Goal: Transaction & Acquisition: Purchase product/service

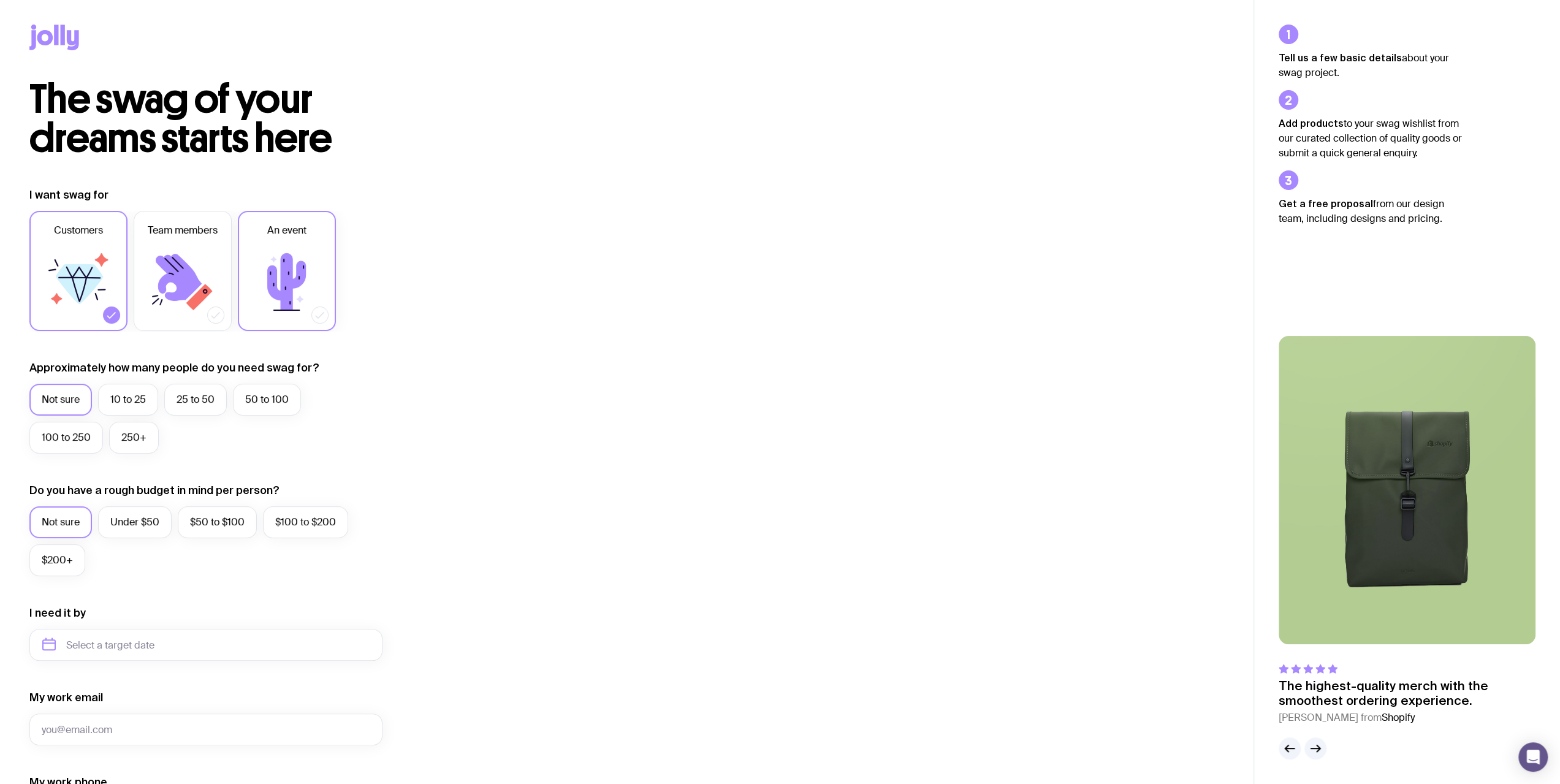
click at [290, 294] on icon at bounding box center [287, 281] width 39 height 57
click at [0, 0] on input "An event" at bounding box center [0, 0] width 0 height 0
click at [98, 284] on icon at bounding box center [78, 281] width 74 height 74
click at [0, 0] on input "Customers" at bounding box center [0, 0] width 0 height 0
click at [272, 403] on label "50 to 100" at bounding box center [267, 400] width 68 height 32
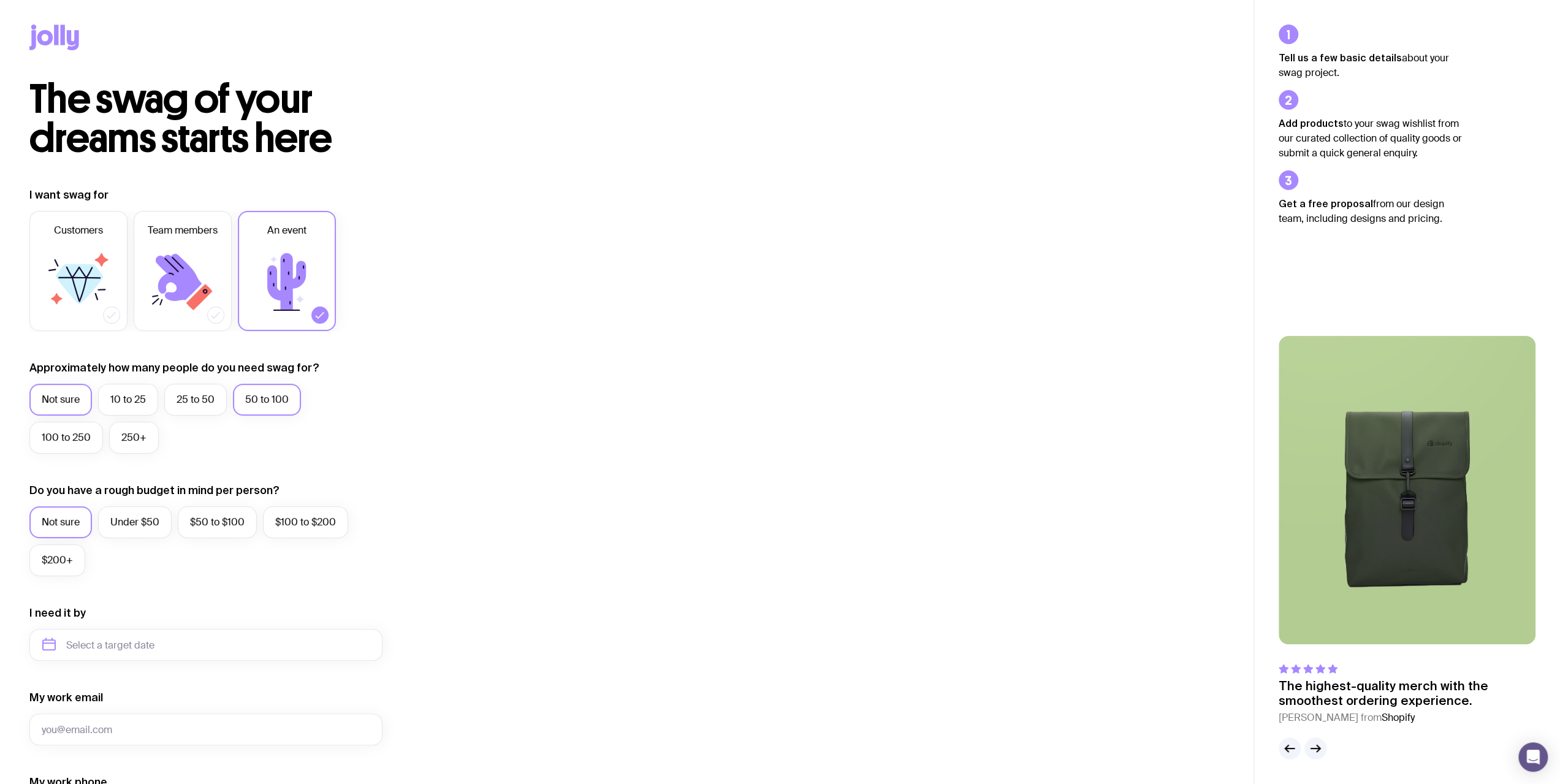
click at [0, 0] on input "50 to 100" at bounding box center [0, 0] width 0 height 0
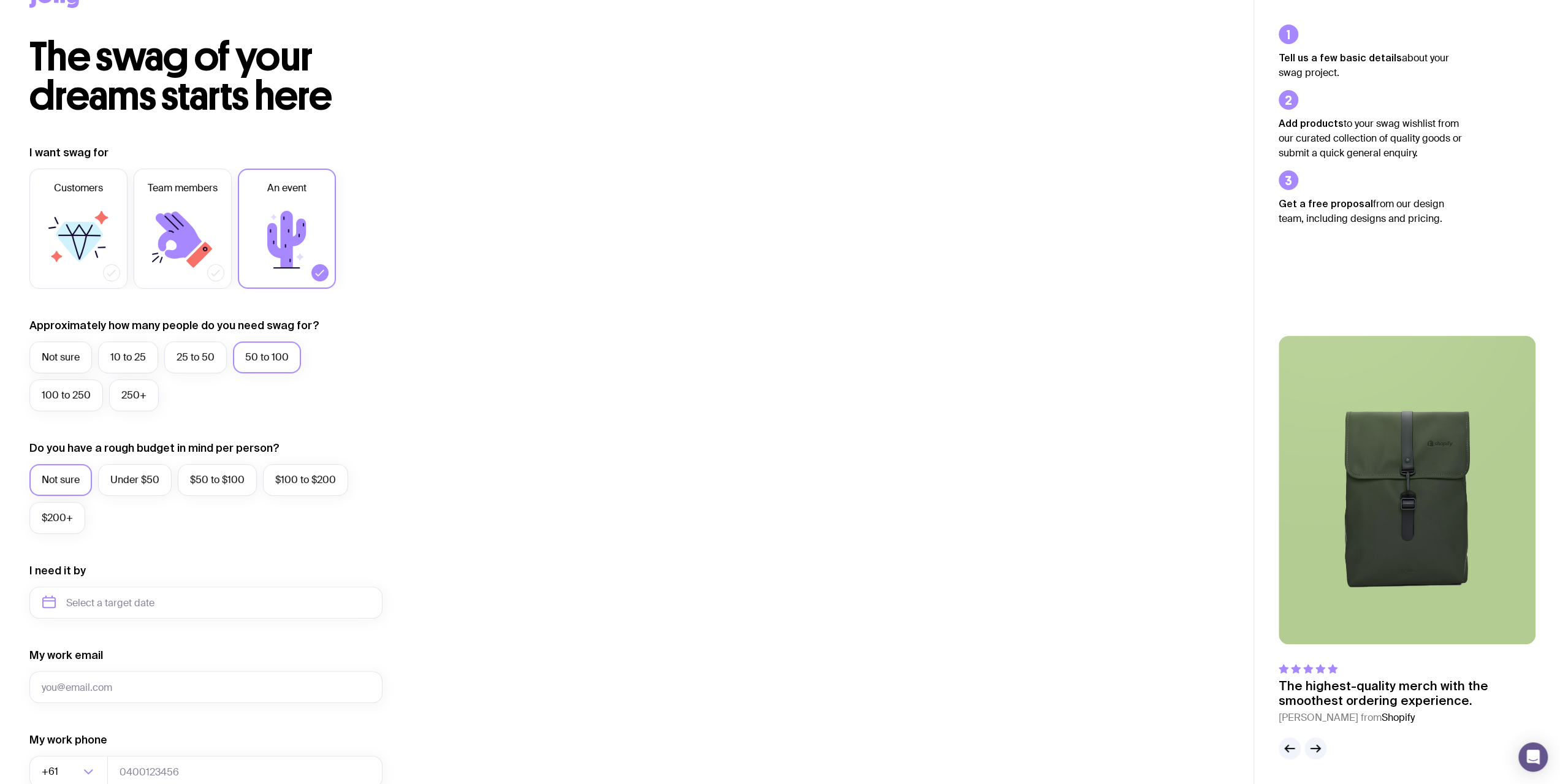
scroll to position [61, 0]
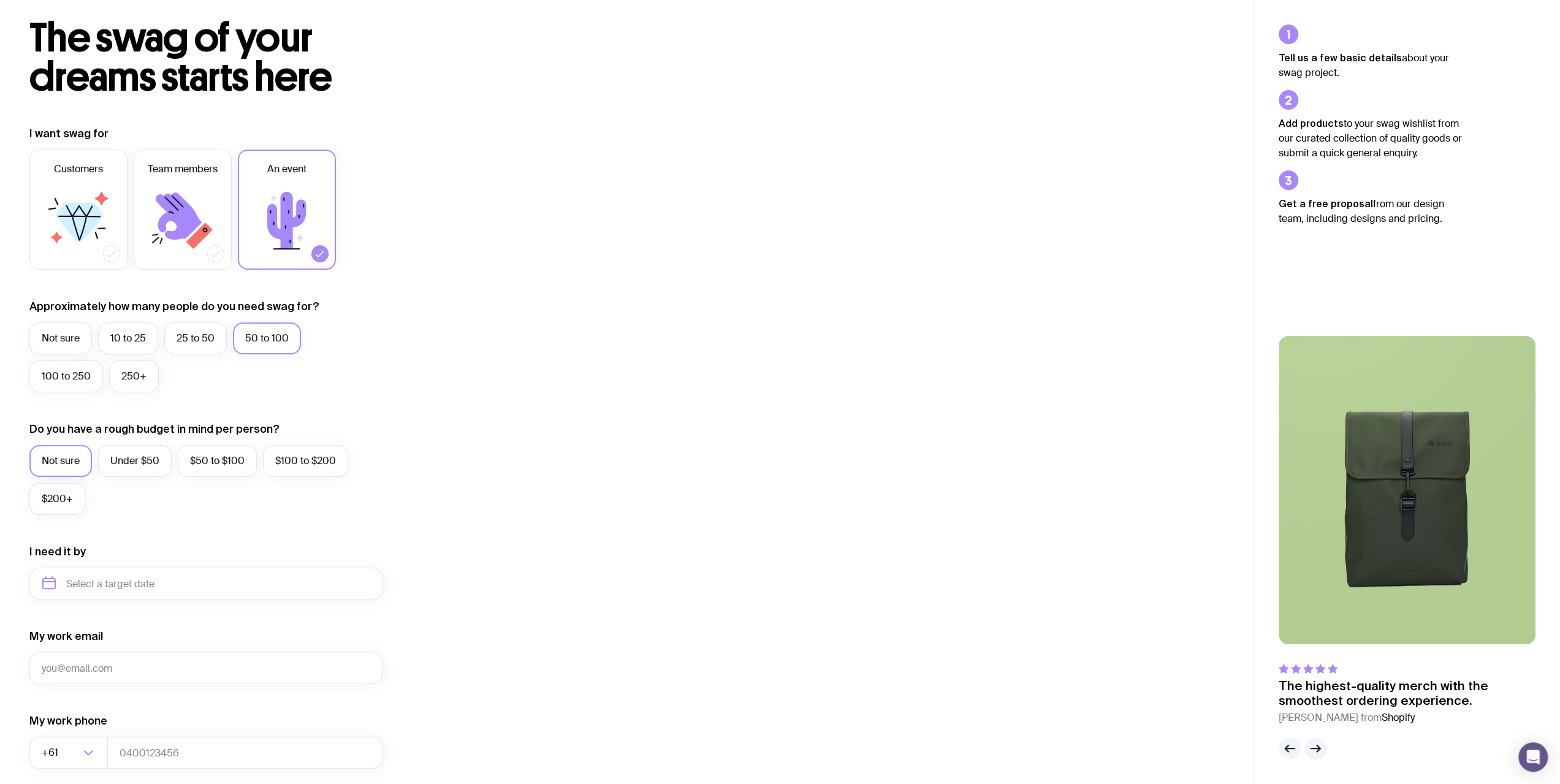
click at [64, 459] on label "Not sure" at bounding box center [61, 461] width 63 height 32
click at [0, 0] on input "Not sure" at bounding box center [0, 0] width 0 height 0
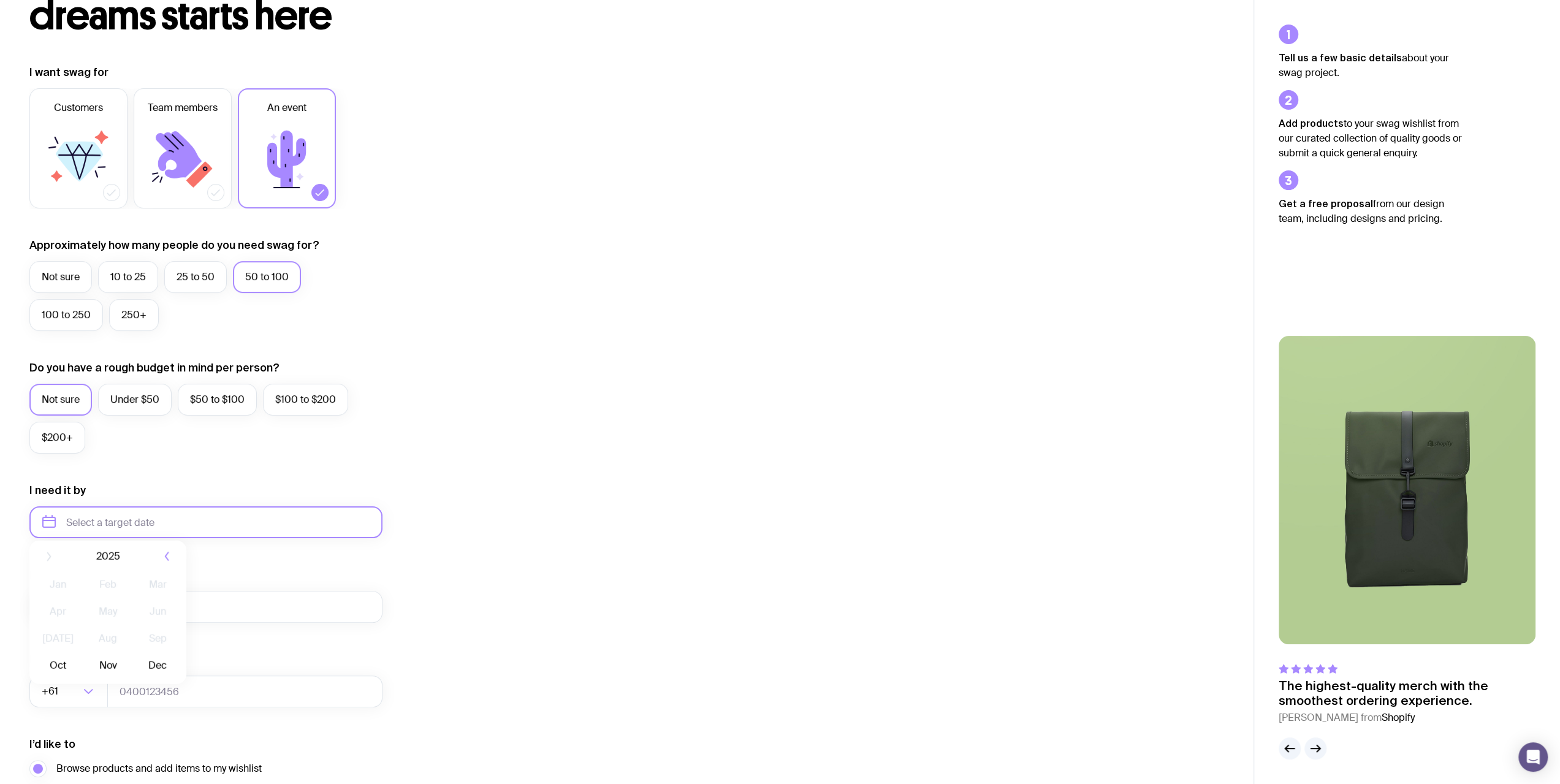
click at [113, 522] on input "text" at bounding box center [206, 522] width 353 height 32
click at [64, 674] on button "Oct" at bounding box center [58, 673] width 45 height 25
type input "[DATE]"
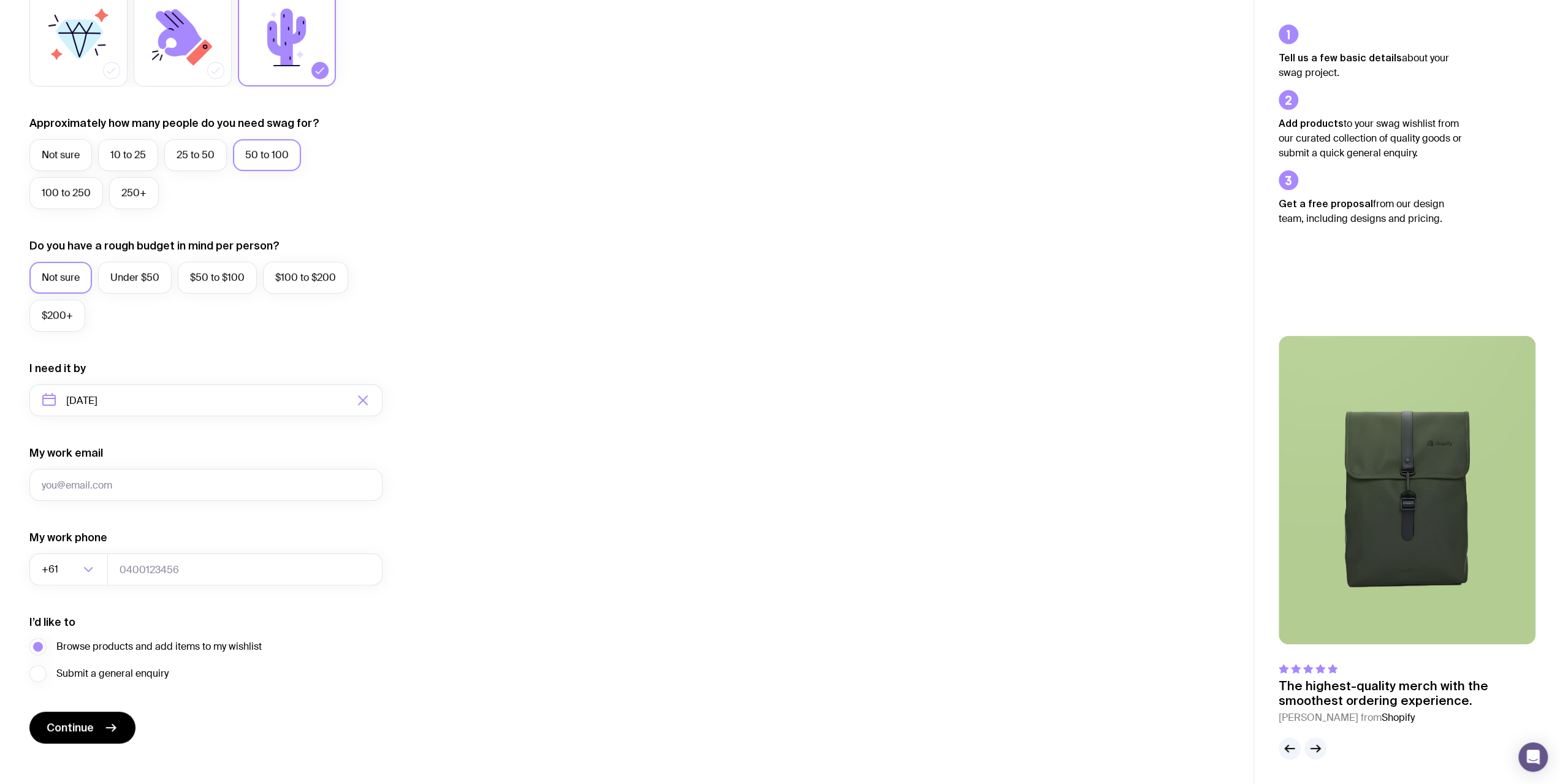
scroll to position [245, 0]
click at [120, 476] on input "My work email" at bounding box center [206, 484] width 353 height 32
type input "[EMAIL_ADDRESS][DOMAIN_NAME]"
type input "0432716981"
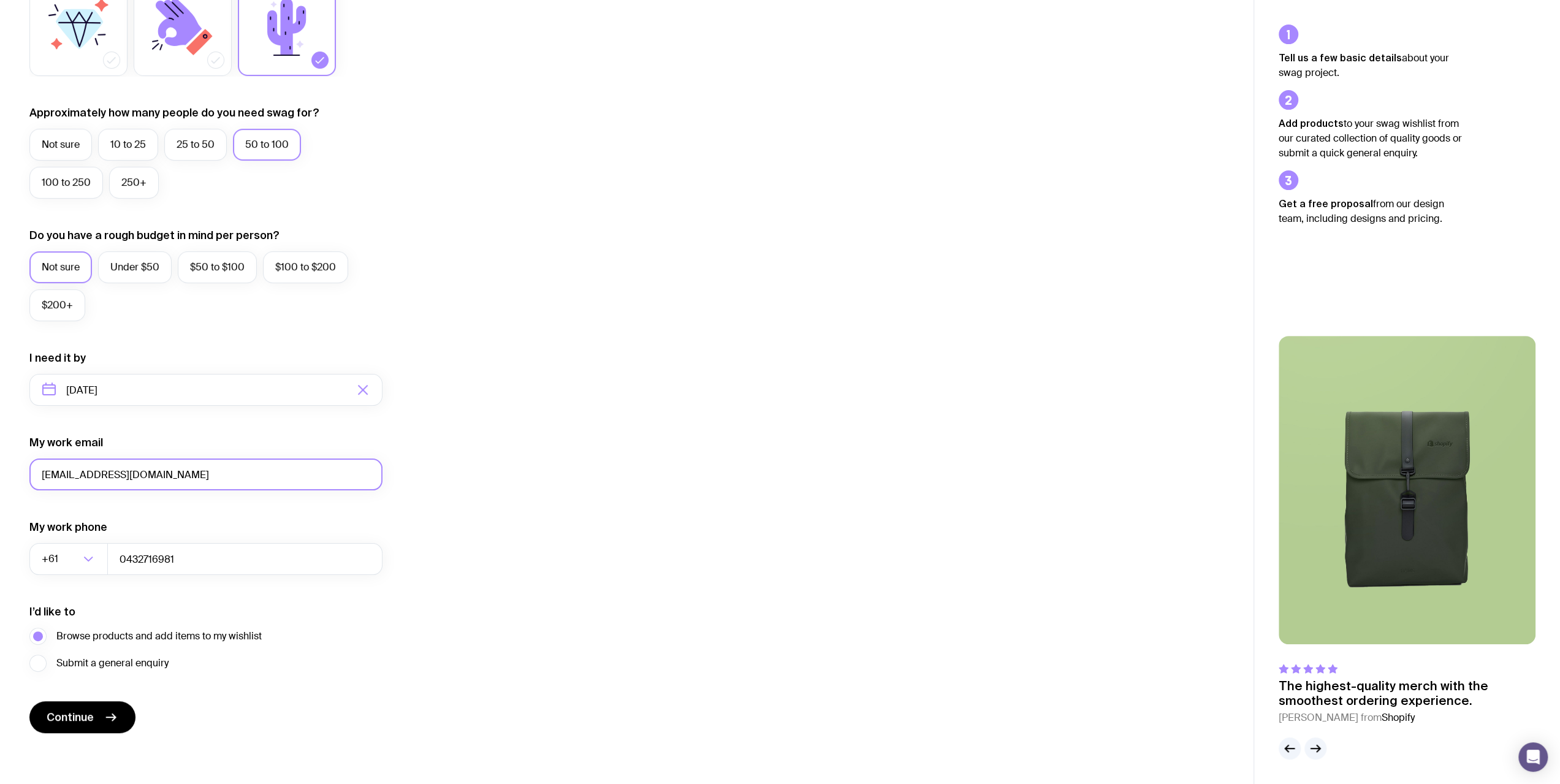
scroll to position [257, 0]
click at [92, 713] on span "Continue" at bounding box center [70, 714] width 47 height 14
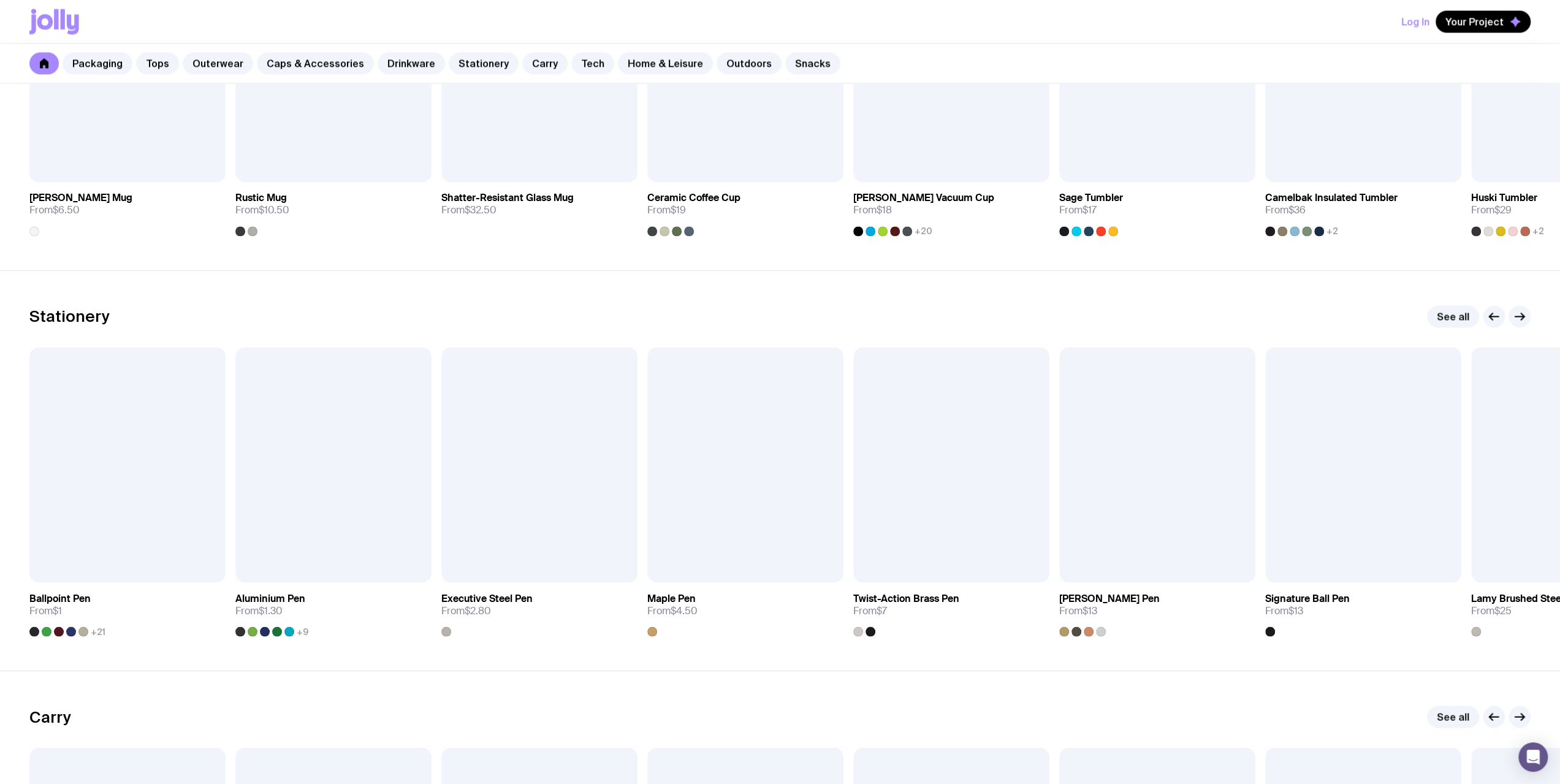
scroll to position [2023, 0]
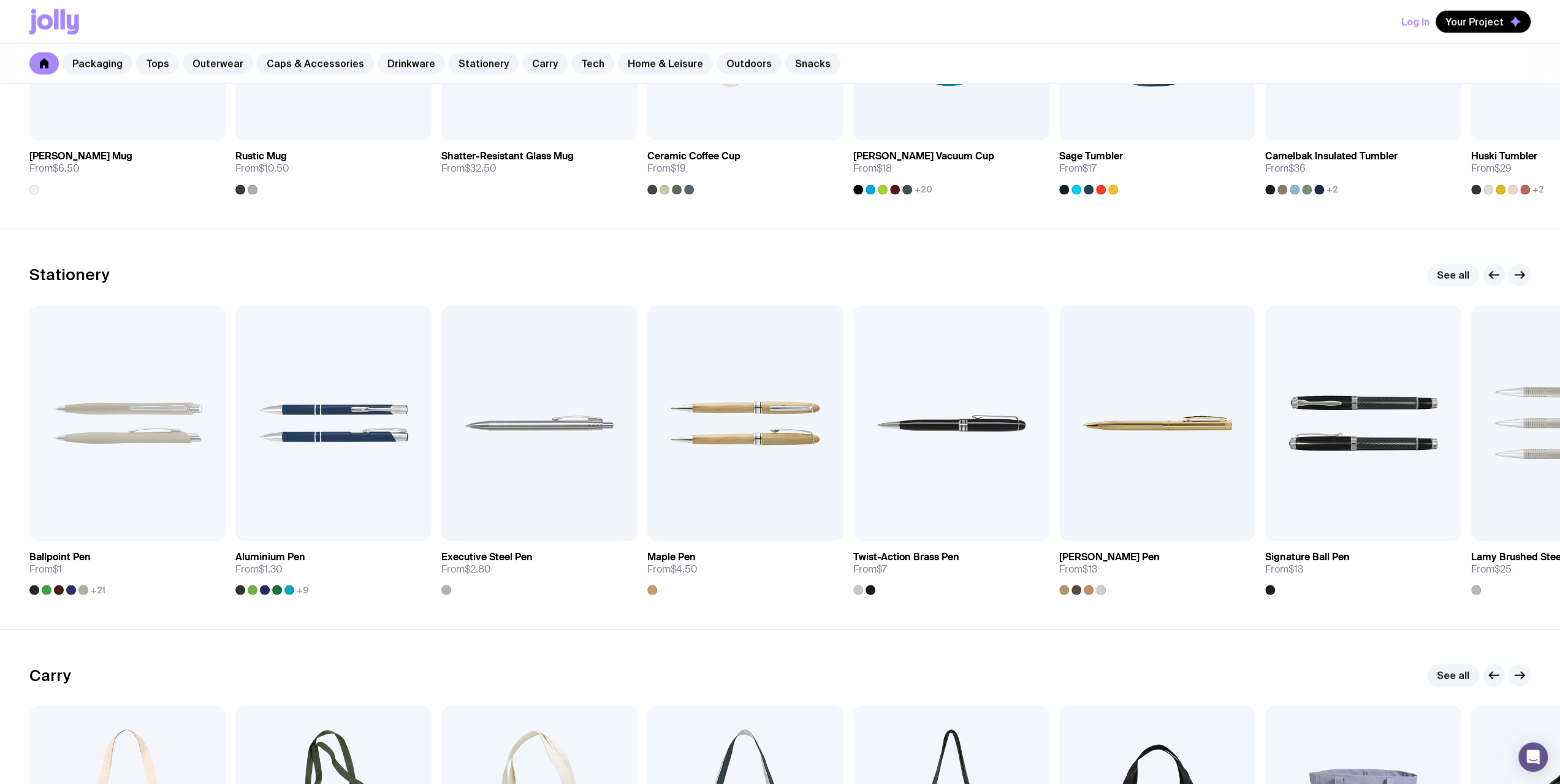
click at [1458, 272] on link "See all" at bounding box center [1453, 274] width 52 height 22
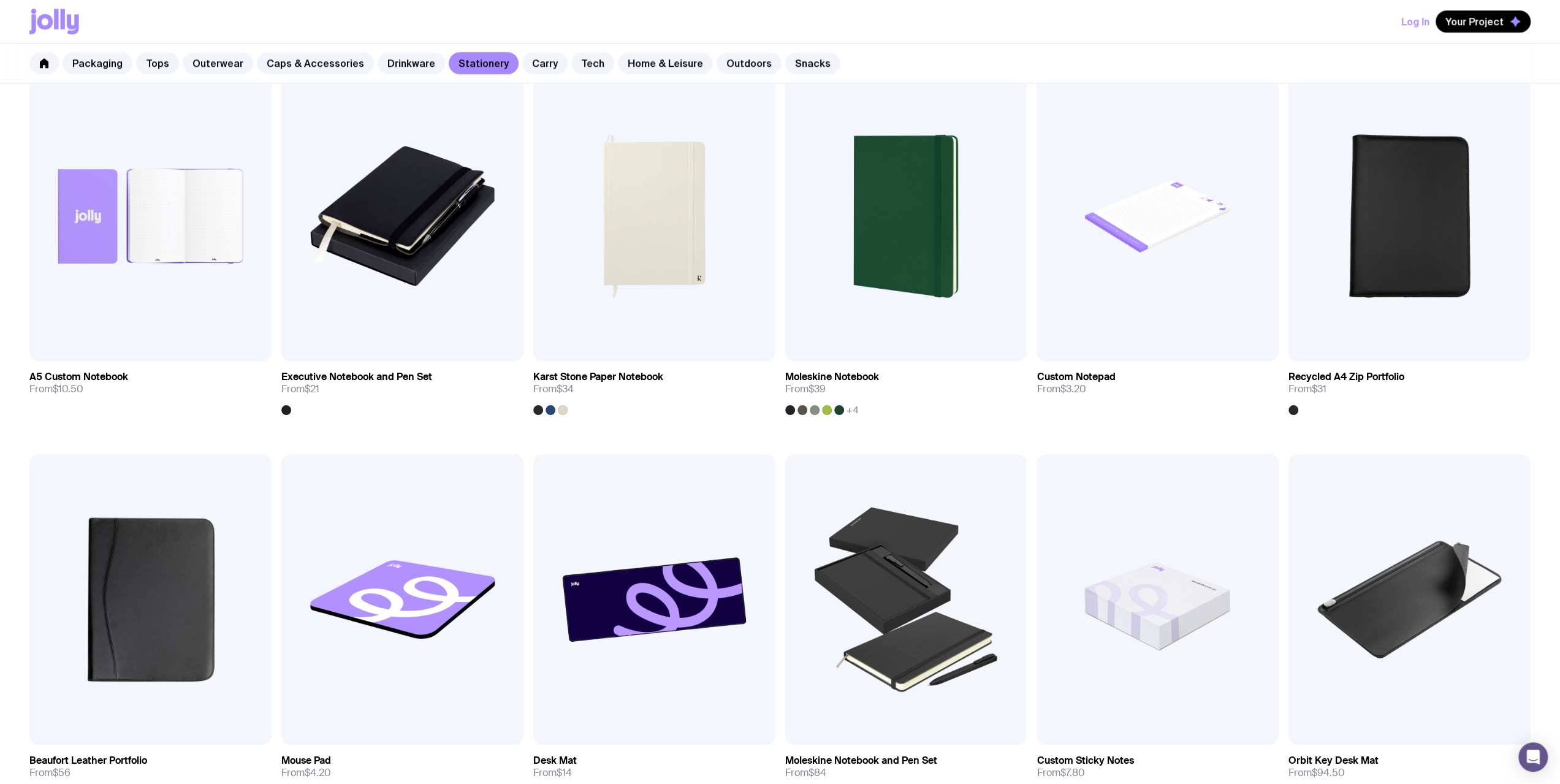
scroll to position [1103, 0]
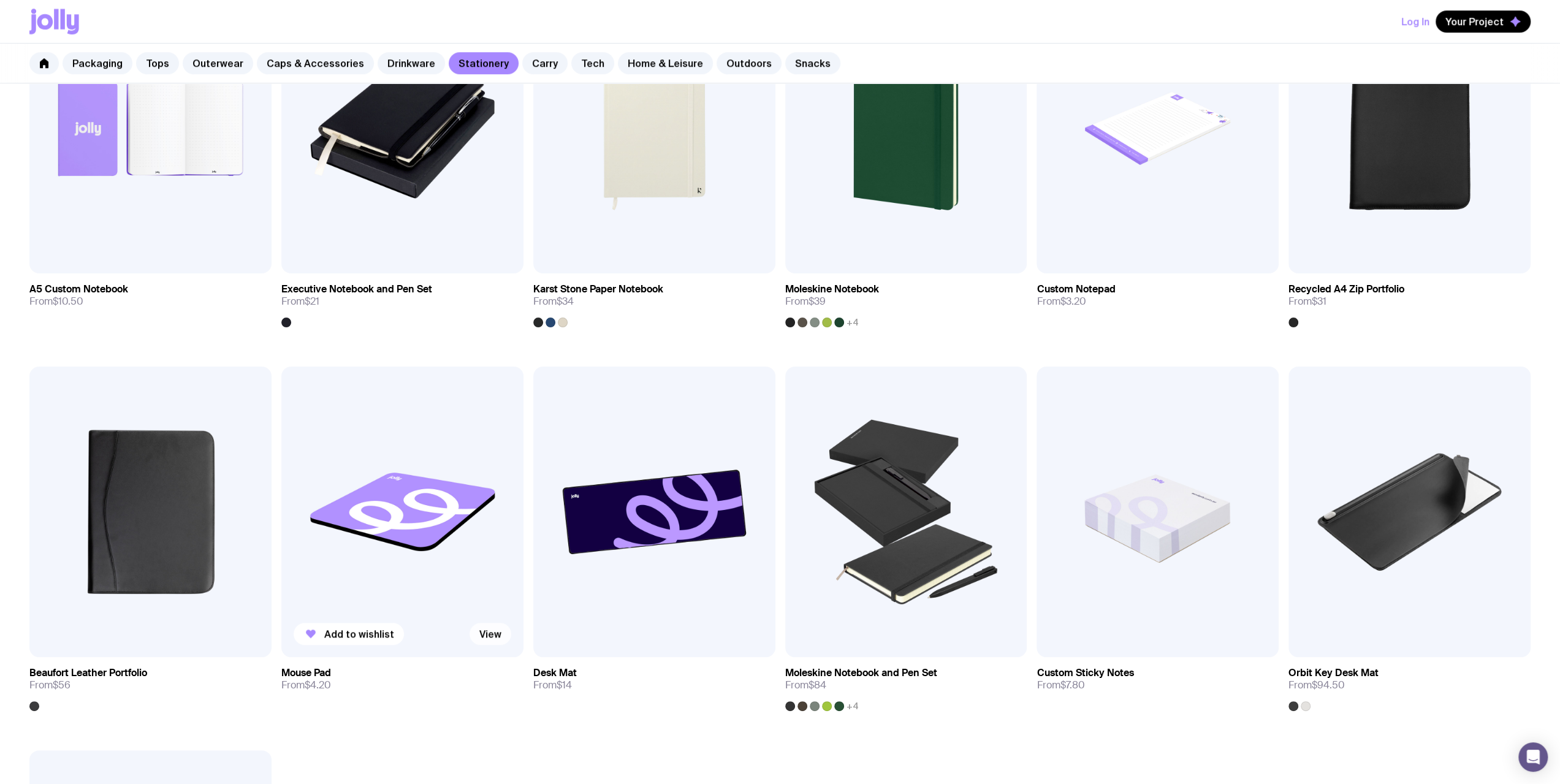
click at [492, 635] on link "View" at bounding box center [490, 633] width 42 height 22
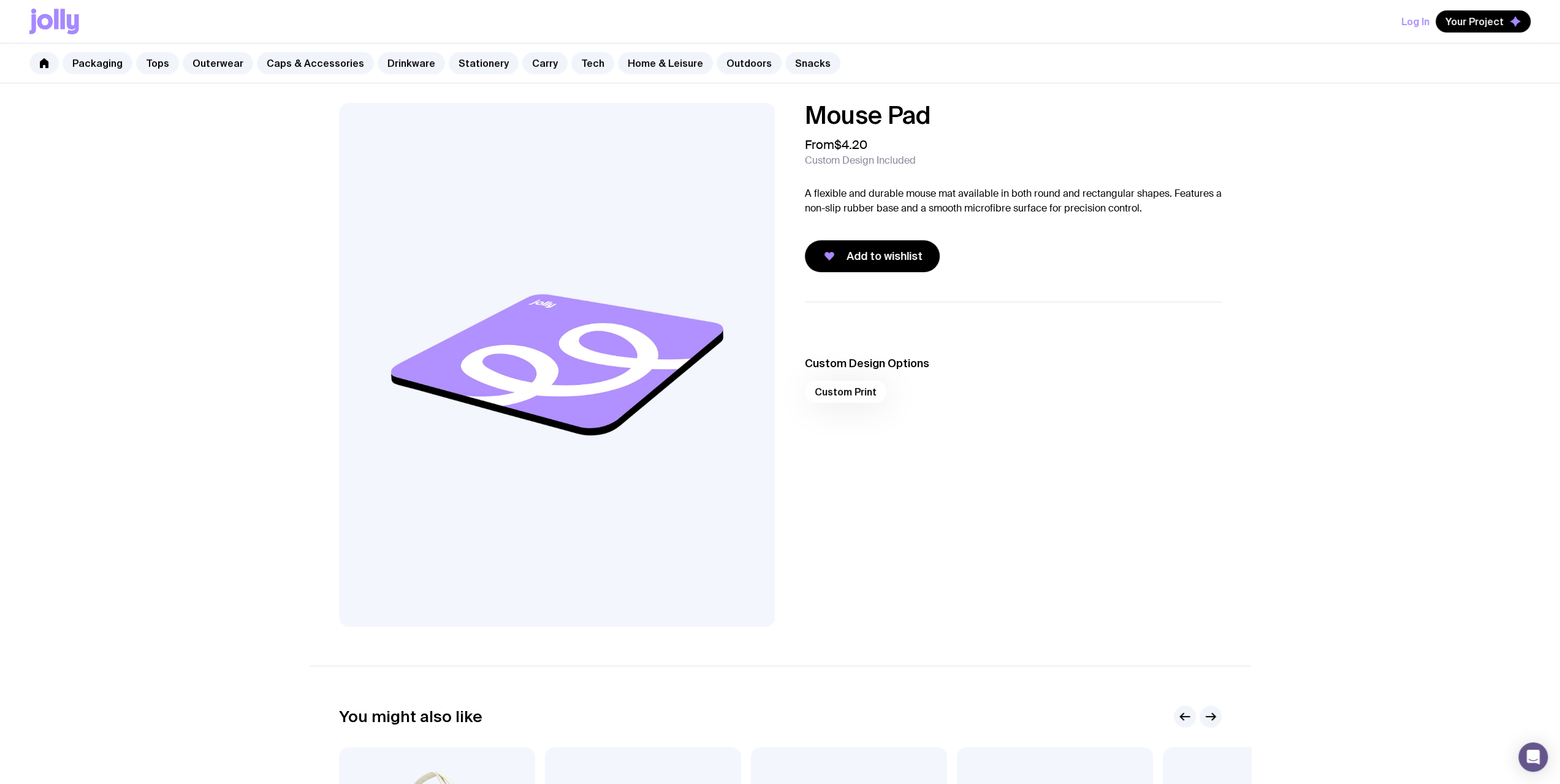
click at [847, 391] on div "Custom Print" at bounding box center [1013, 395] width 417 height 30
click at [858, 386] on div "Custom Print" at bounding box center [1013, 395] width 417 height 30
click at [876, 258] on span "Add to wishlist" at bounding box center [885, 256] width 76 height 14
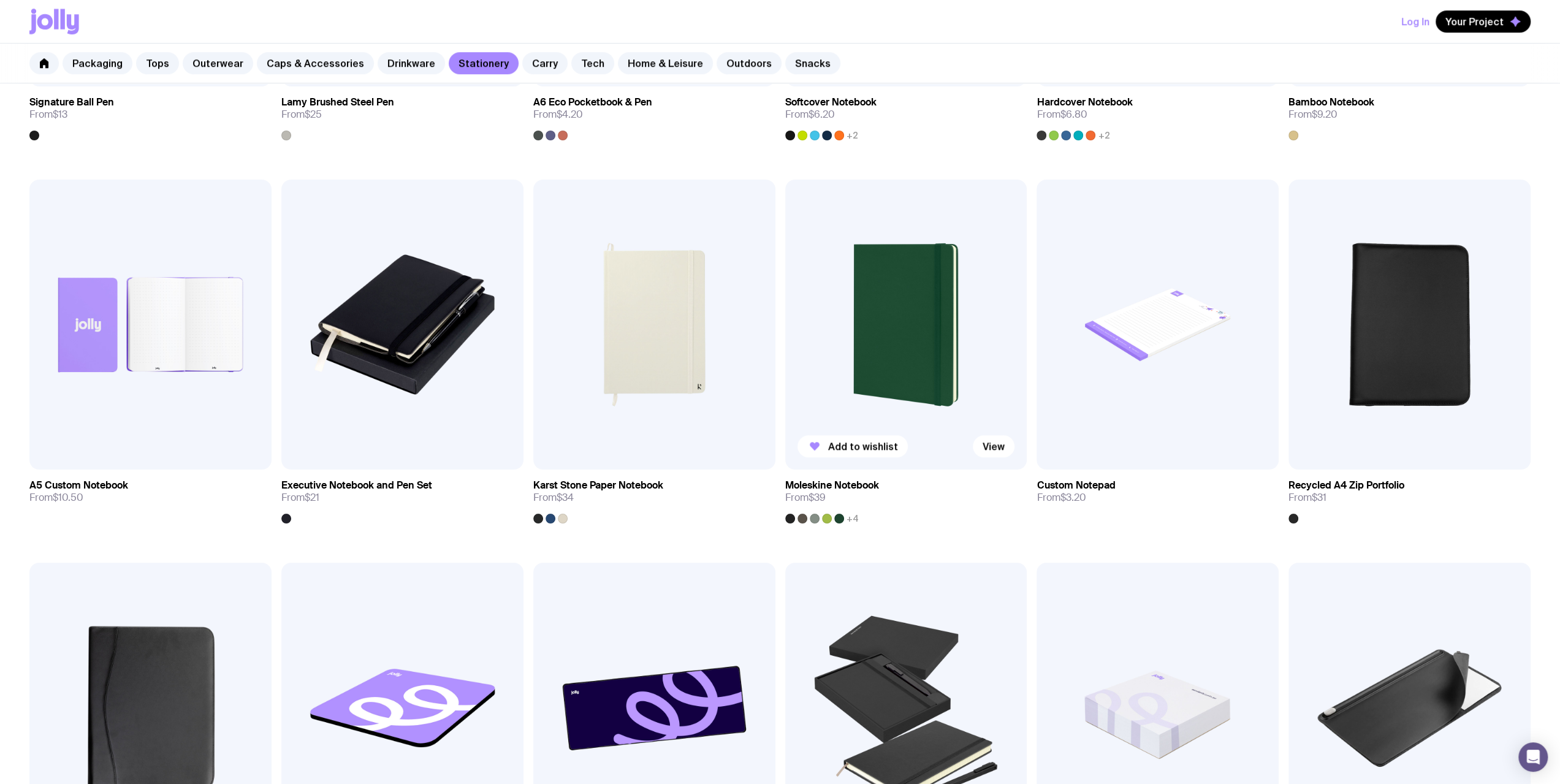
scroll to position [1120, 0]
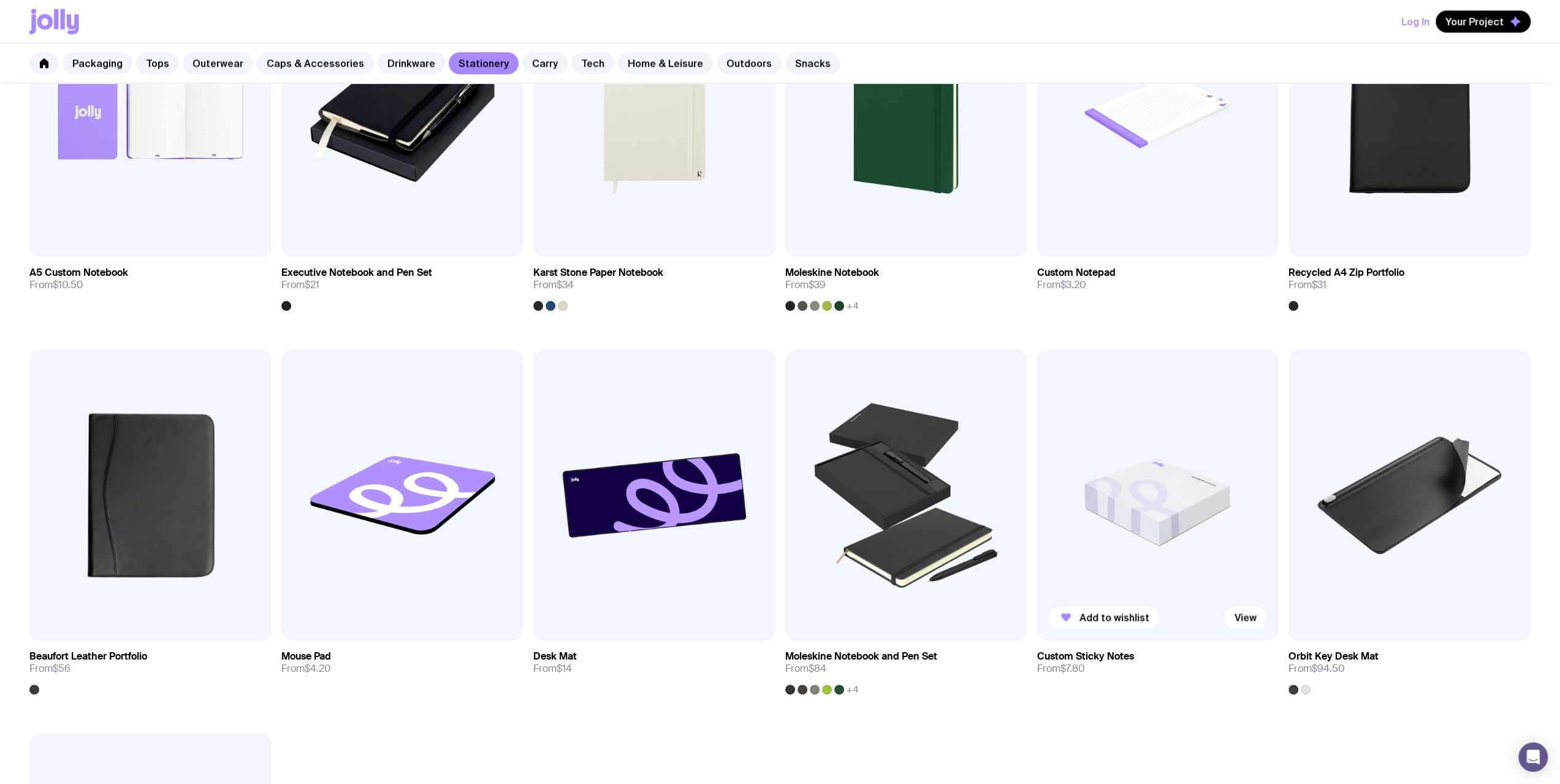
click at [1131, 534] on img at bounding box center [1158, 495] width 242 height 290
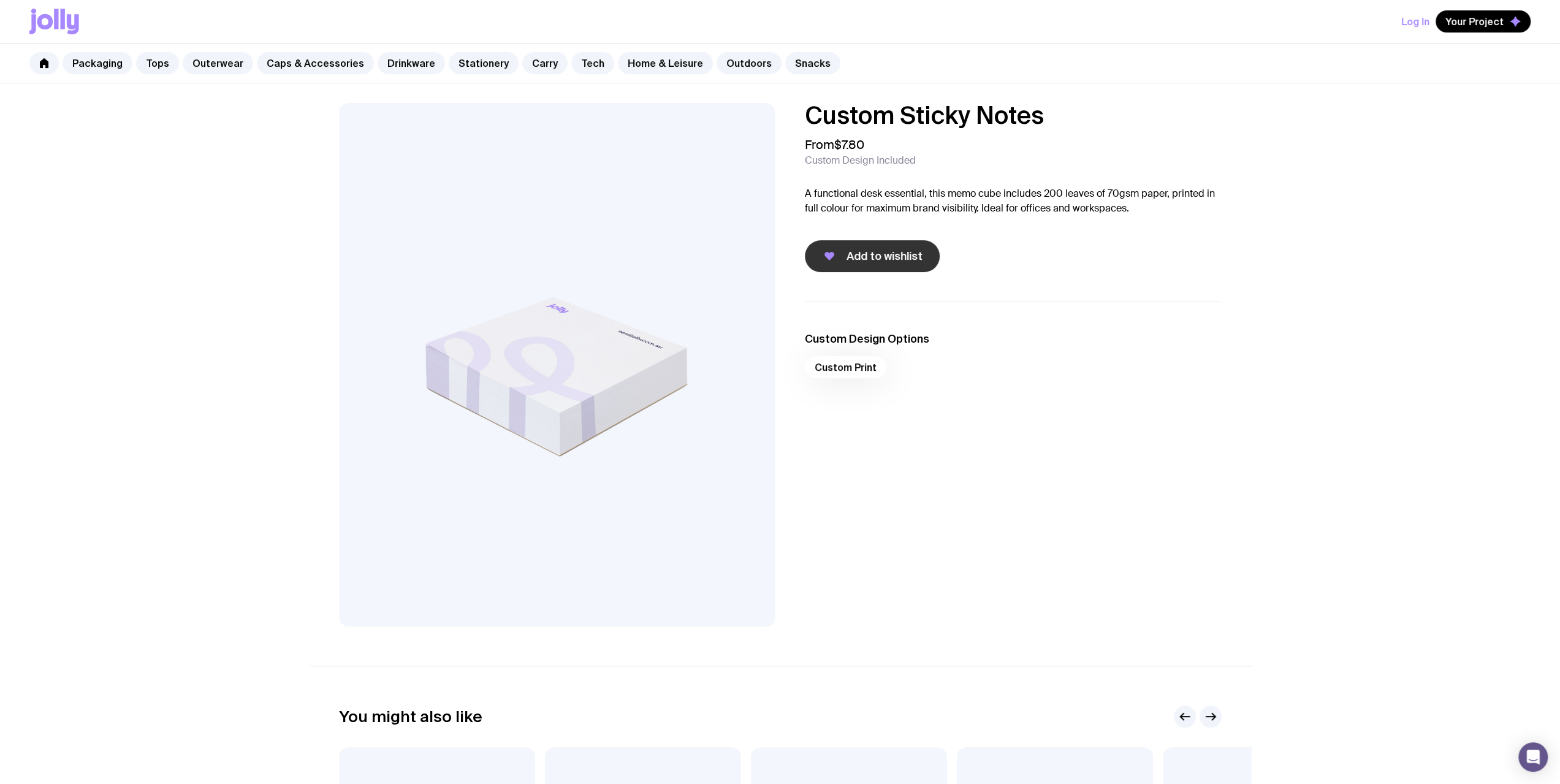
click at [888, 257] on span "Add to wishlist" at bounding box center [885, 256] width 76 height 14
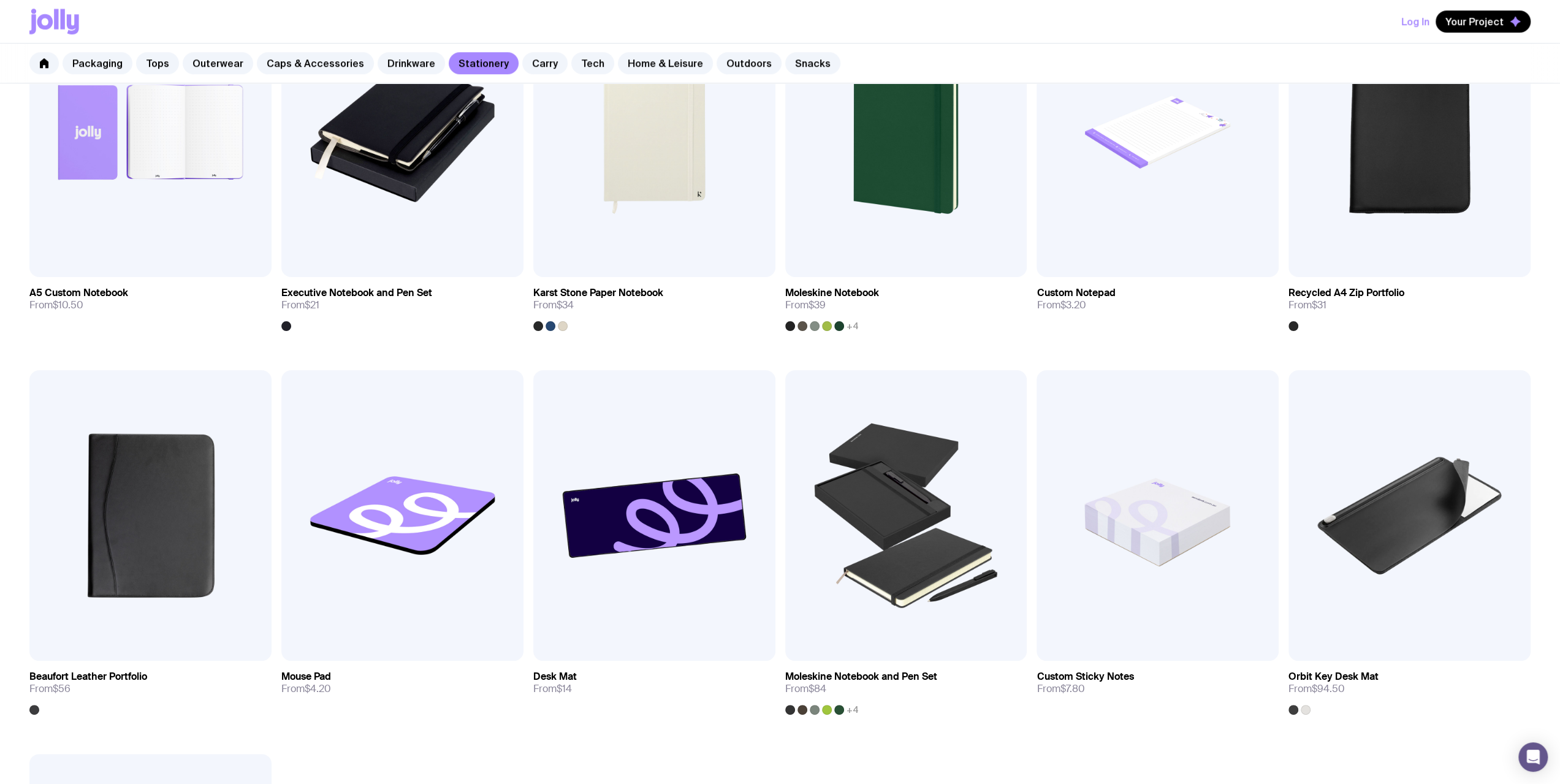
scroll to position [1131, 0]
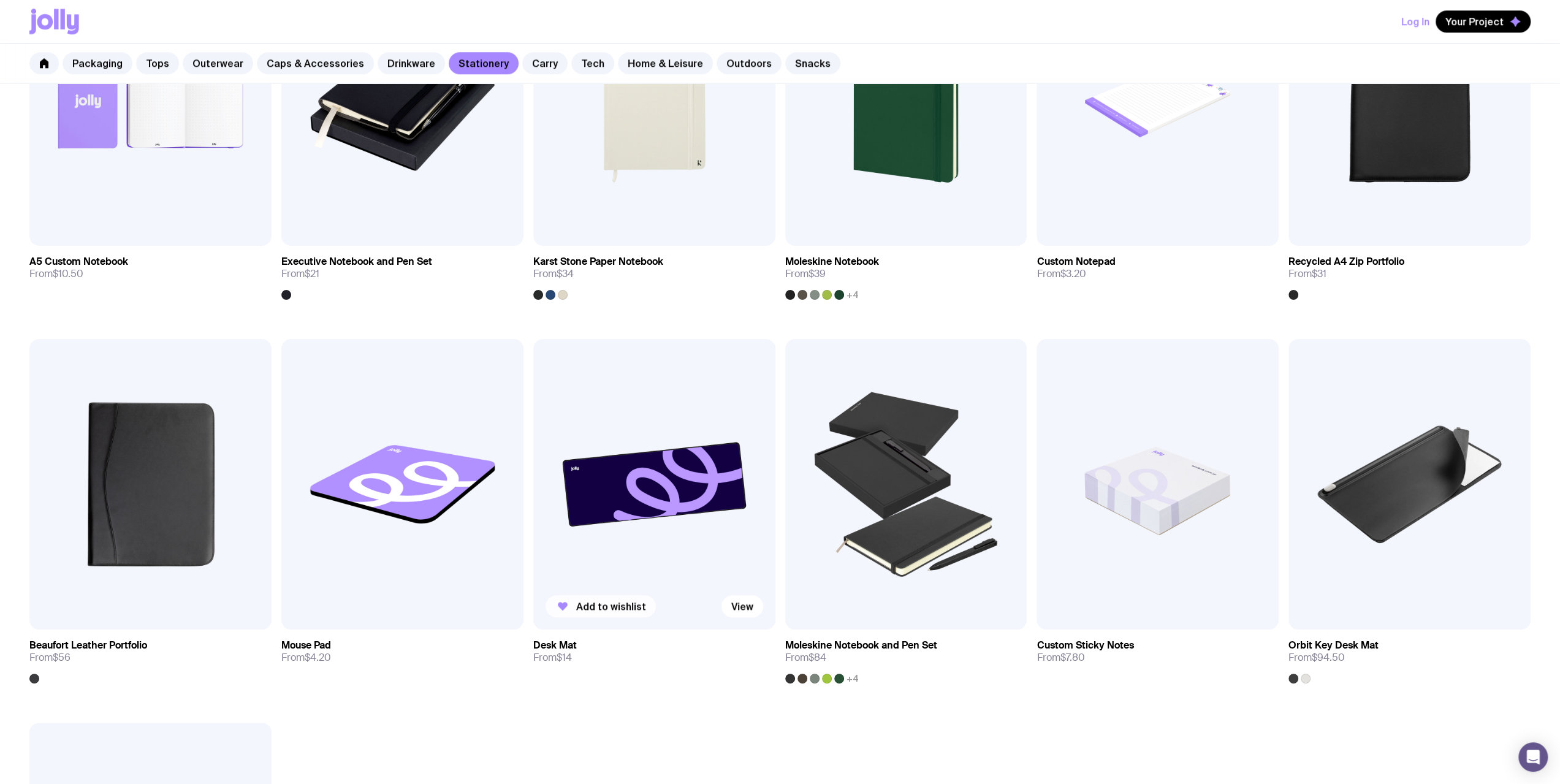
click at [586, 603] on span "Add to wishlist" at bounding box center [611, 606] width 70 height 12
click at [625, 394] on img at bounding box center [654, 484] width 242 height 290
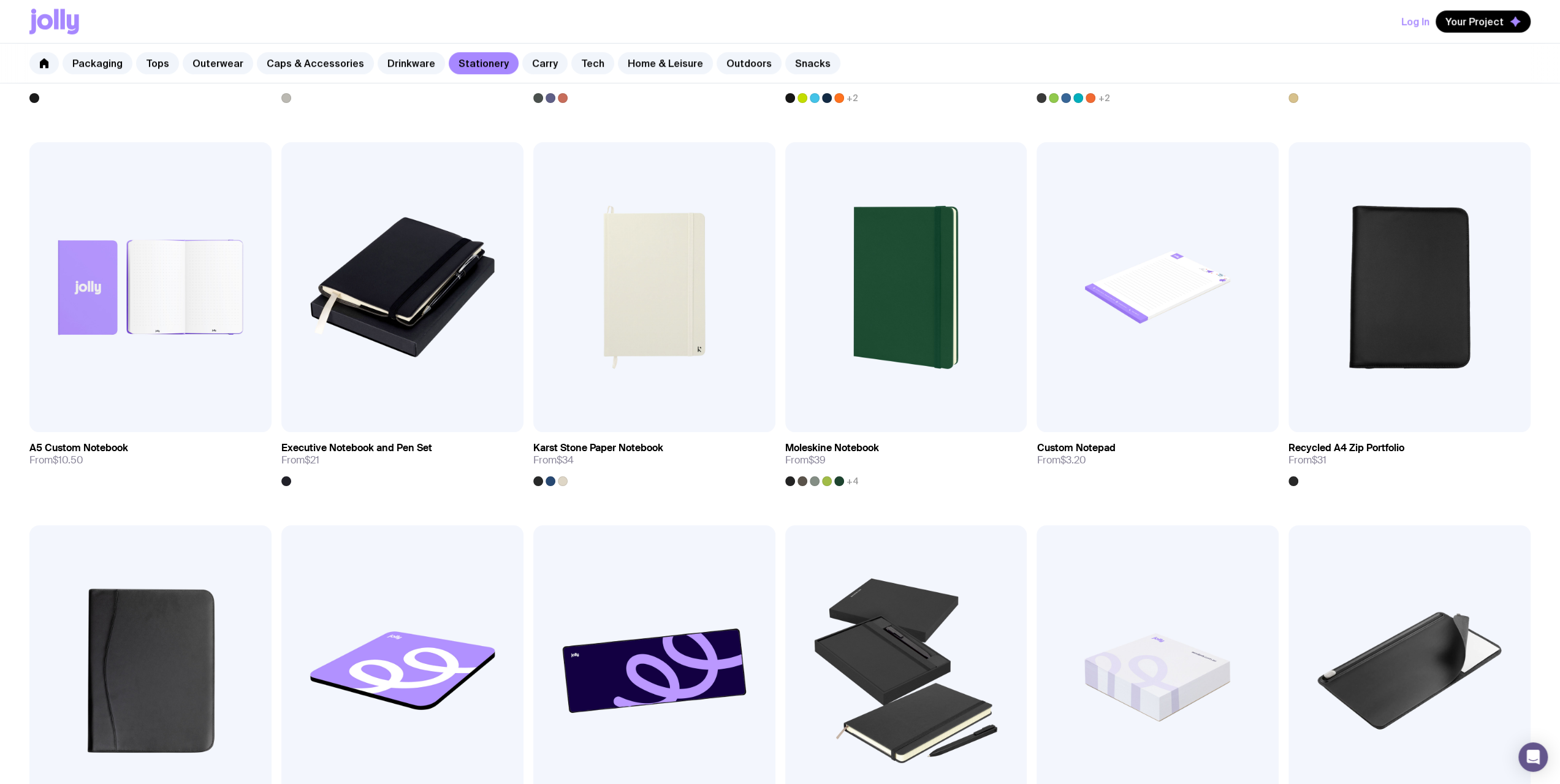
scroll to position [997, 0]
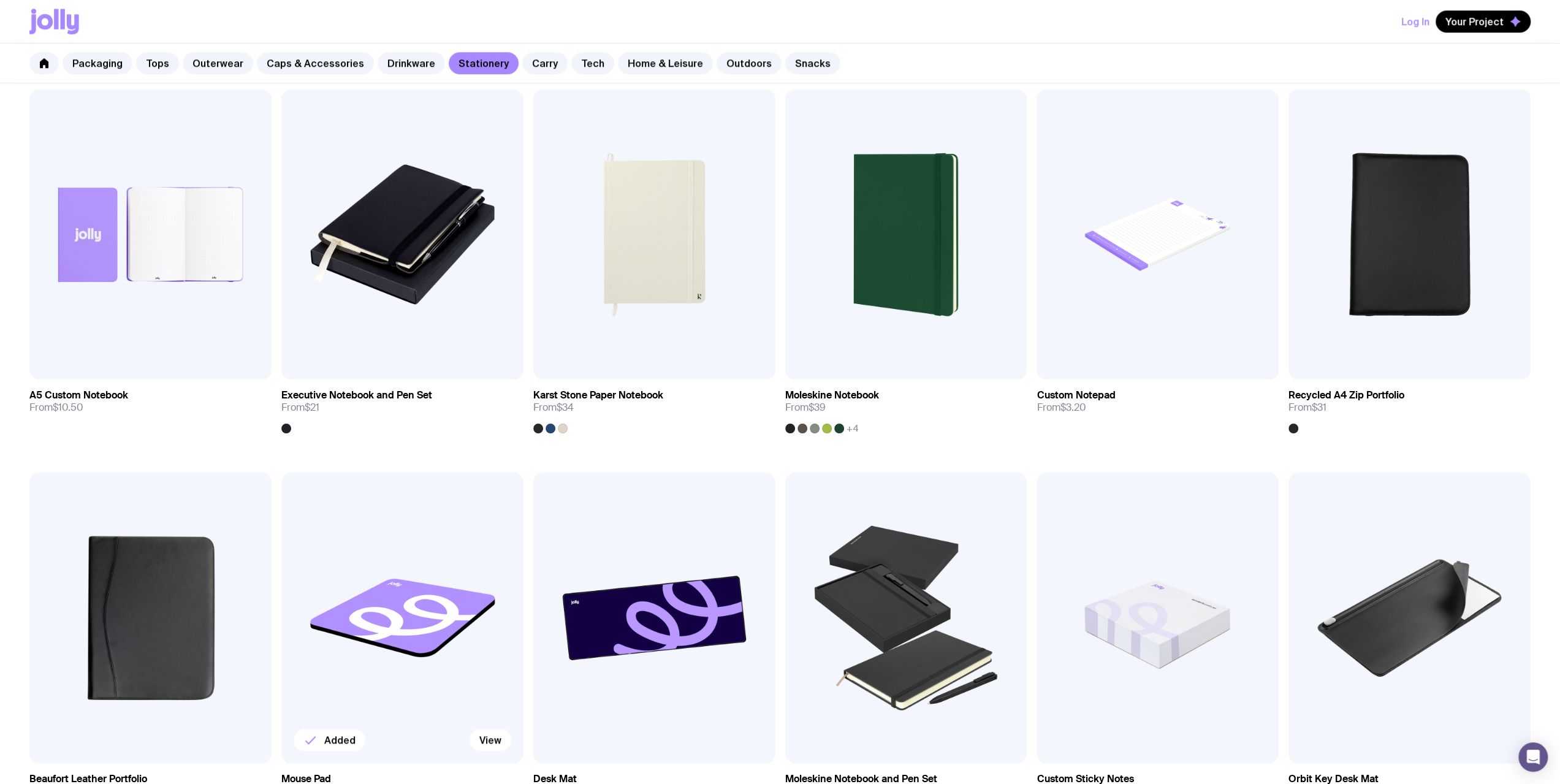
click at [425, 628] on img at bounding box center [402, 618] width 242 height 290
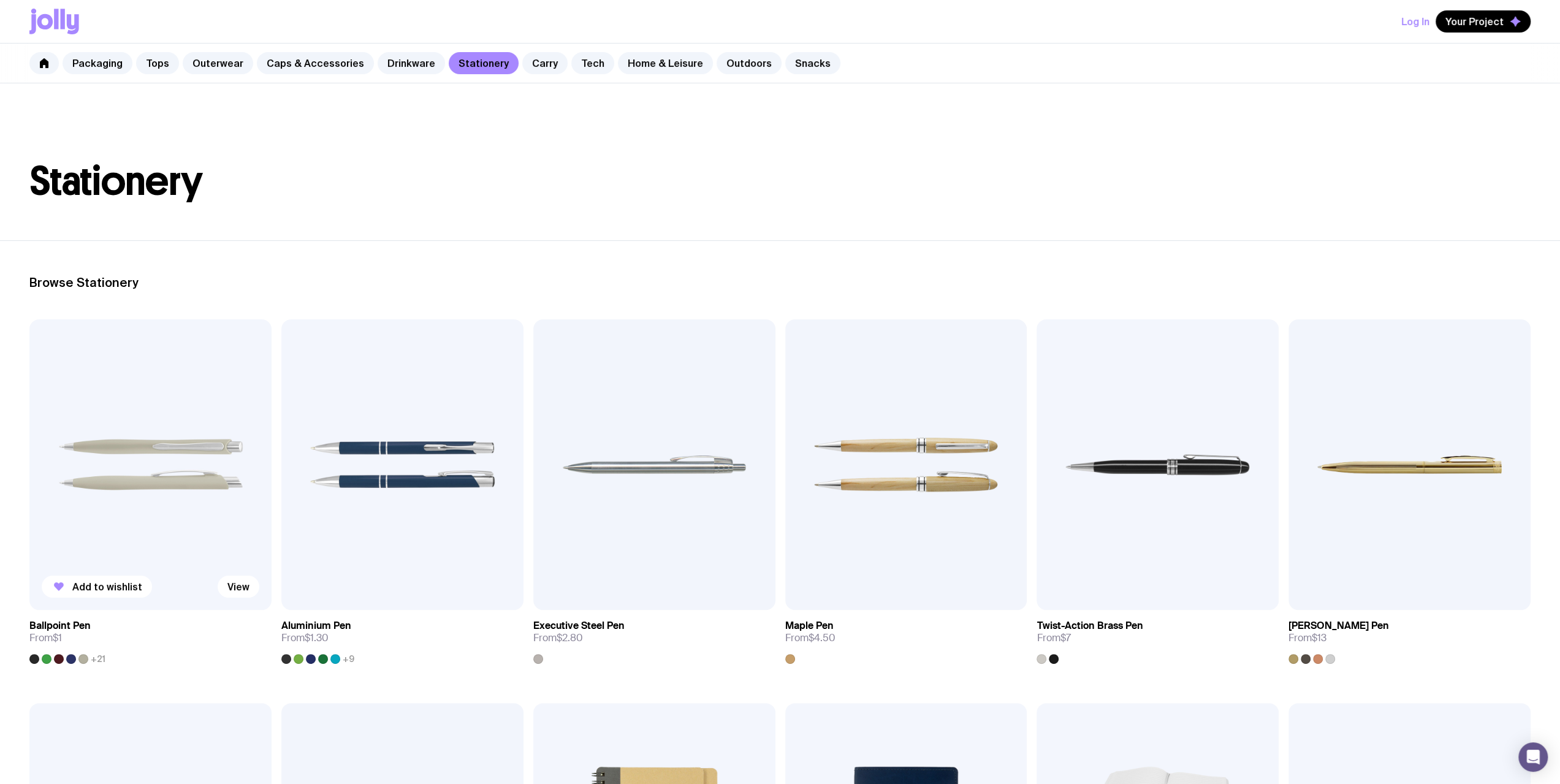
click at [193, 470] on img at bounding box center [151, 464] width 242 height 290
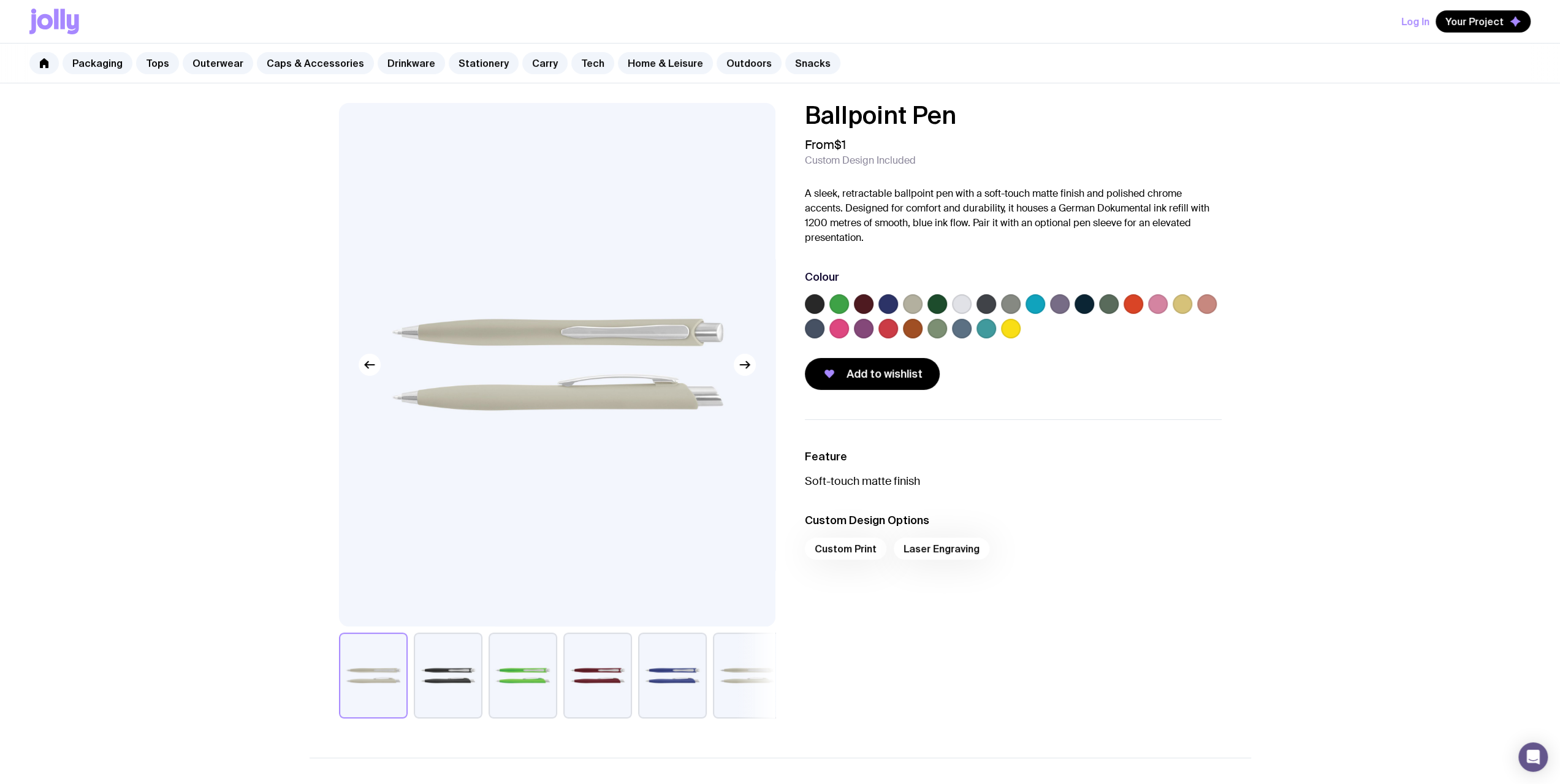
click at [876, 550] on div "Custom Print Laser Engraving" at bounding box center [1013, 552] width 417 height 30
click at [966, 333] on label at bounding box center [962, 328] width 20 height 20
click at [0, 0] on input "radio" at bounding box center [0, 0] width 0 height 0
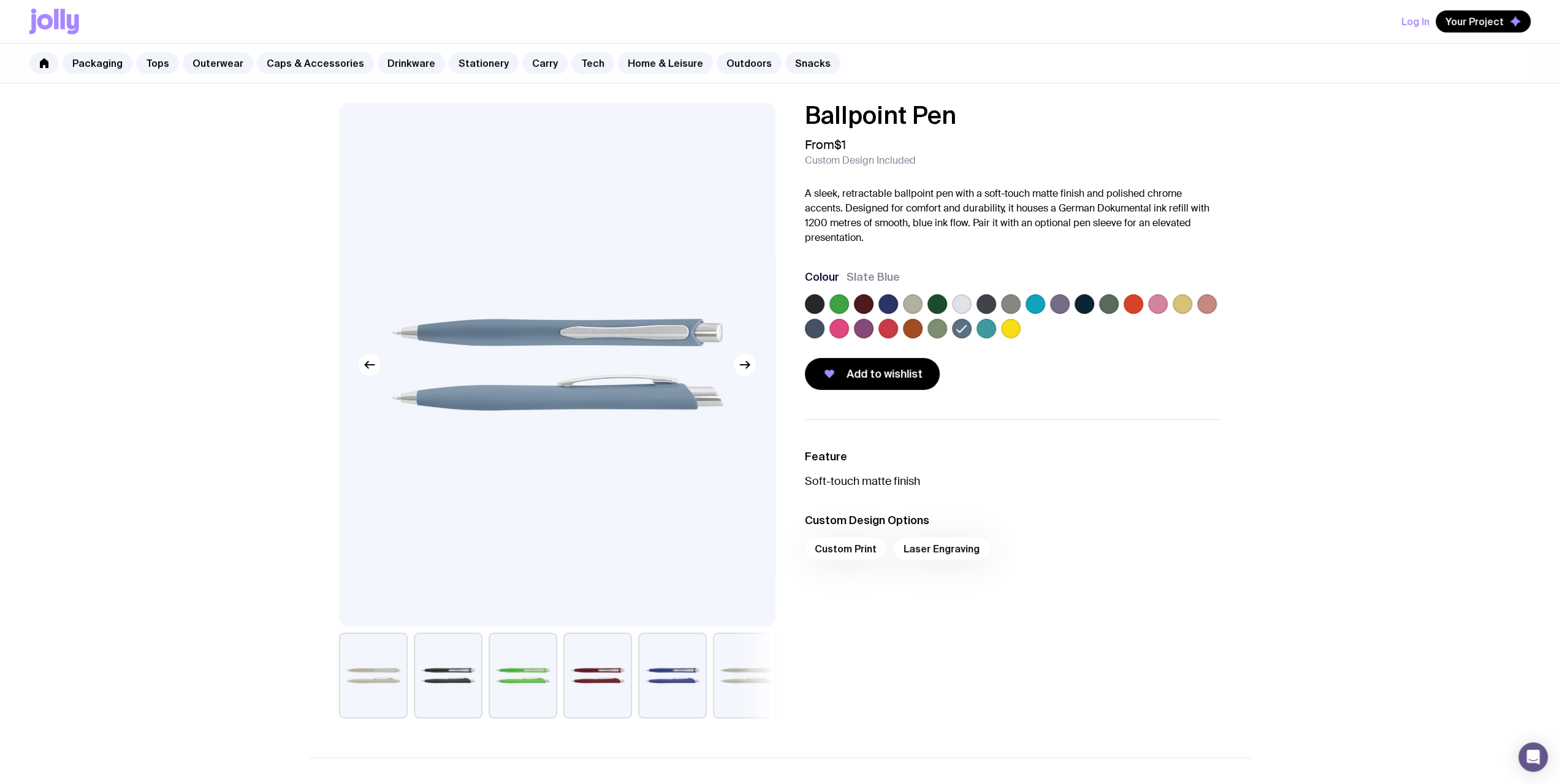
click at [812, 331] on label at bounding box center [814, 328] width 20 height 20
click at [0, 0] on input "radio" at bounding box center [0, 0] width 0 height 0
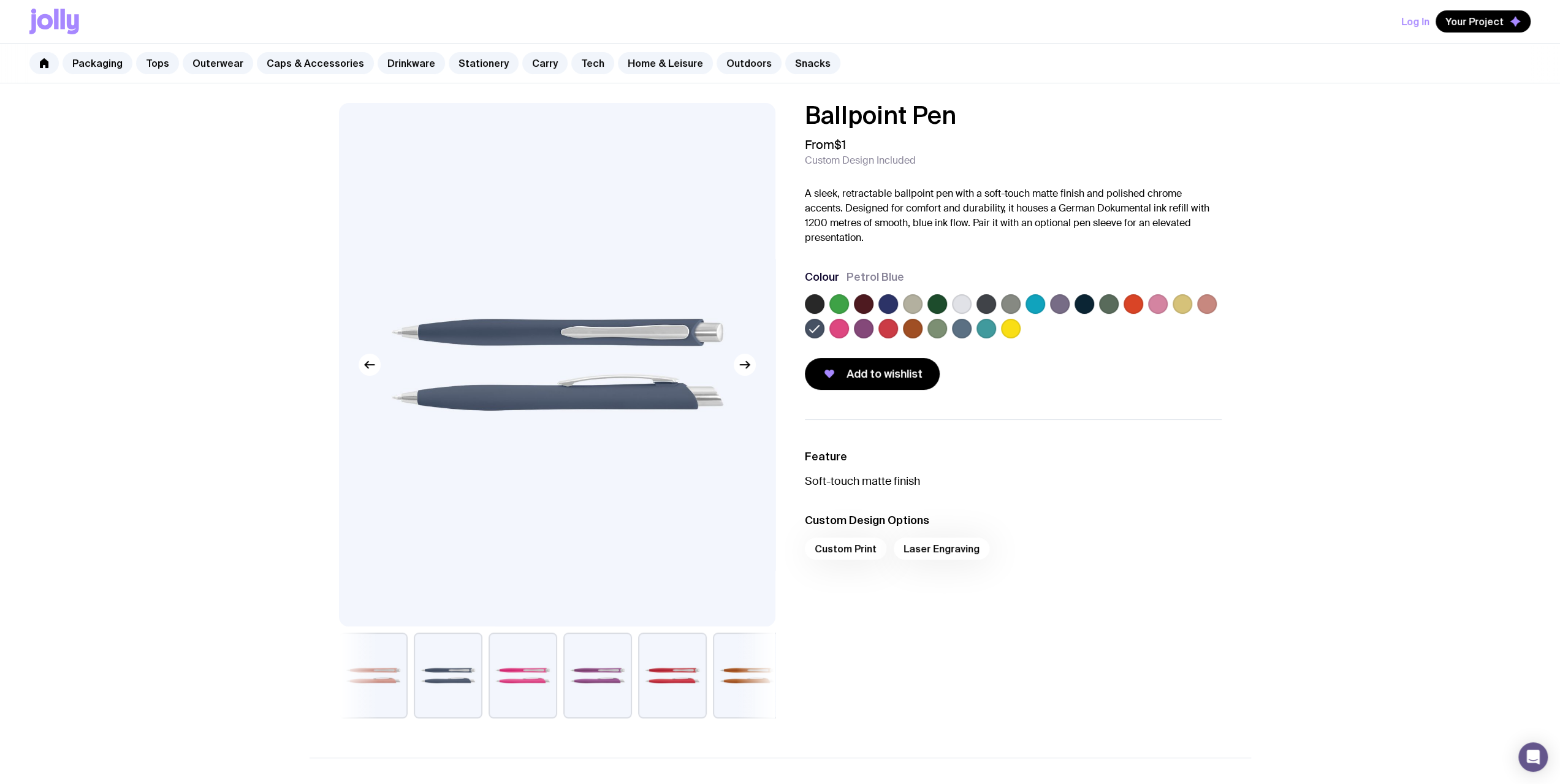
click at [885, 300] on label at bounding box center [888, 304] width 20 height 20
click at [0, 0] on input "radio" at bounding box center [0, 0] width 0 height 0
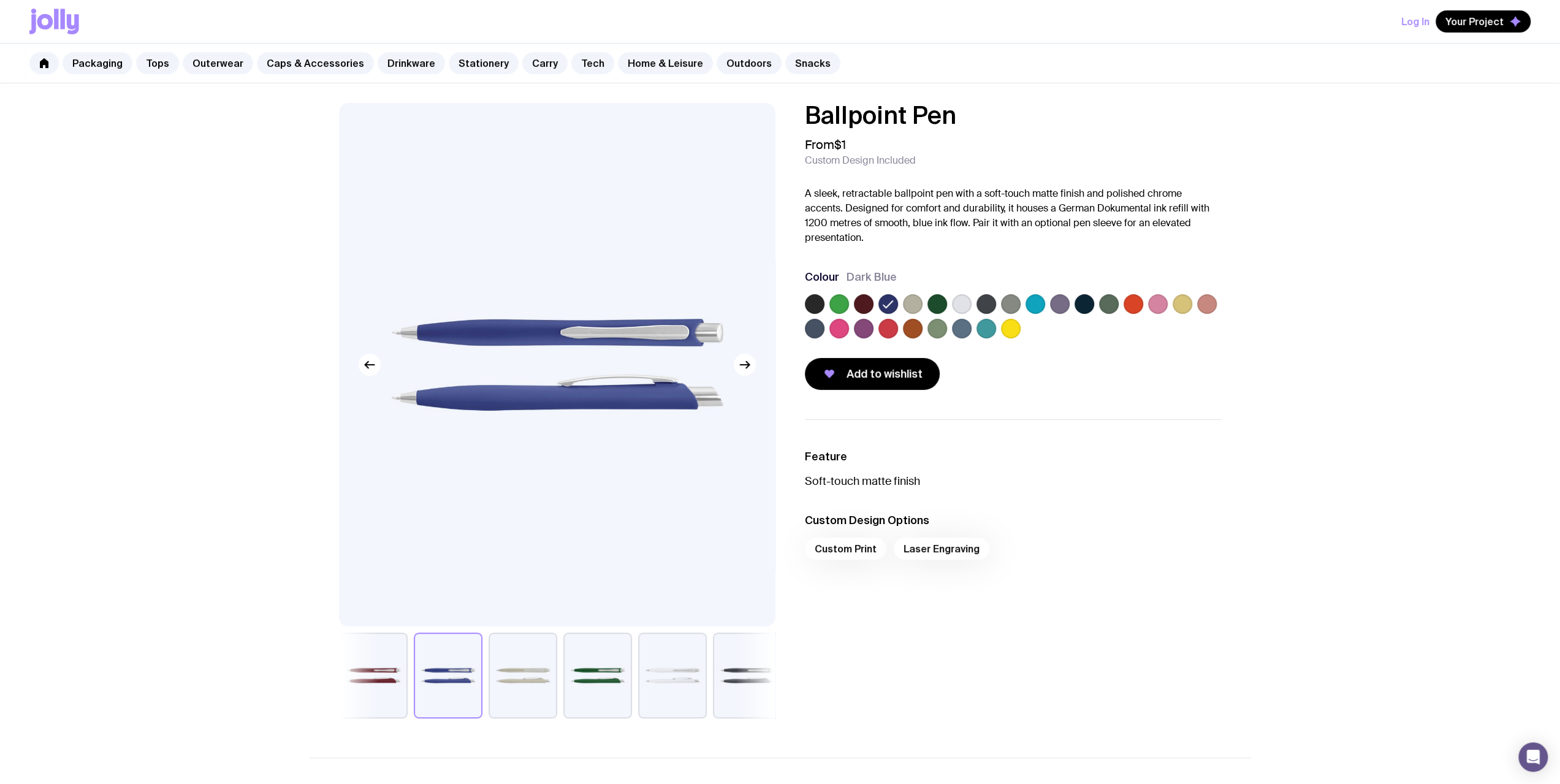
click at [1128, 300] on label at bounding box center [1133, 304] width 20 height 20
click at [0, 0] on input "radio" at bounding box center [0, 0] width 0 height 0
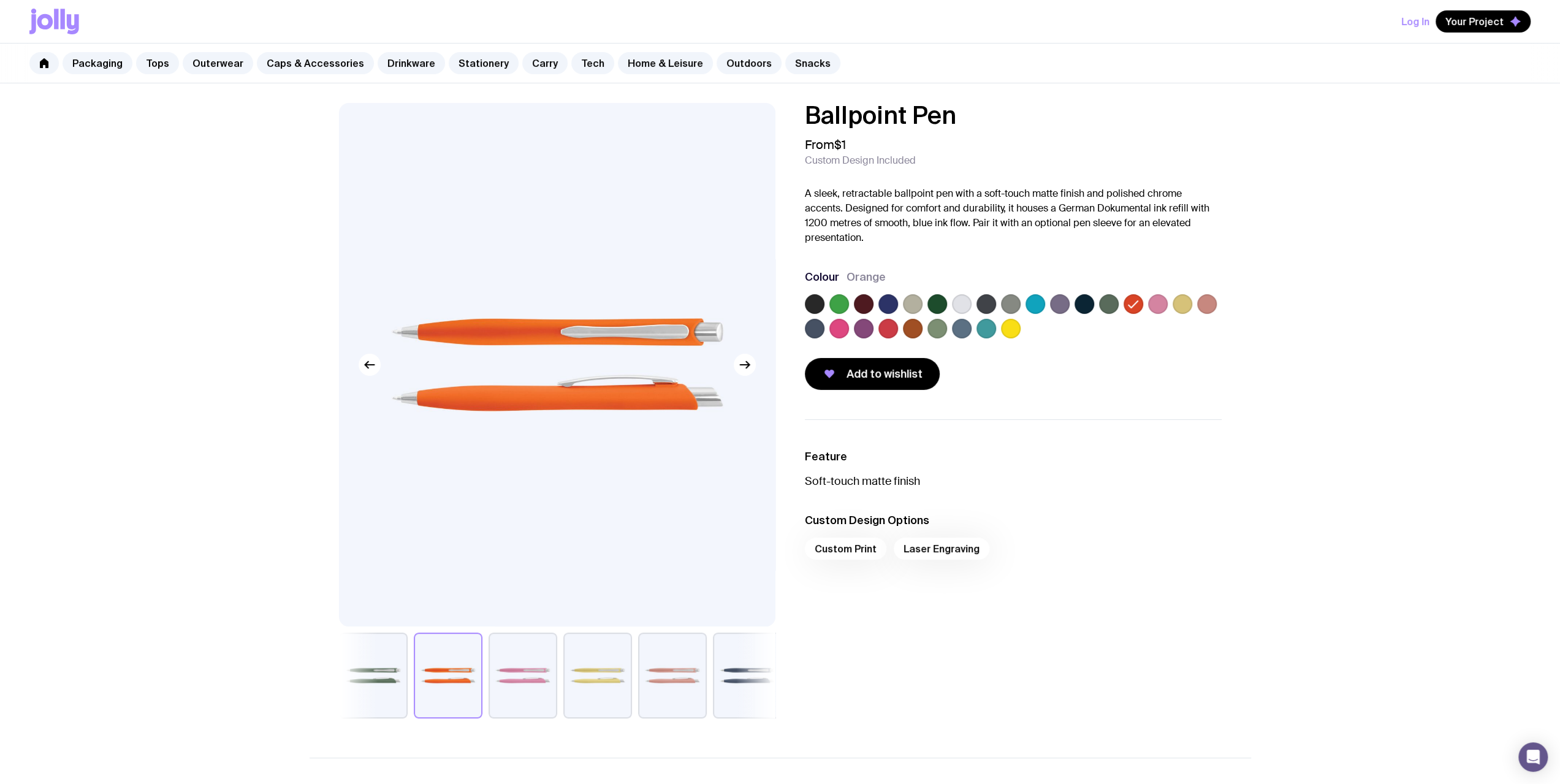
click at [885, 328] on label at bounding box center [888, 328] width 20 height 20
click at [0, 0] on input "radio" at bounding box center [0, 0] width 0 height 0
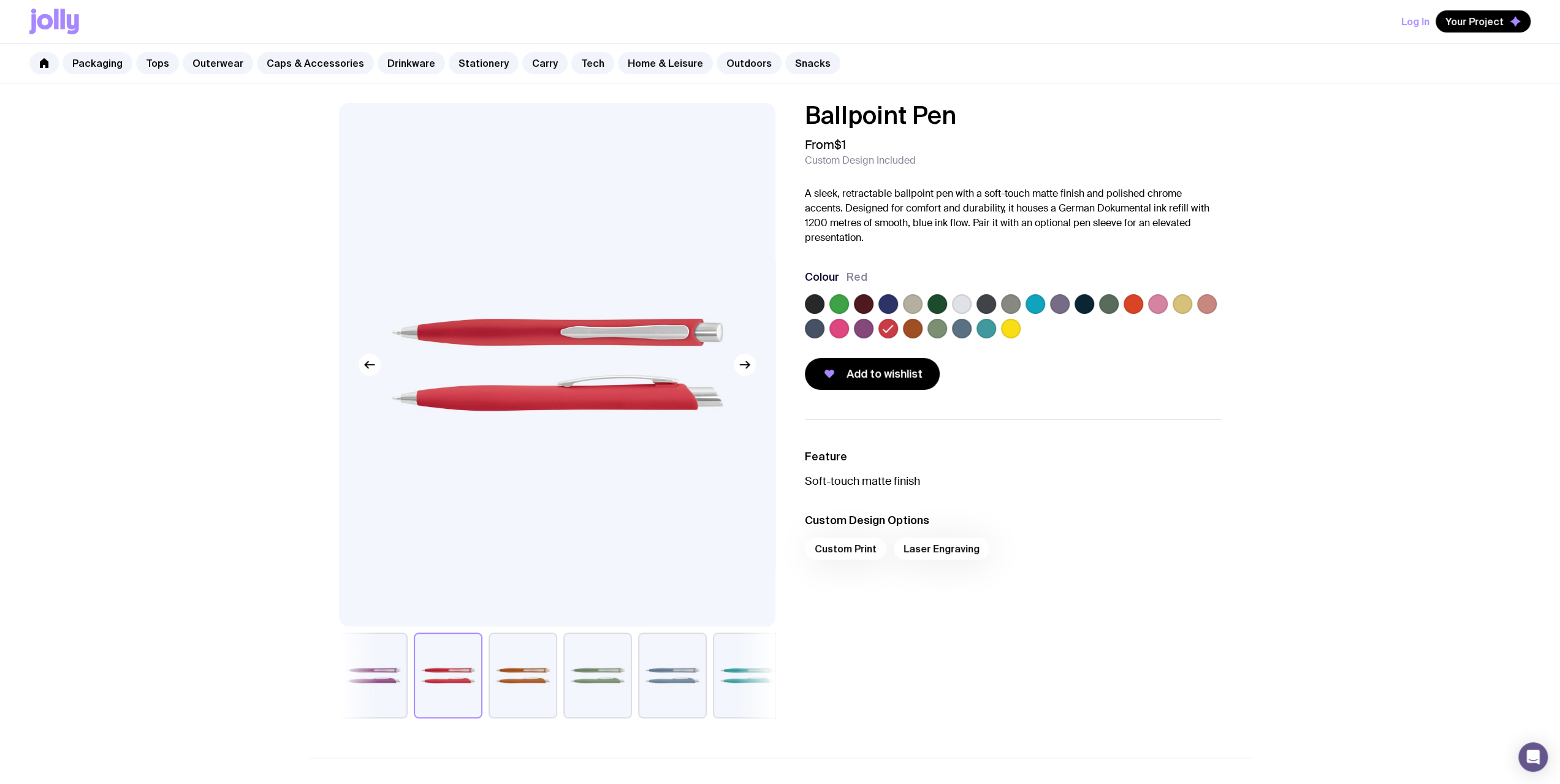
click at [1204, 307] on label at bounding box center [1206, 304] width 20 height 20
click at [0, 0] on input "radio" at bounding box center [0, 0] width 0 height 0
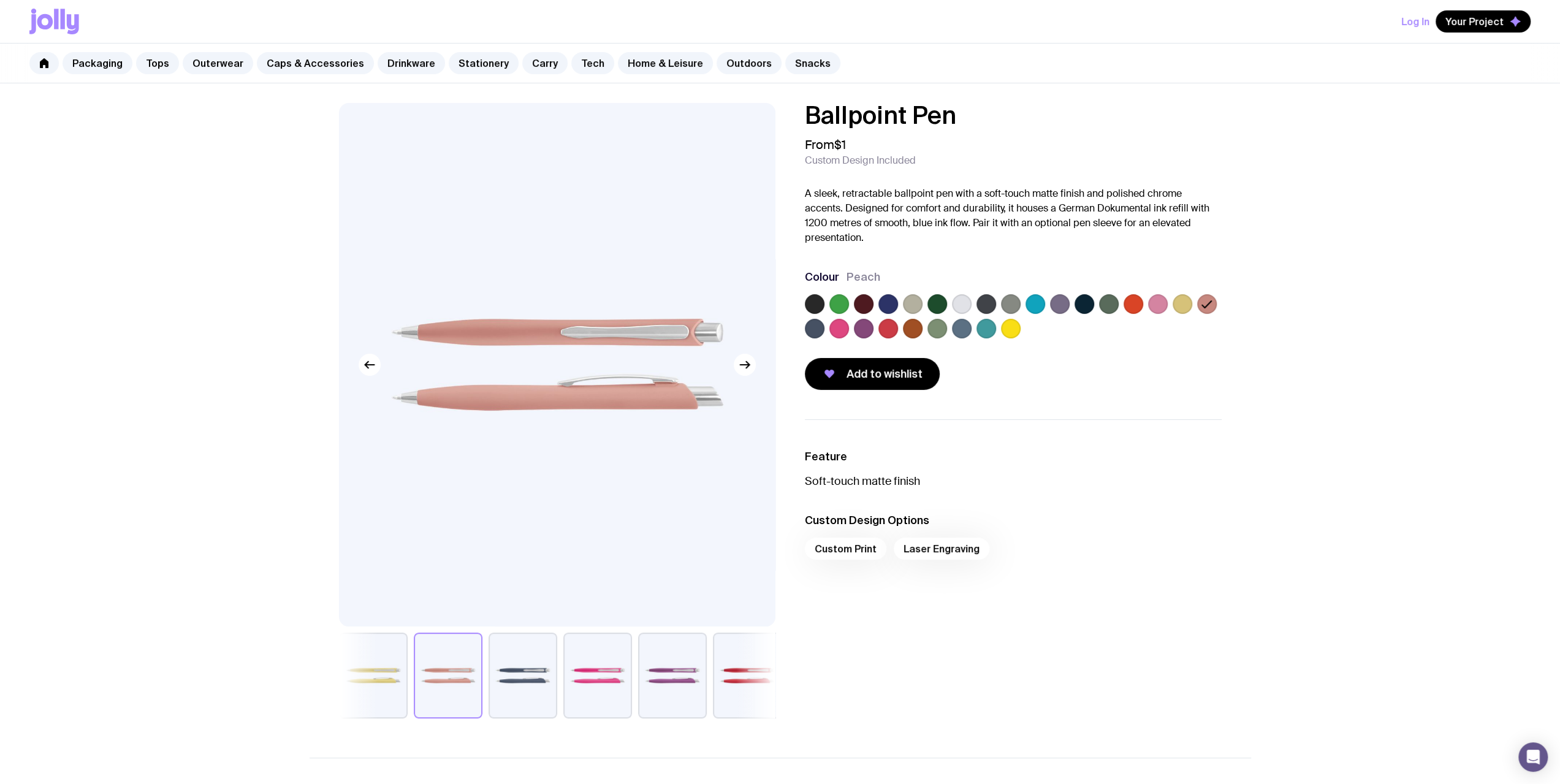
click at [812, 301] on label at bounding box center [814, 304] width 20 height 20
click at [0, 0] on input "radio" at bounding box center [0, 0] width 0 height 0
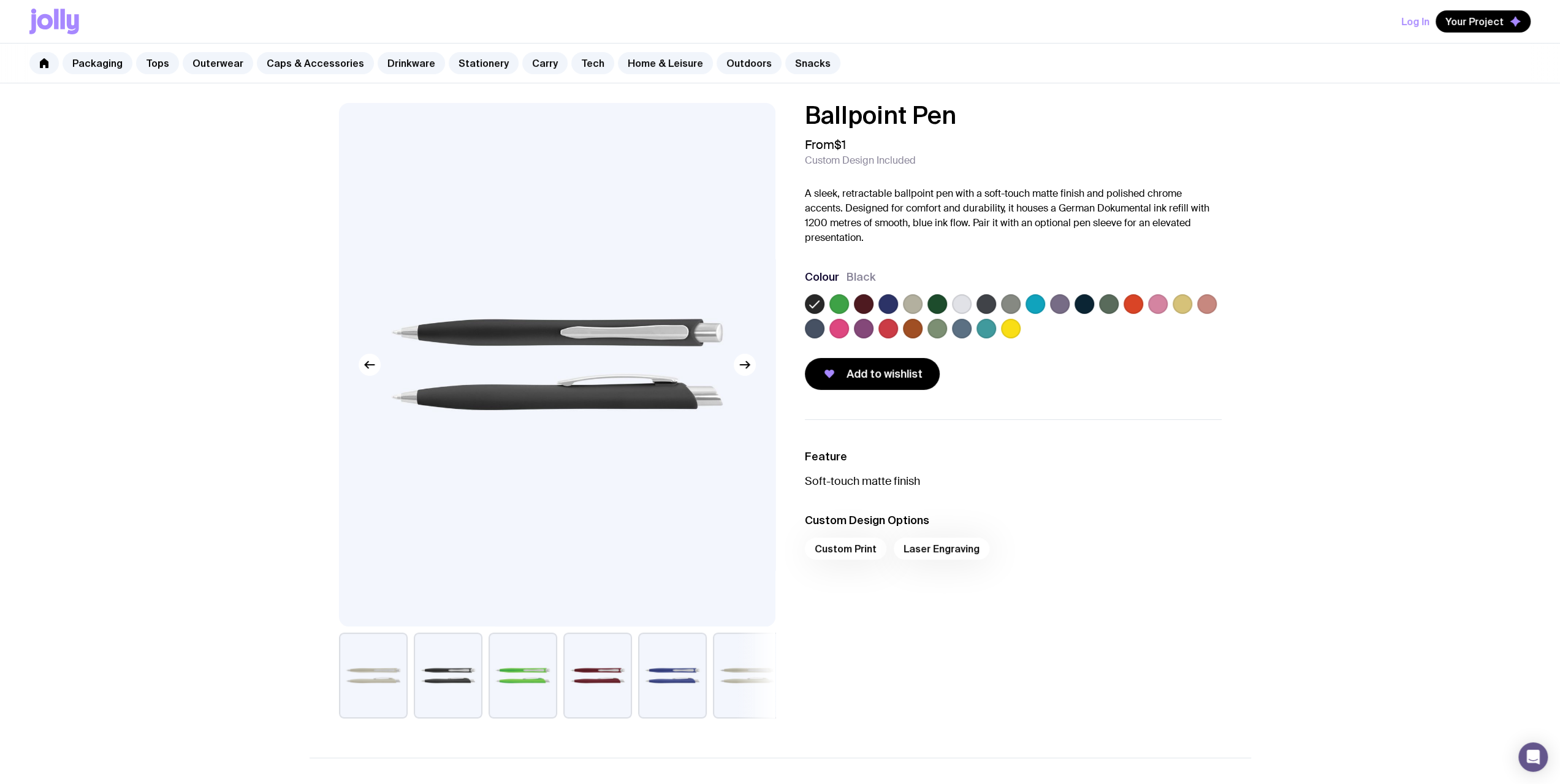
click at [891, 301] on label at bounding box center [888, 304] width 20 height 20
click at [0, 0] on input "radio" at bounding box center [0, 0] width 0 height 0
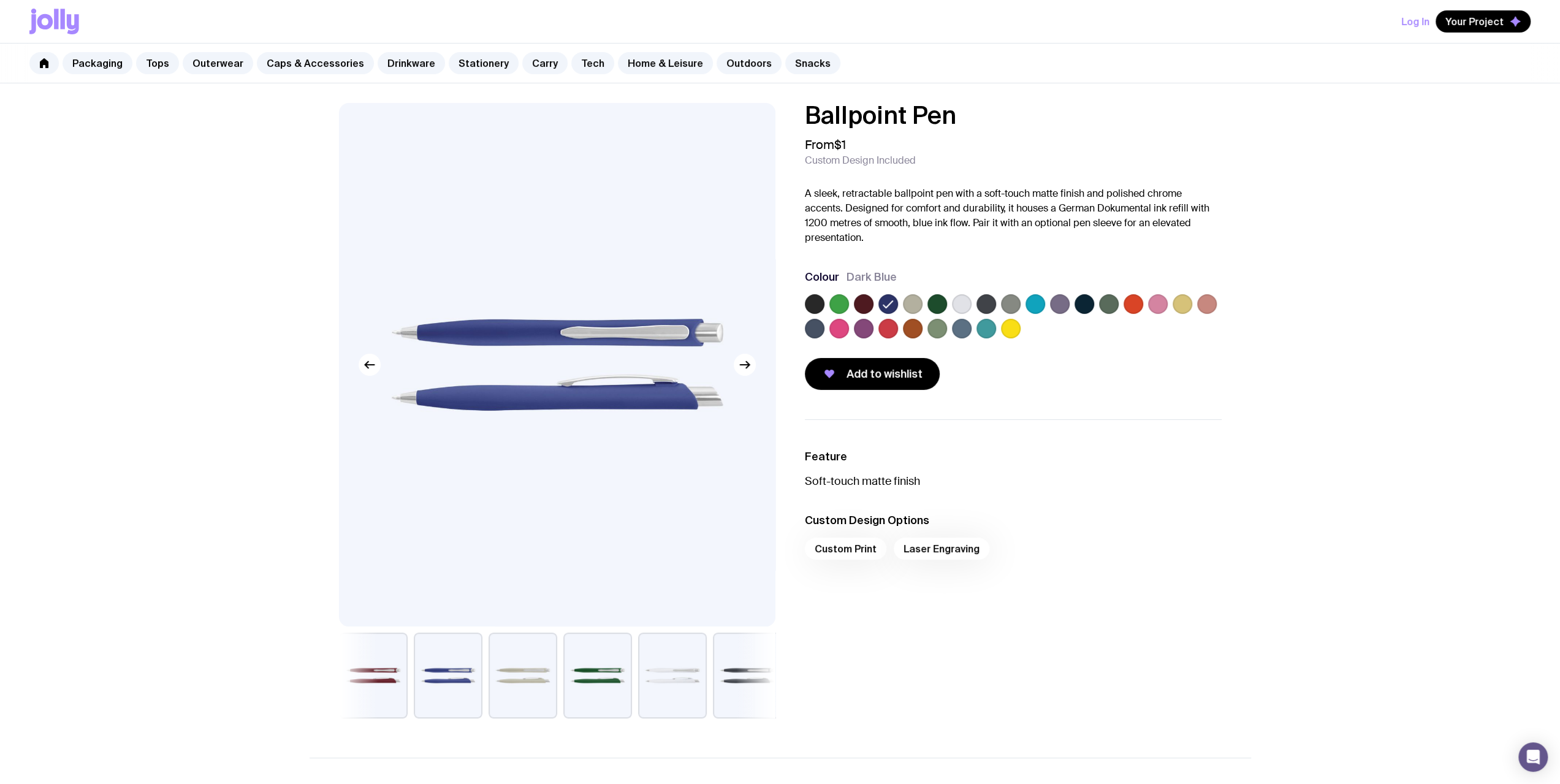
click at [814, 330] on label at bounding box center [814, 328] width 20 height 20
click at [0, 0] on input "radio" at bounding box center [0, 0] width 0 height 0
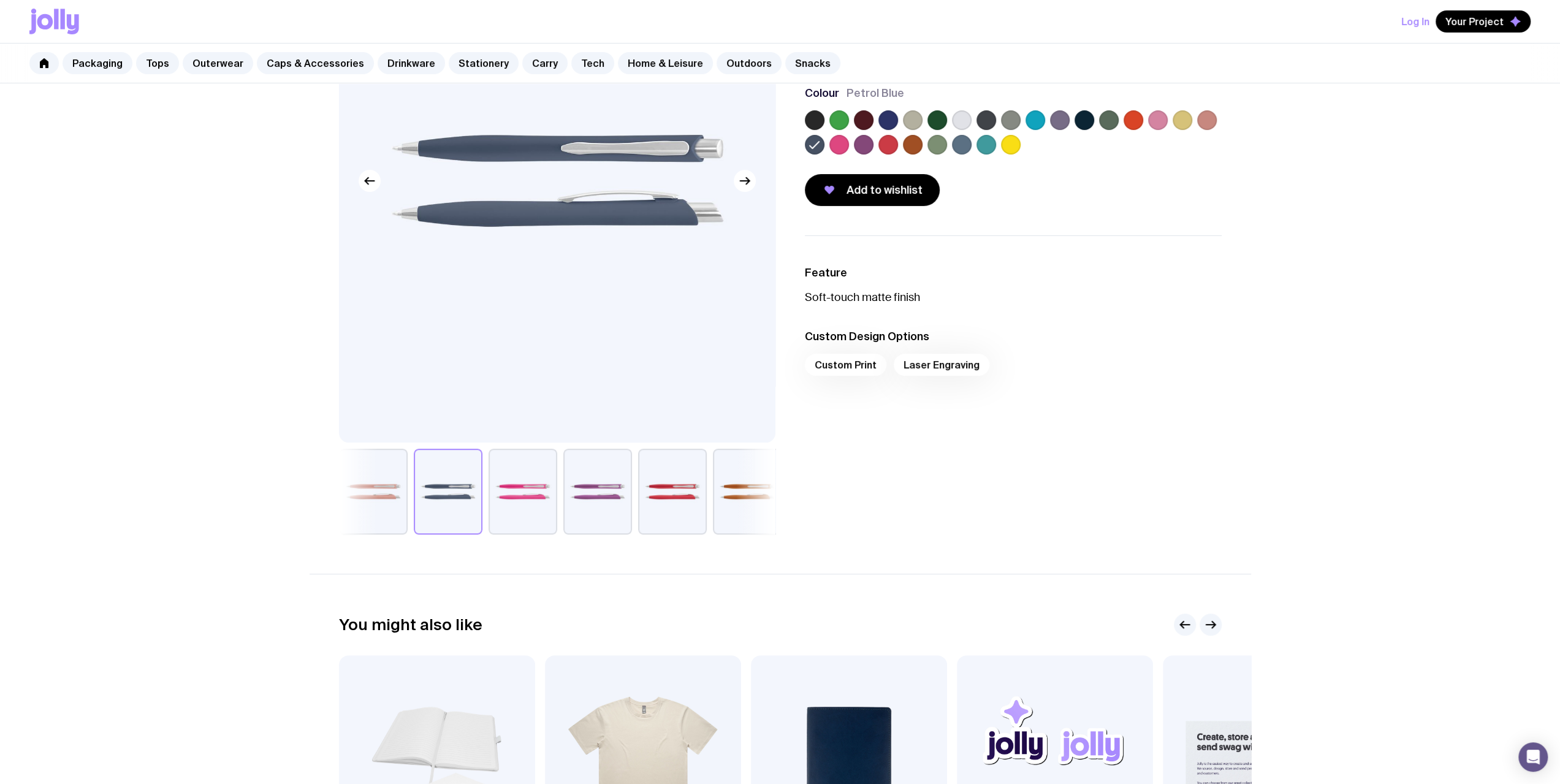
scroll to position [61, 0]
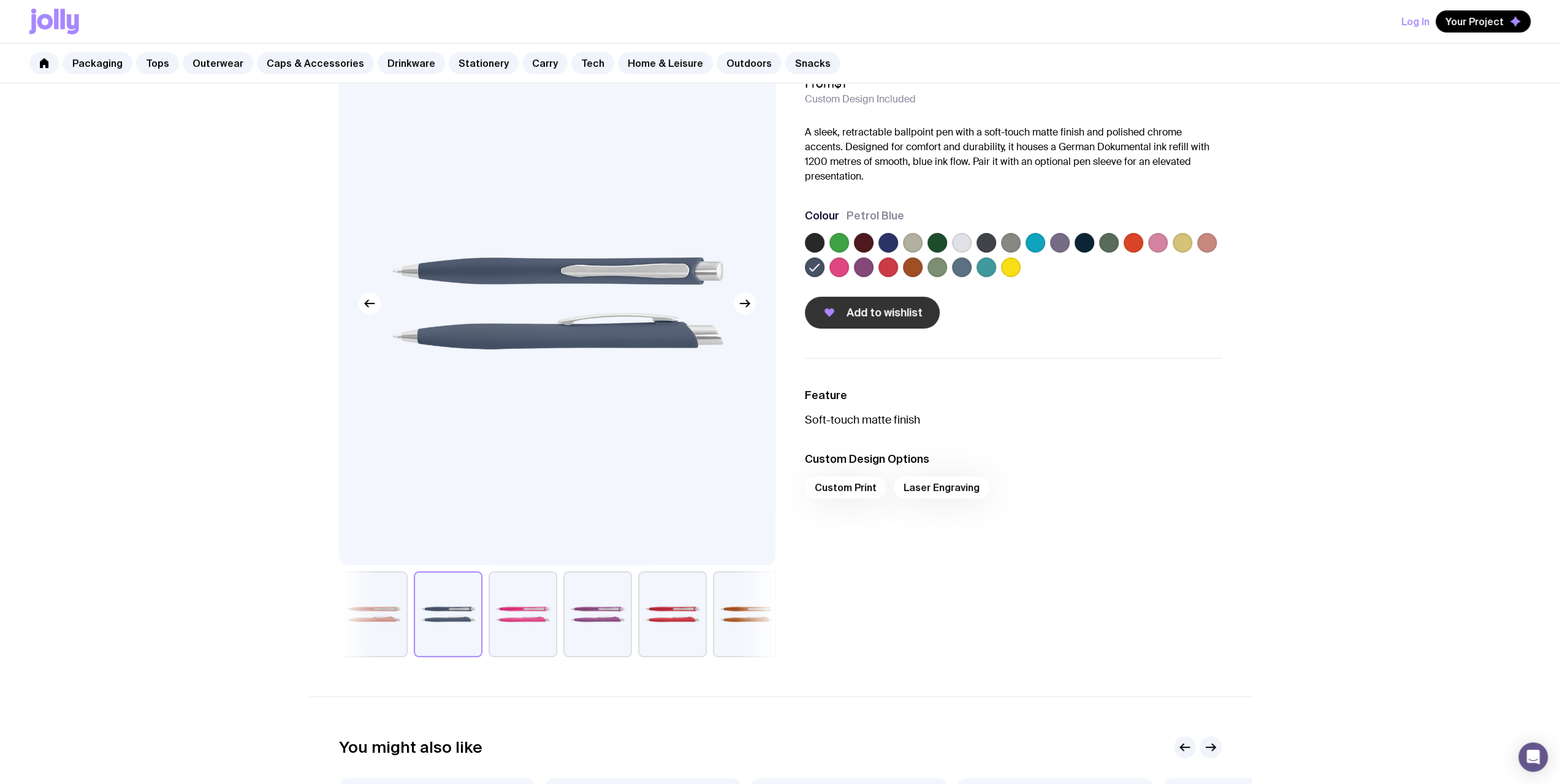
click at [833, 319] on button "Add to wishlist" at bounding box center [872, 312] width 135 height 32
drag, startPoint x: 580, startPoint y: 61, endPoint x: 572, endPoint y: 90, distance: 30.1
click at [580, 61] on link "Tech" at bounding box center [593, 63] width 43 height 22
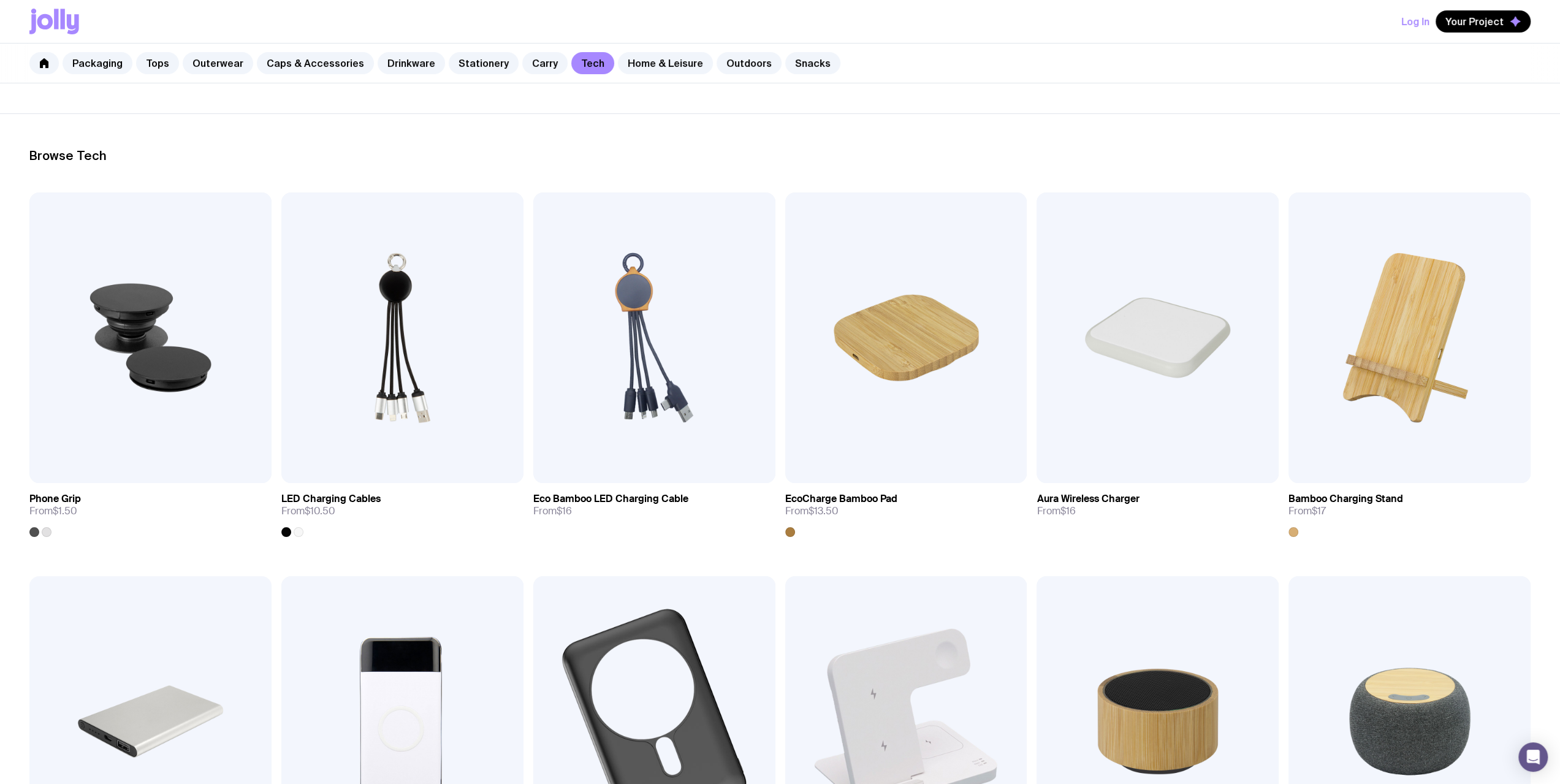
scroll to position [184, 0]
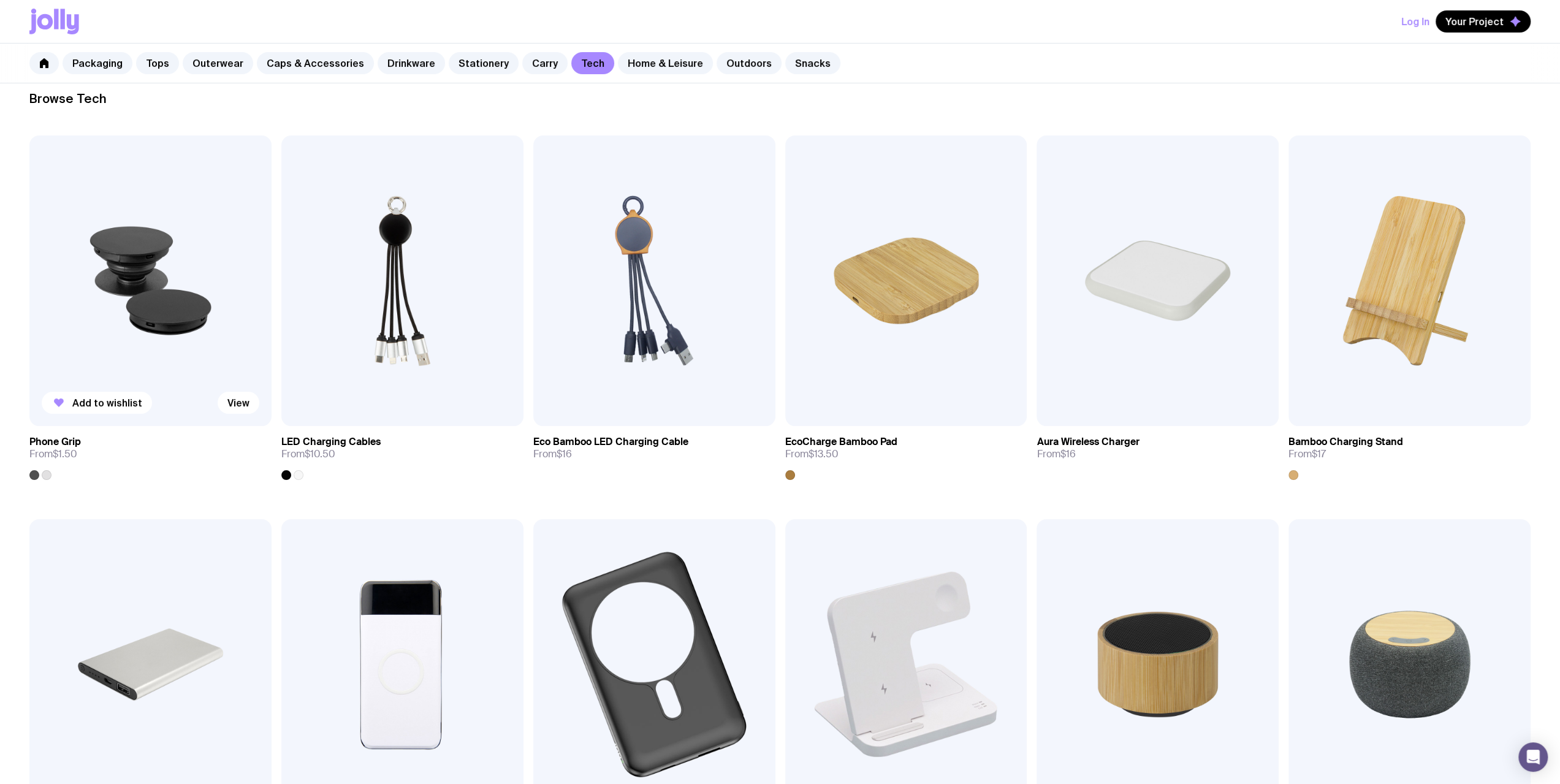
click at [155, 307] on img at bounding box center [151, 281] width 242 height 290
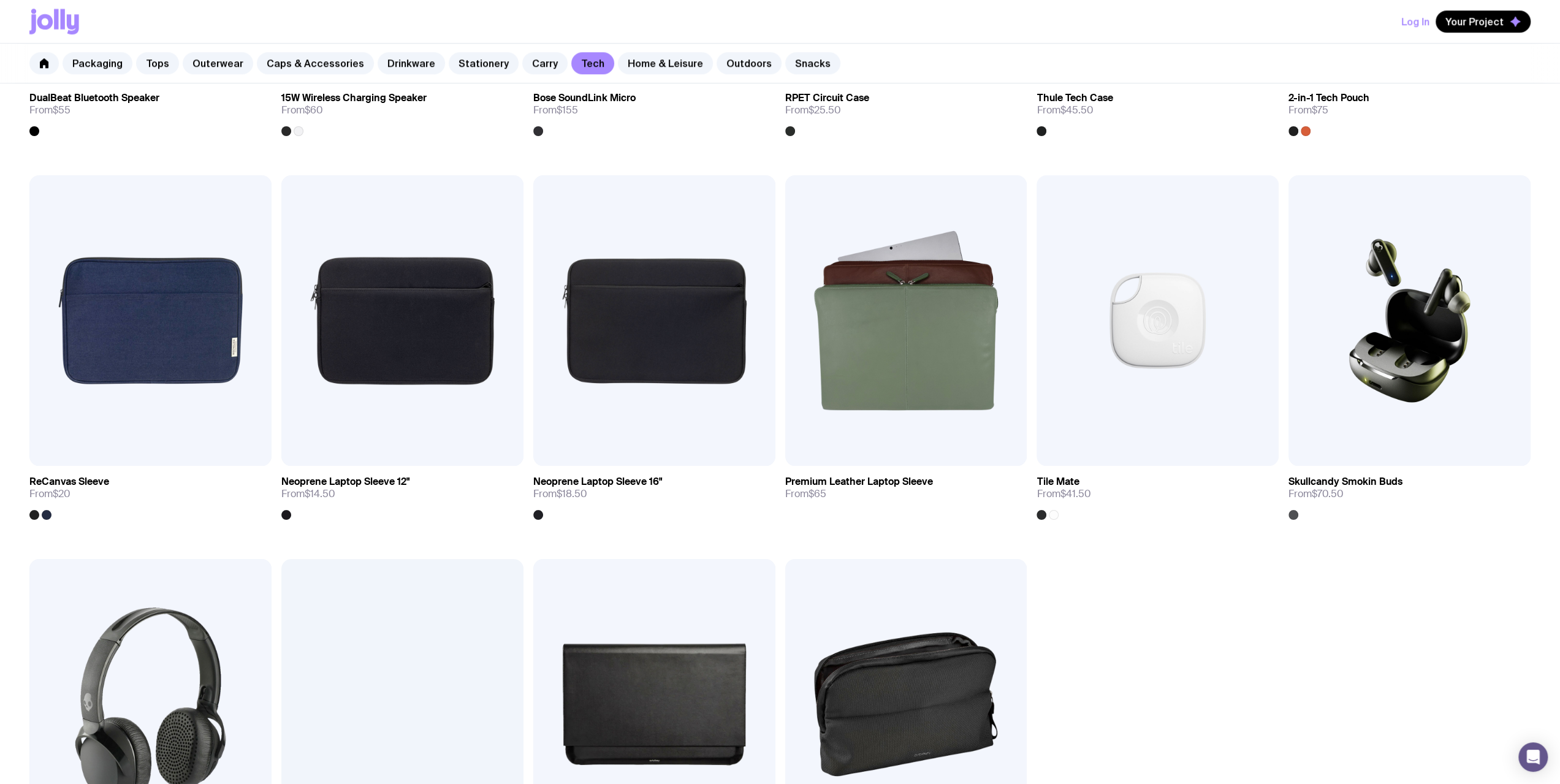
scroll to position [1348, 0]
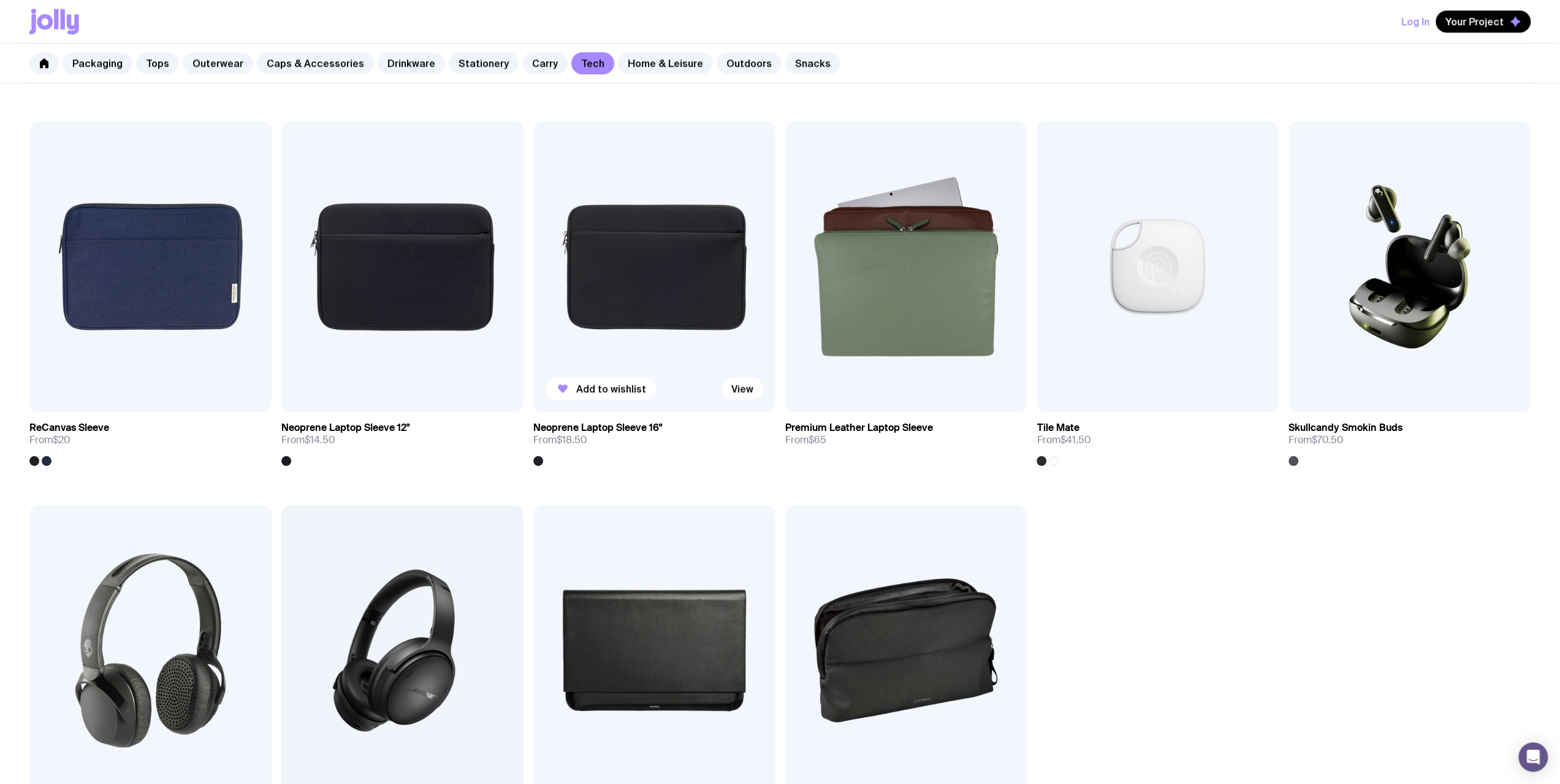
click at [605, 301] on img at bounding box center [654, 266] width 242 height 290
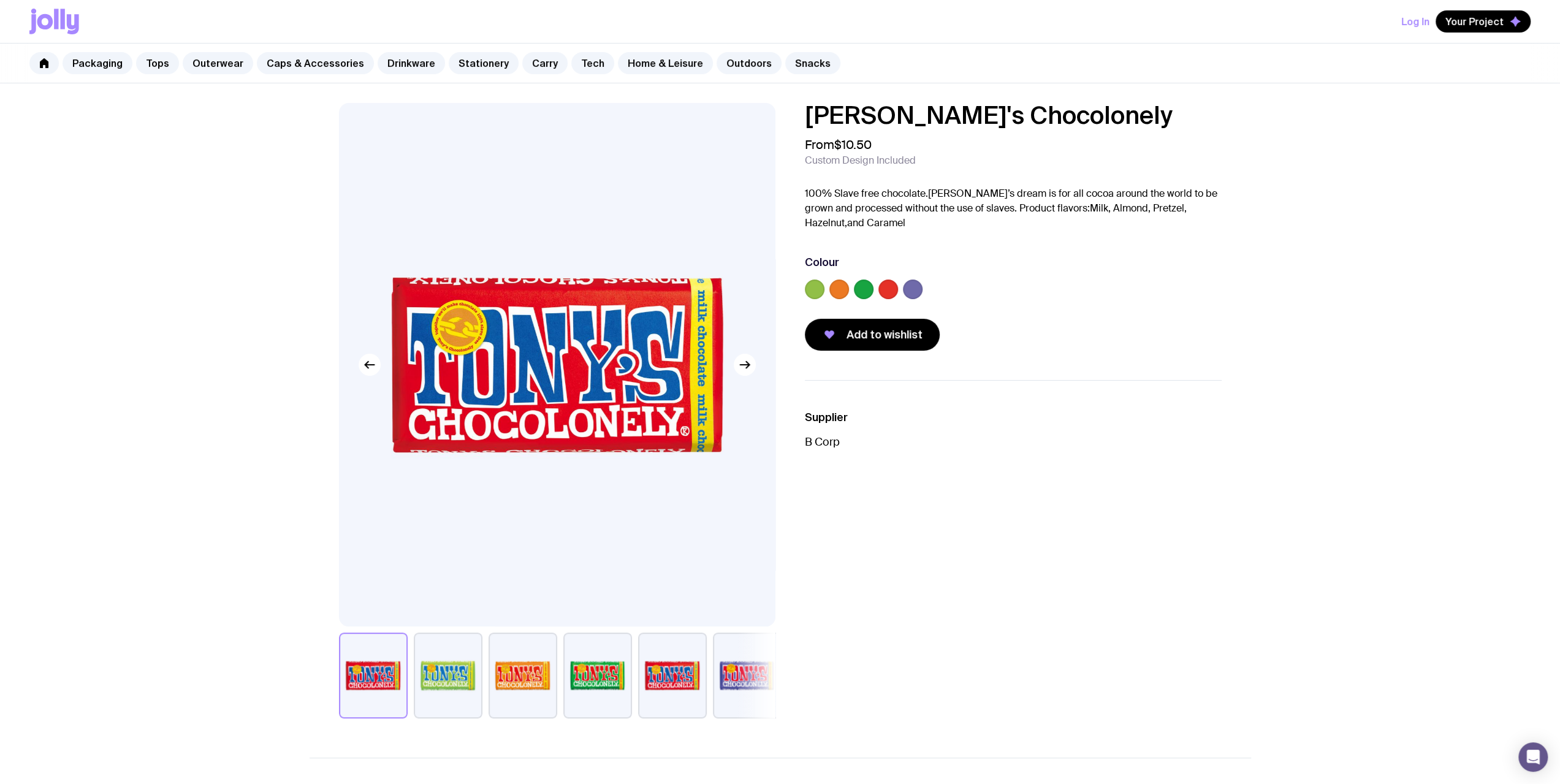
click at [577, 447] on p "B Corp" at bounding box center [1013, 442] width 417 height 14
click at [577, 291] on label at bounding box center [814, 289] width 20 height 20
click at [0, 0] on input "radio" at bounding box center [0, 0] width 0 height 0
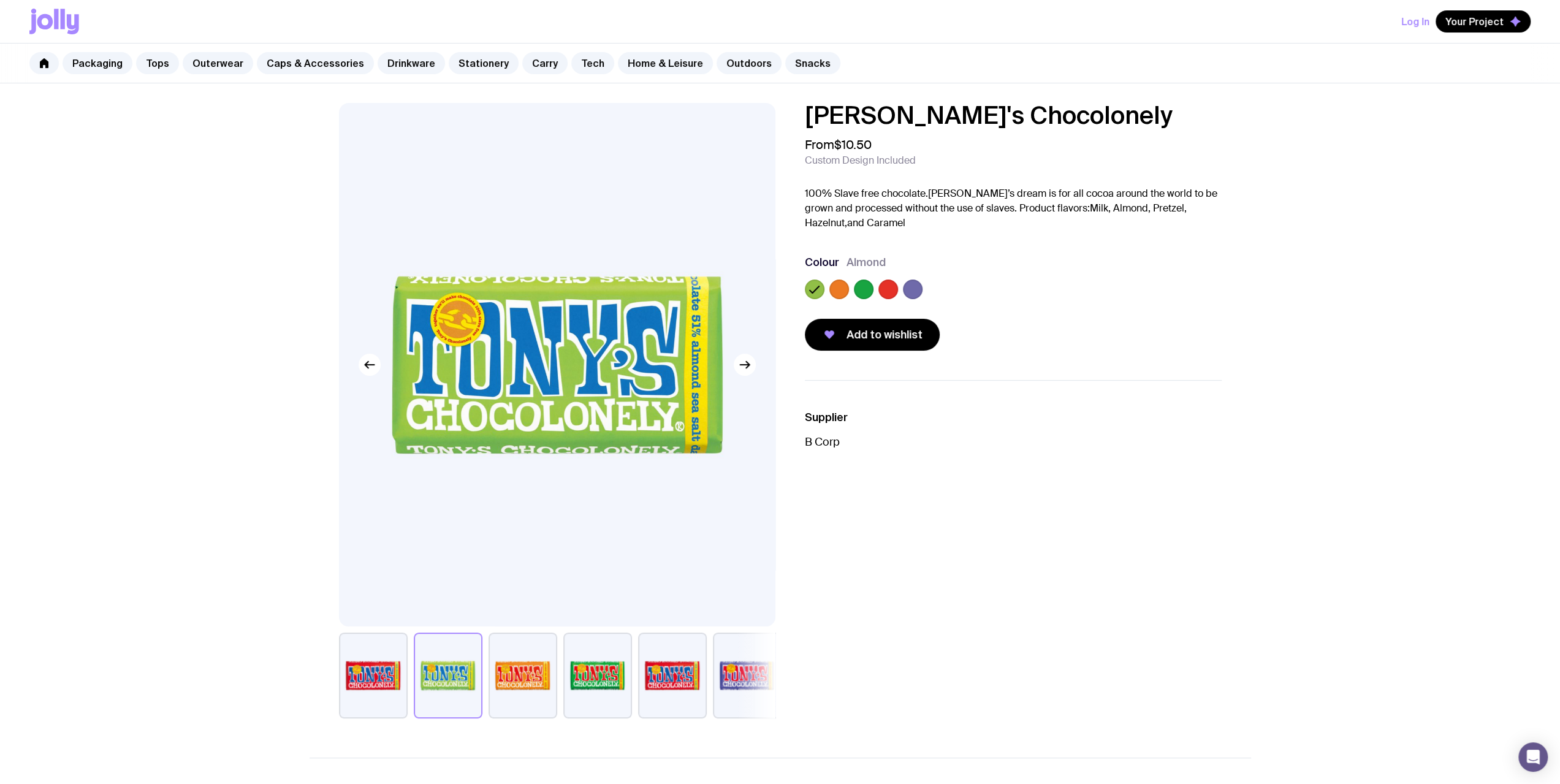
click at [577, 287] on label at bounding box center [863, 289] width 20 height 20
click at [0, 0] on input "radio" at bounding box center [0, 0] width 0 height 0
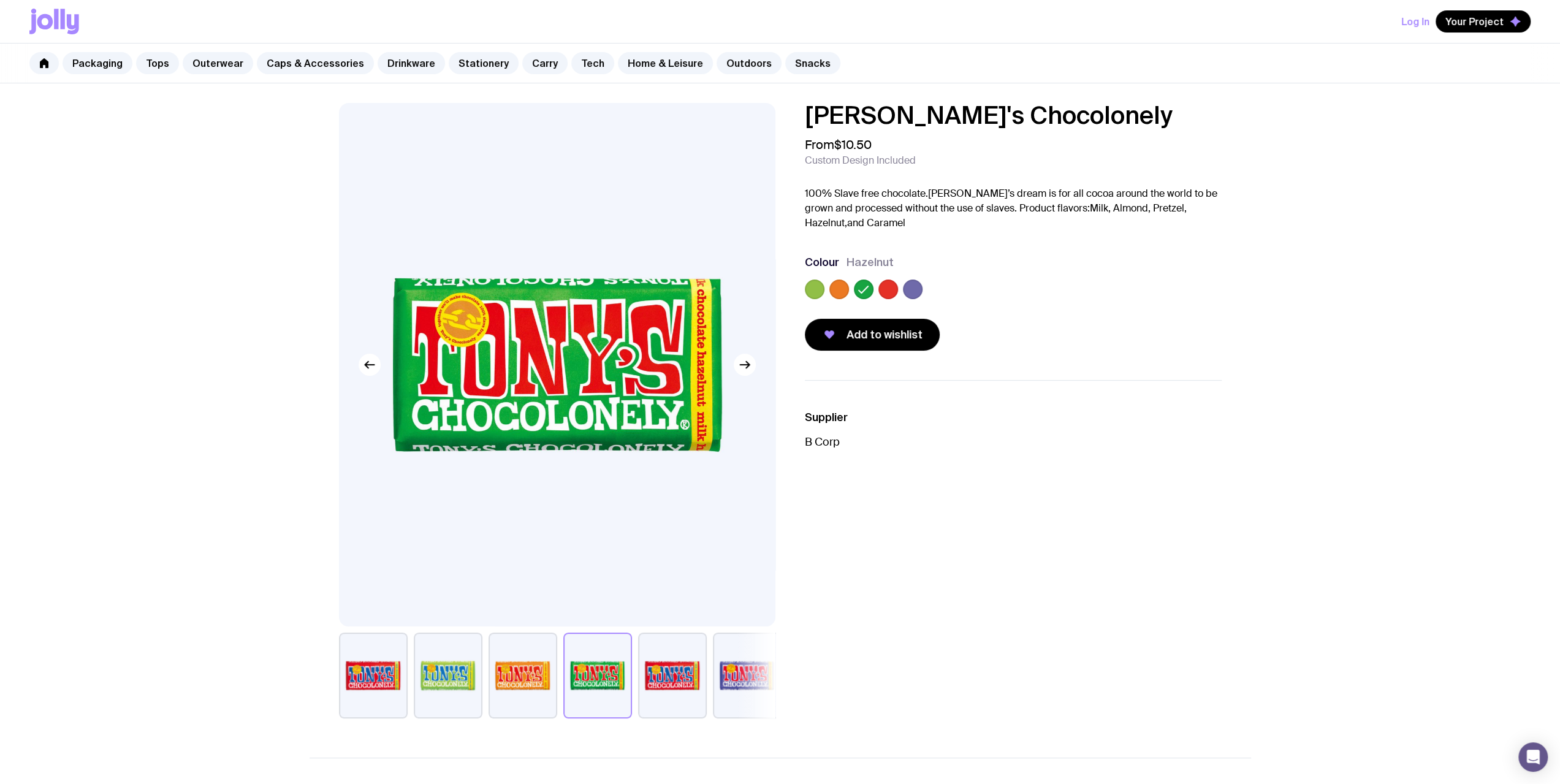
click at [577, 288] on label at bounding box center [839, 289] width 20 height 20
click at [0, 0] on input "radio" at bounding box center [0, 0] width 0 height 0
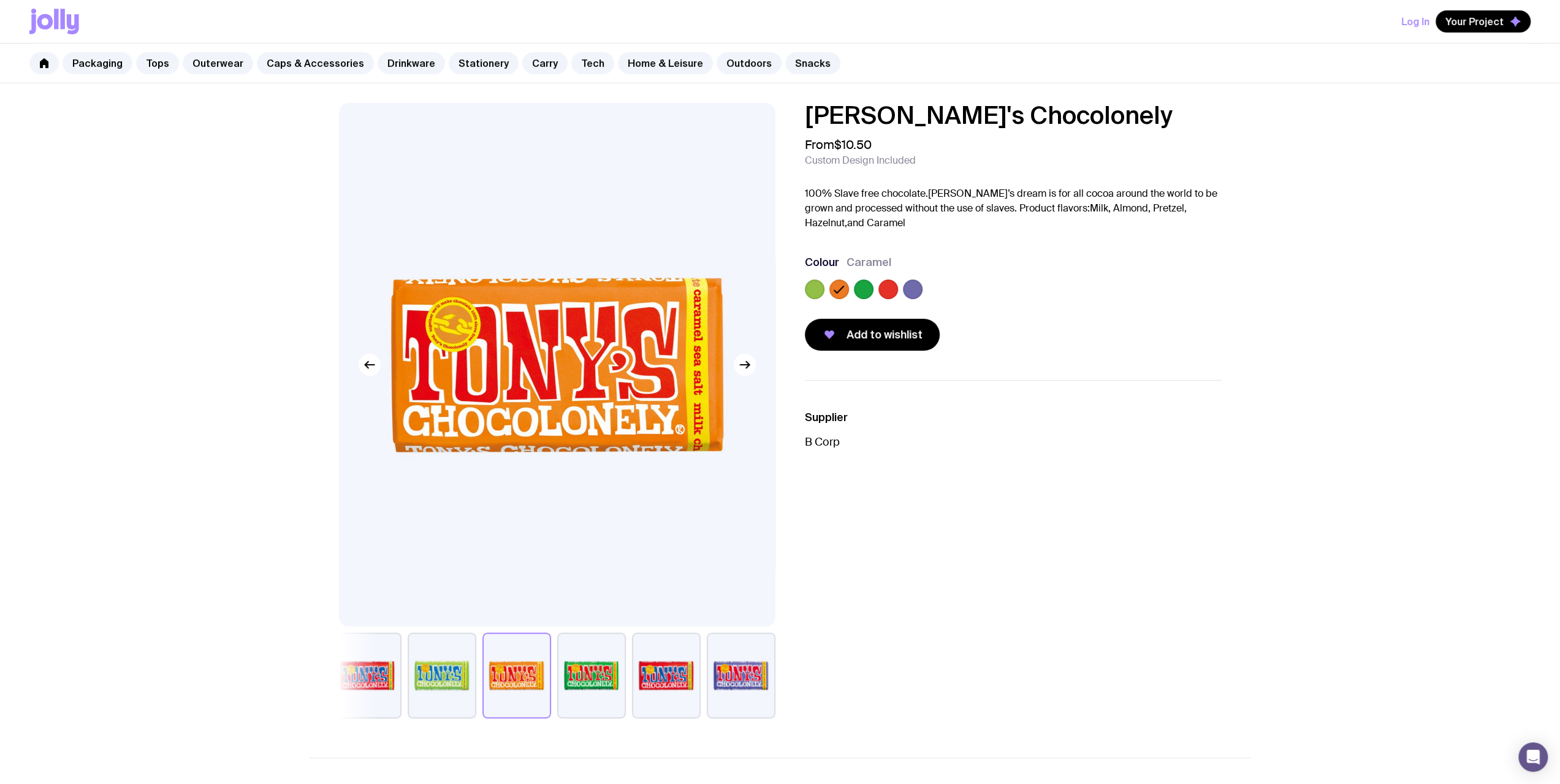
click at [577, 287] on label at bounding box center [913, 289] width 20 height 20
click at [0, 0] on input "radio" at bounding box center [0, 0] width 0 height 0
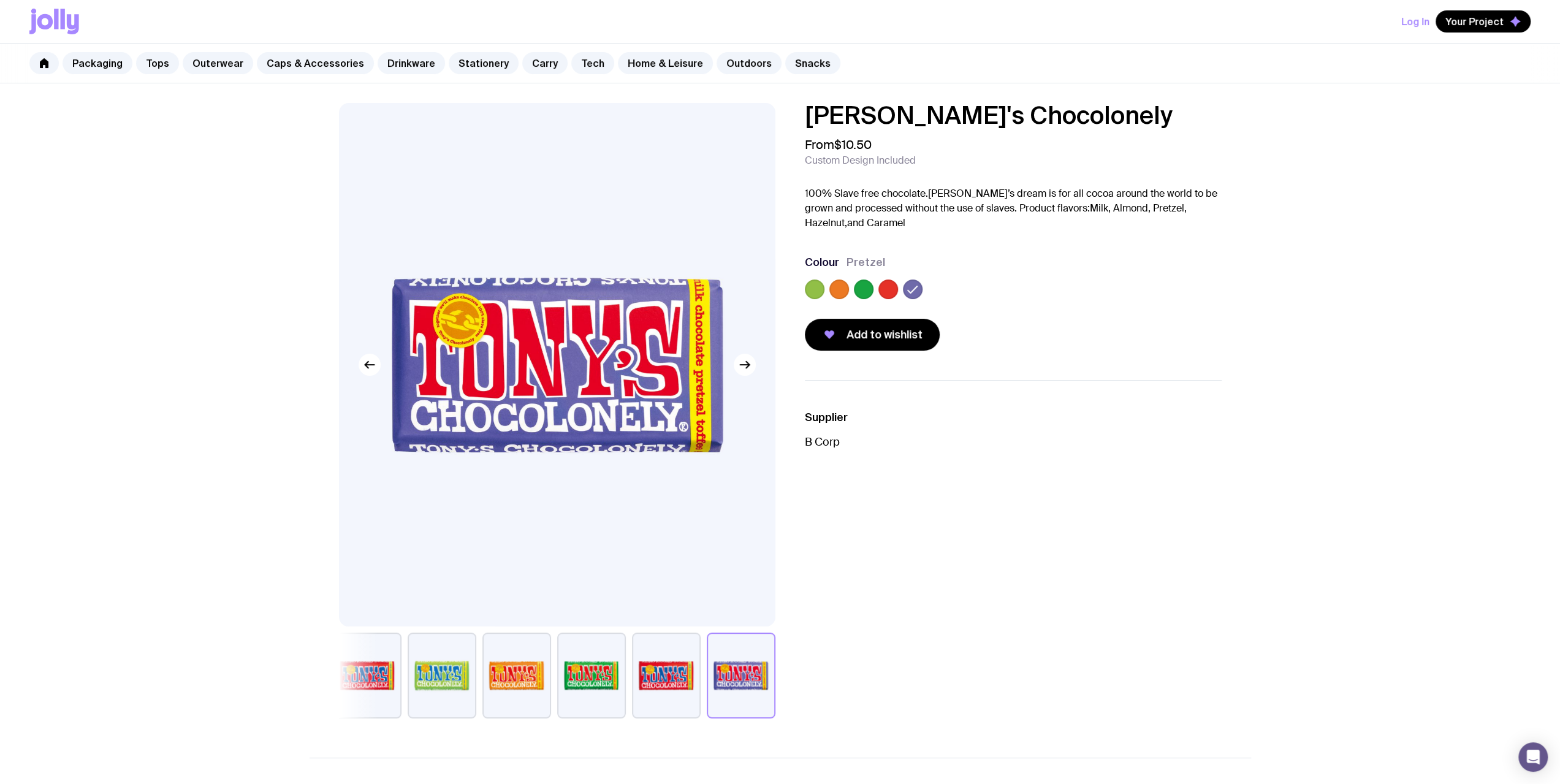
click at [577, 294] on label at bounding box center [839, 289] width 20 height 20
click at [0, 0] on input "radio" at bounding box center [0, 0] width 0 height 0
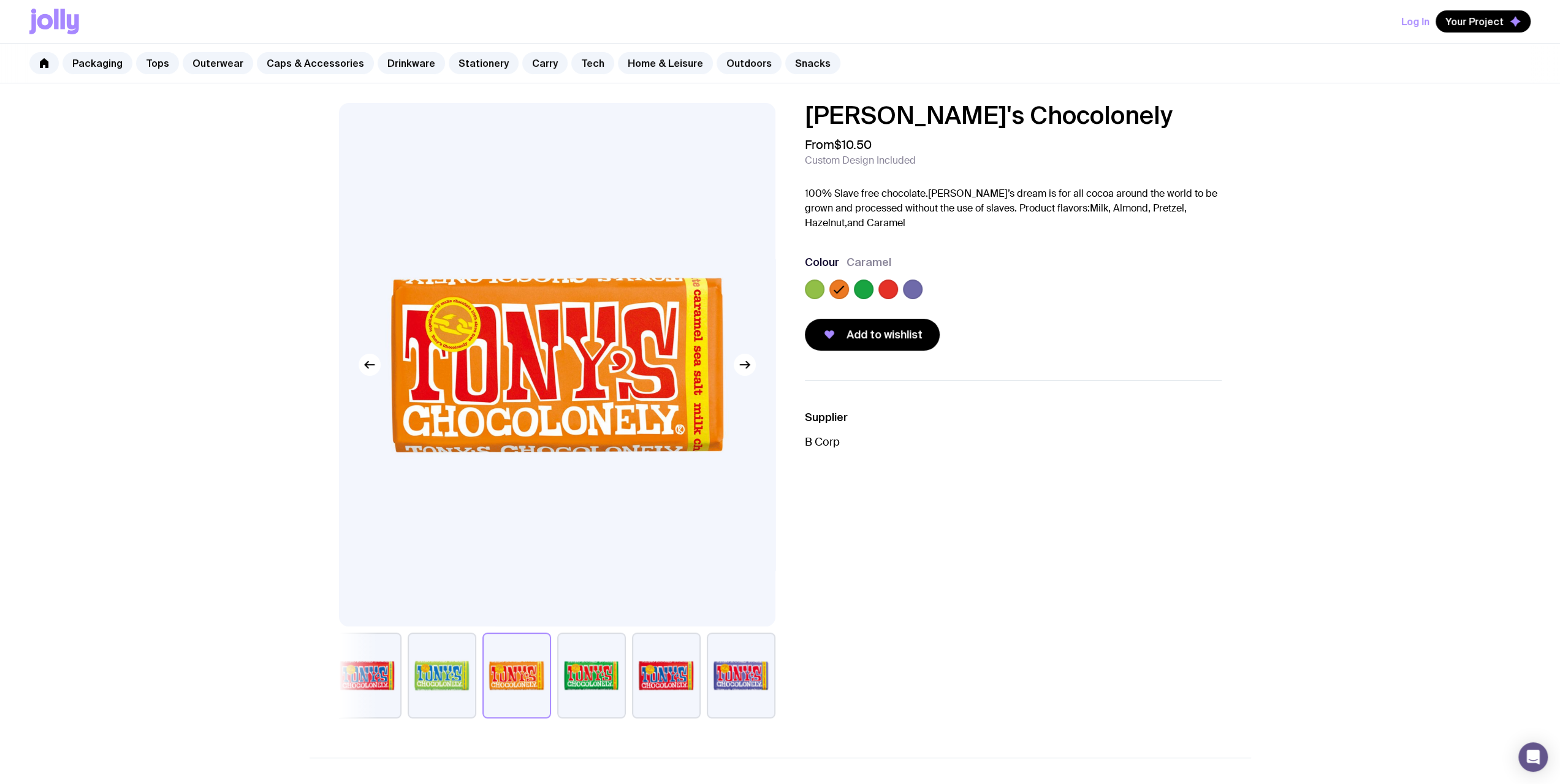
click at [221, 422] on div "Tony's Chocolonely From $10.50 Custom Design Included 100% Slave free chocolate…" at bounding box center [780, 635] width 1560 height 1104
click at [577, 65] on link "Snacks" at bounding box center [813, 63] width 55 height 22
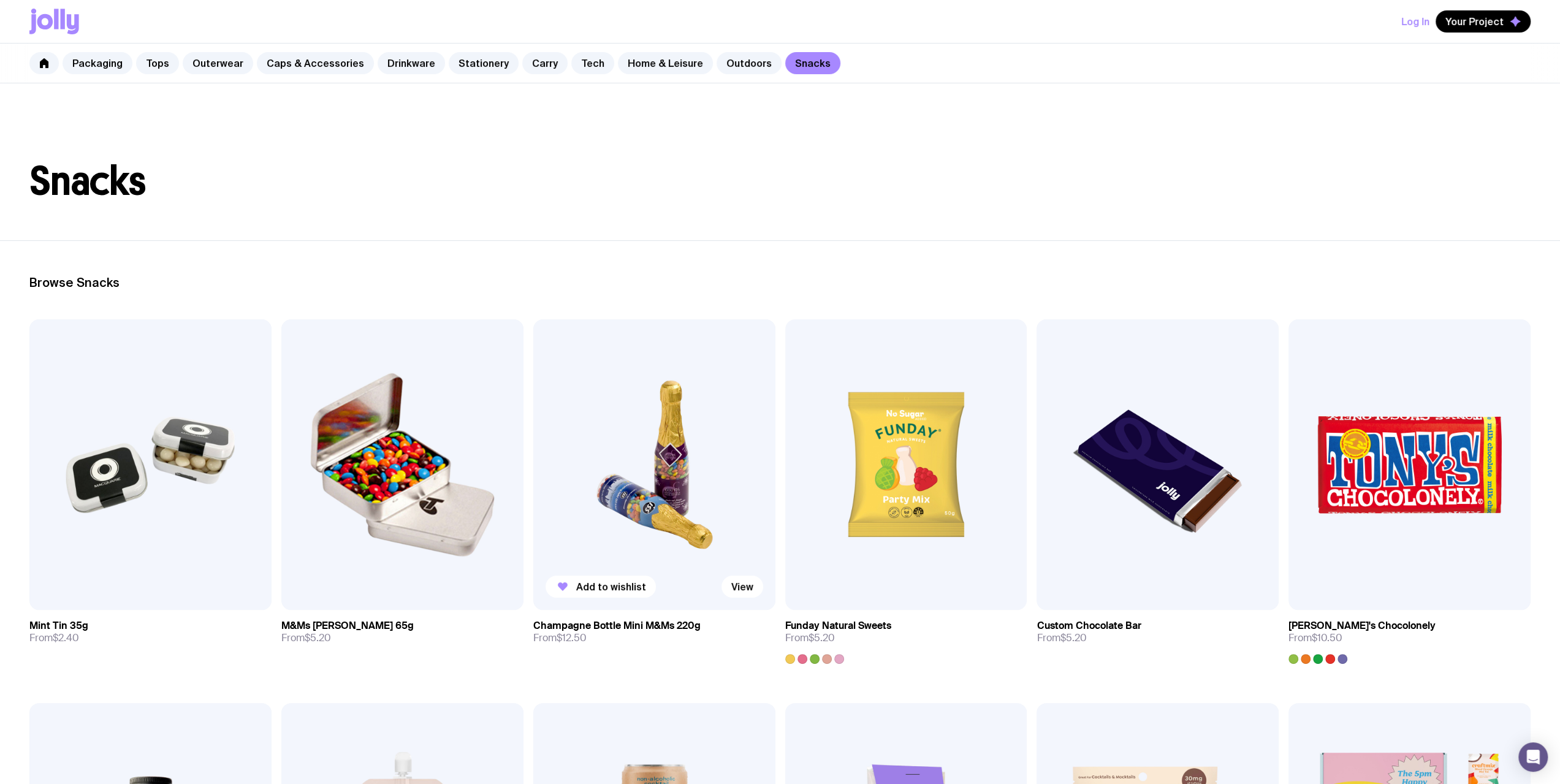
click at [577, 510] on img at bounding box center [654, 464] width 242 height 290
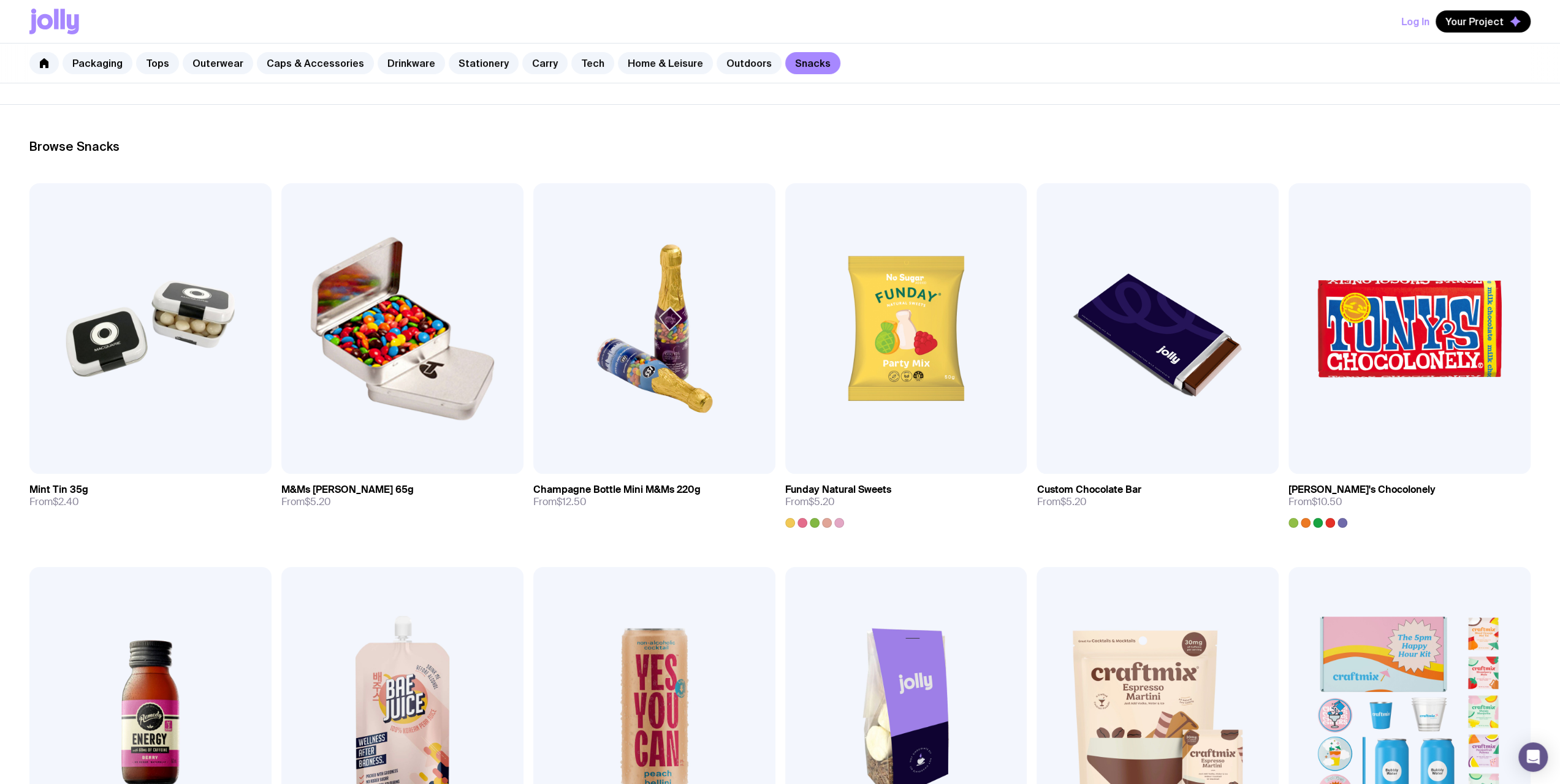
scroll to position [184, 0]
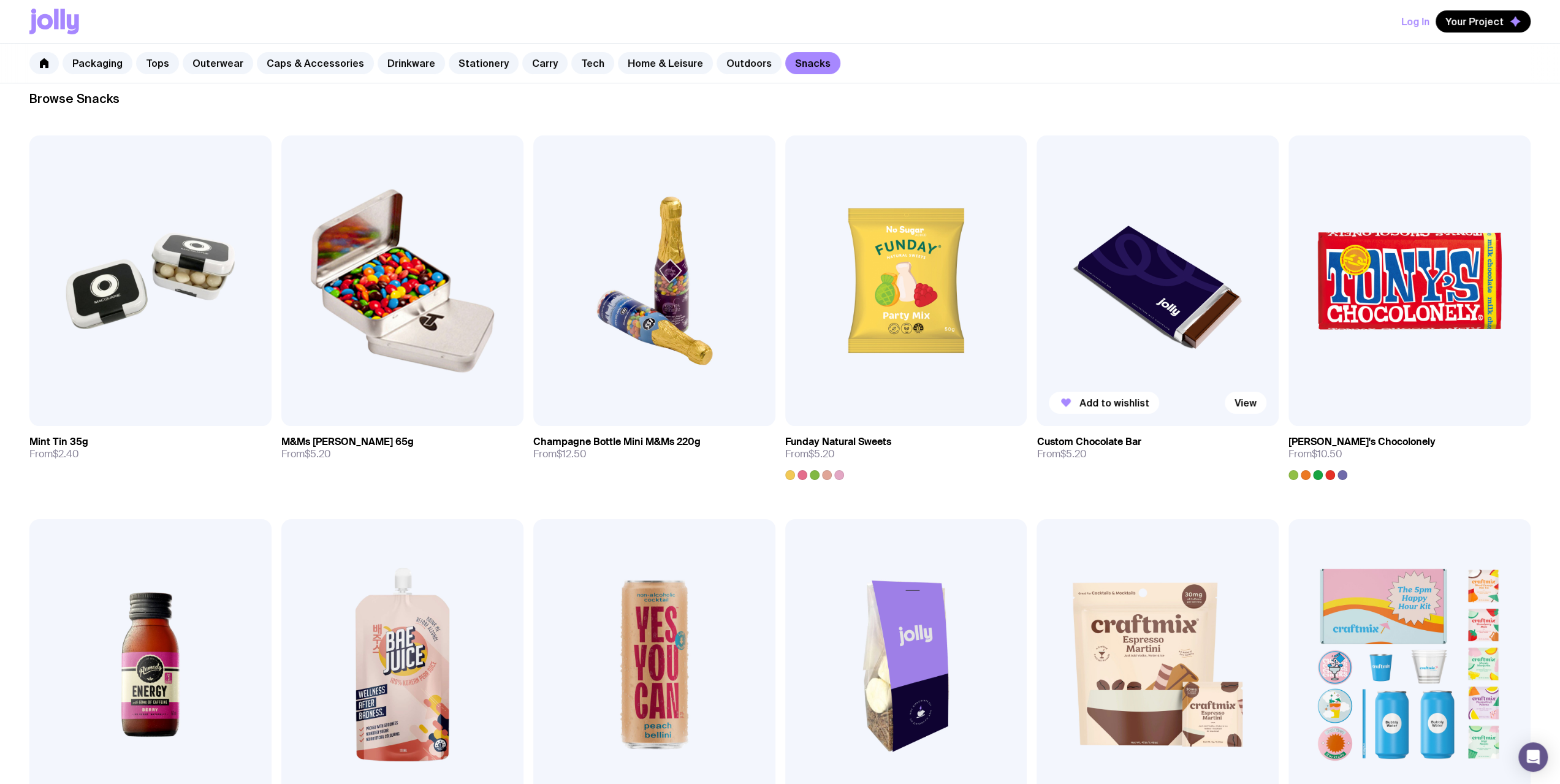
click at [577, 273] on img at bounding box center [1158, 281] width 242 height 290
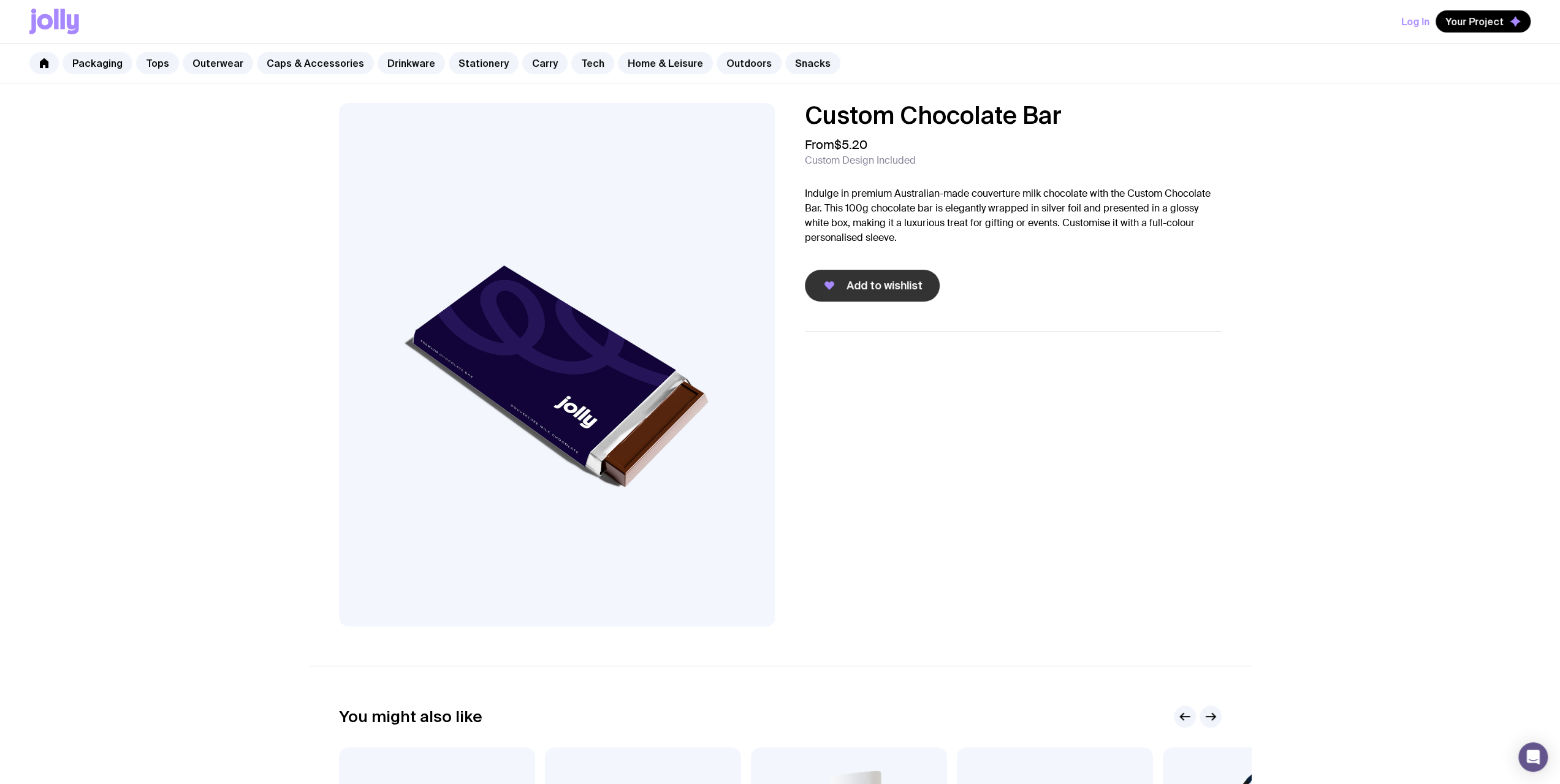
click at [577, 288] on span "Add to wishlist" at bounding box center [885, 285] width 76 height 14
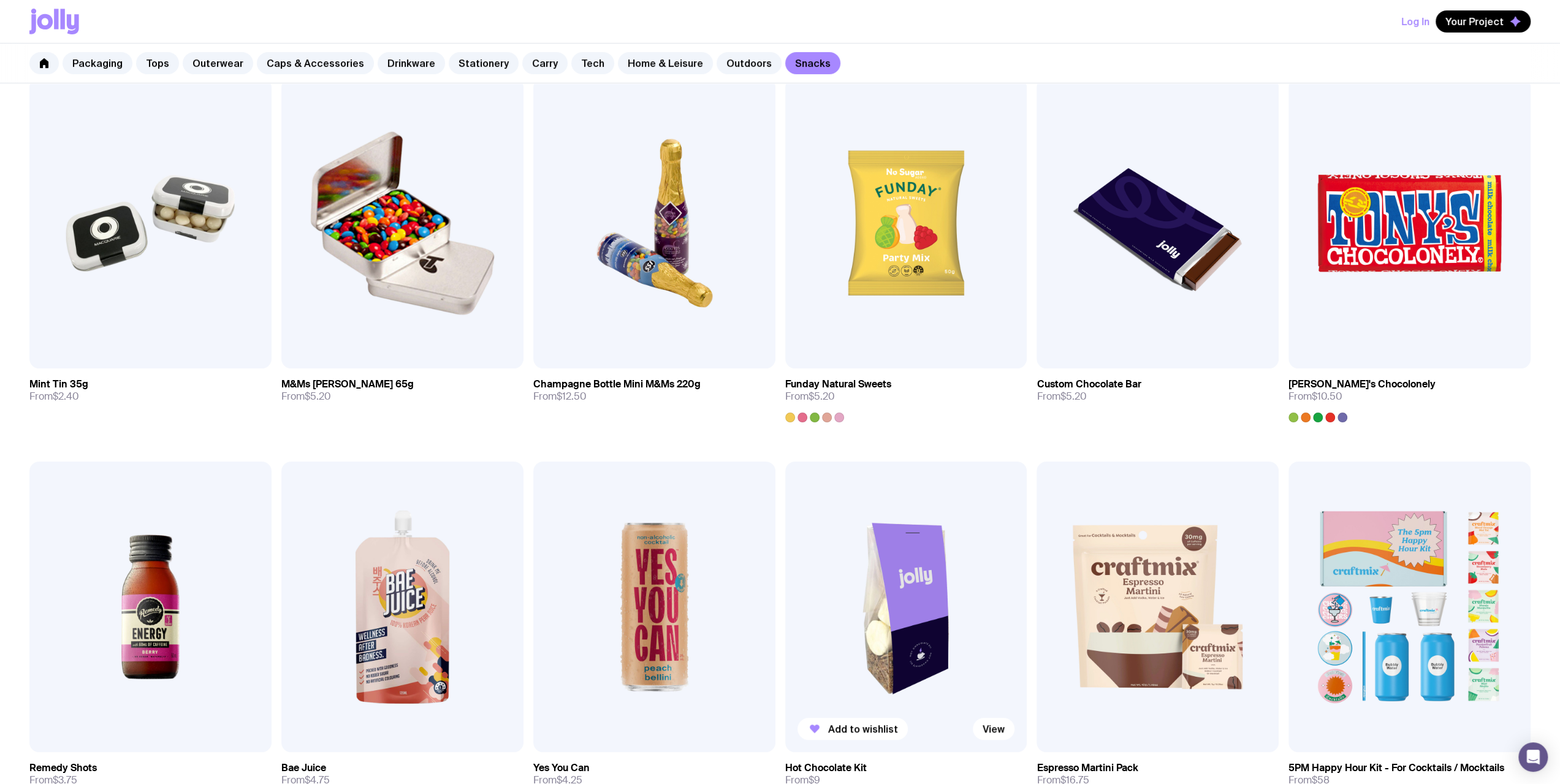
scroll to position [42, 0]
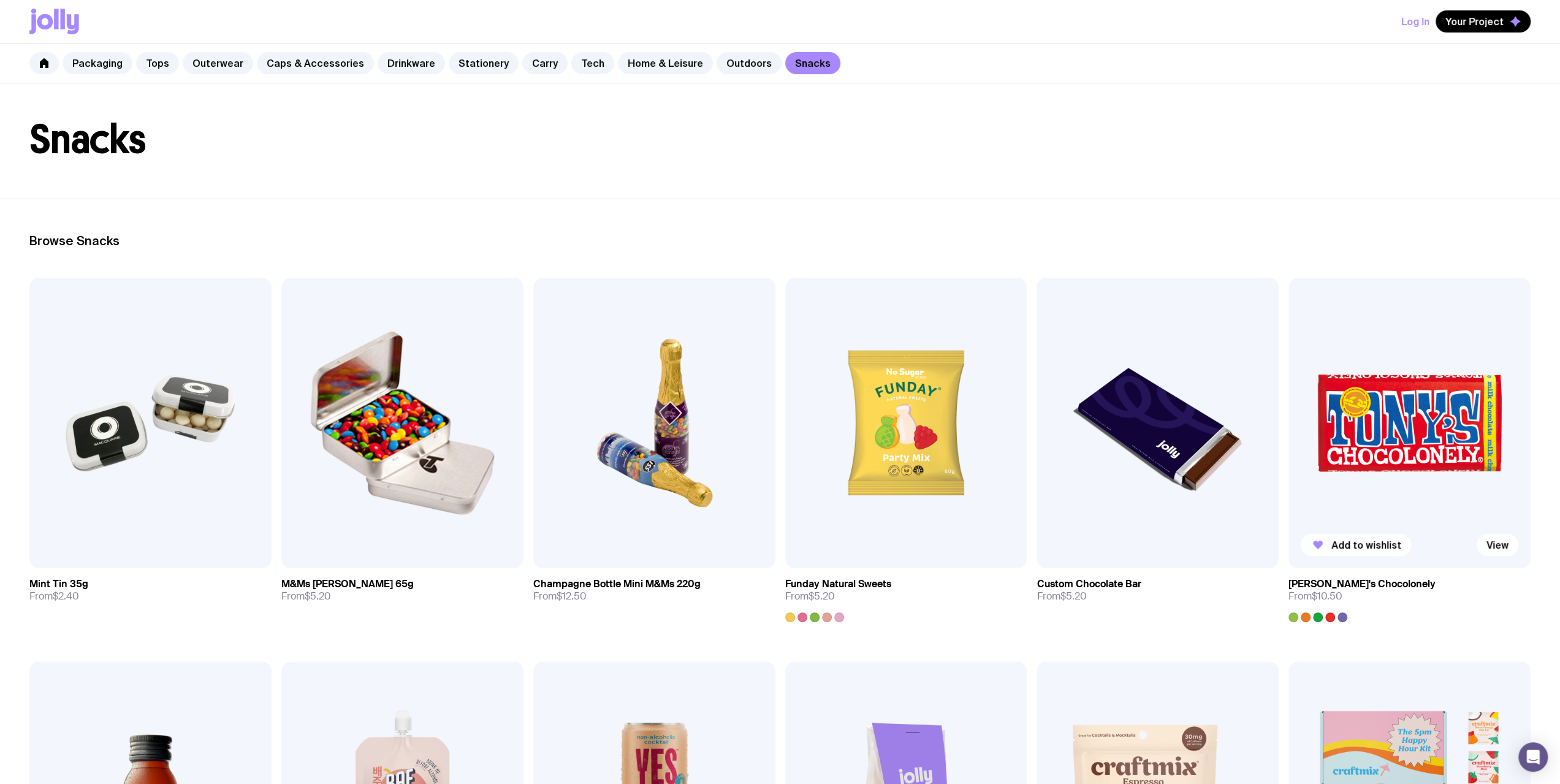
click at [577, 439] on img at bounding box center [1409, 423] width 242 height 290
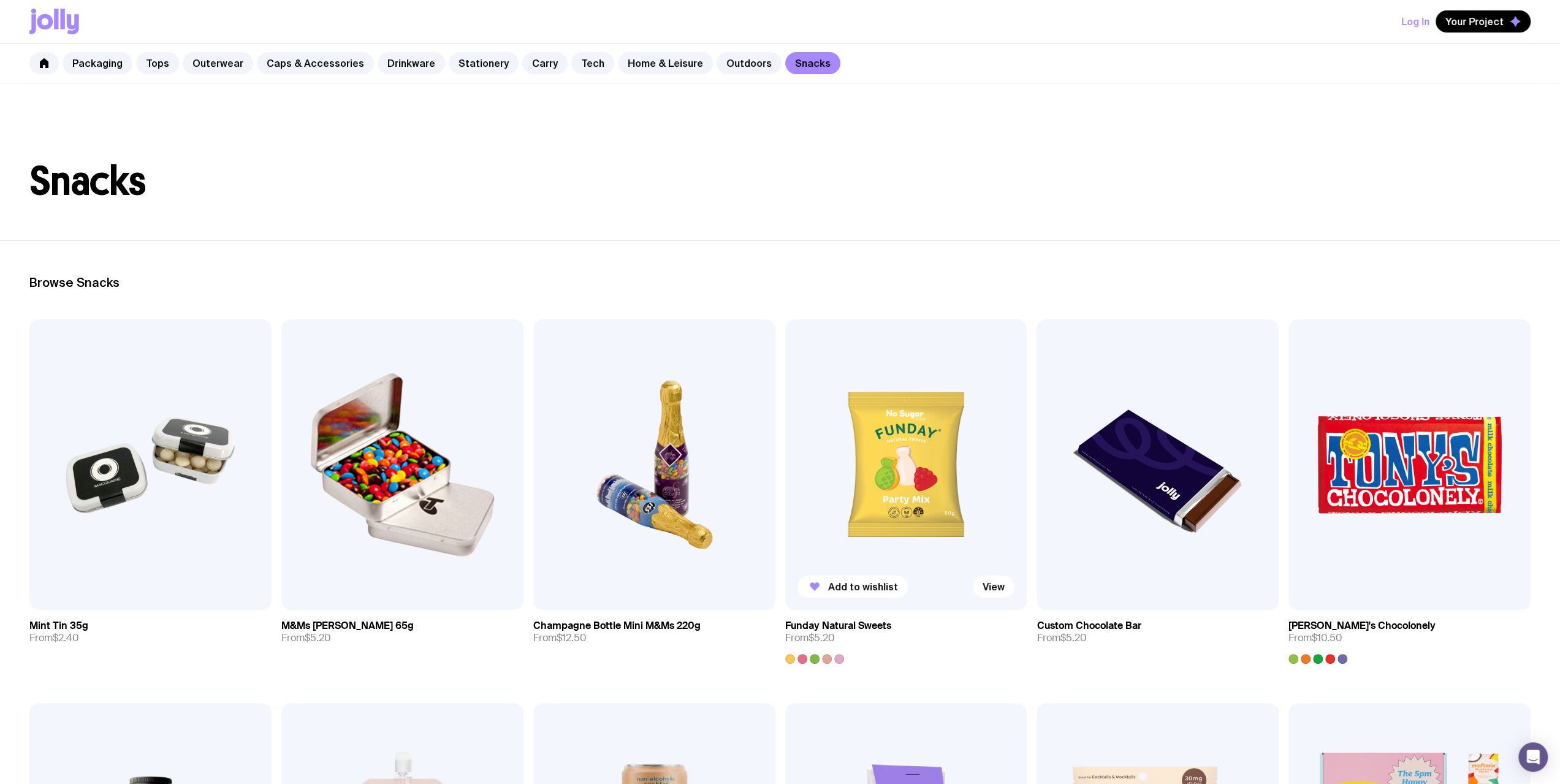
click at [577, 513] on img at bounding box center [907, 464] width 242 height 290
click at [305, 65] on link "Caps & Accessories" at bounding box center [315, 63] width 117 height 22
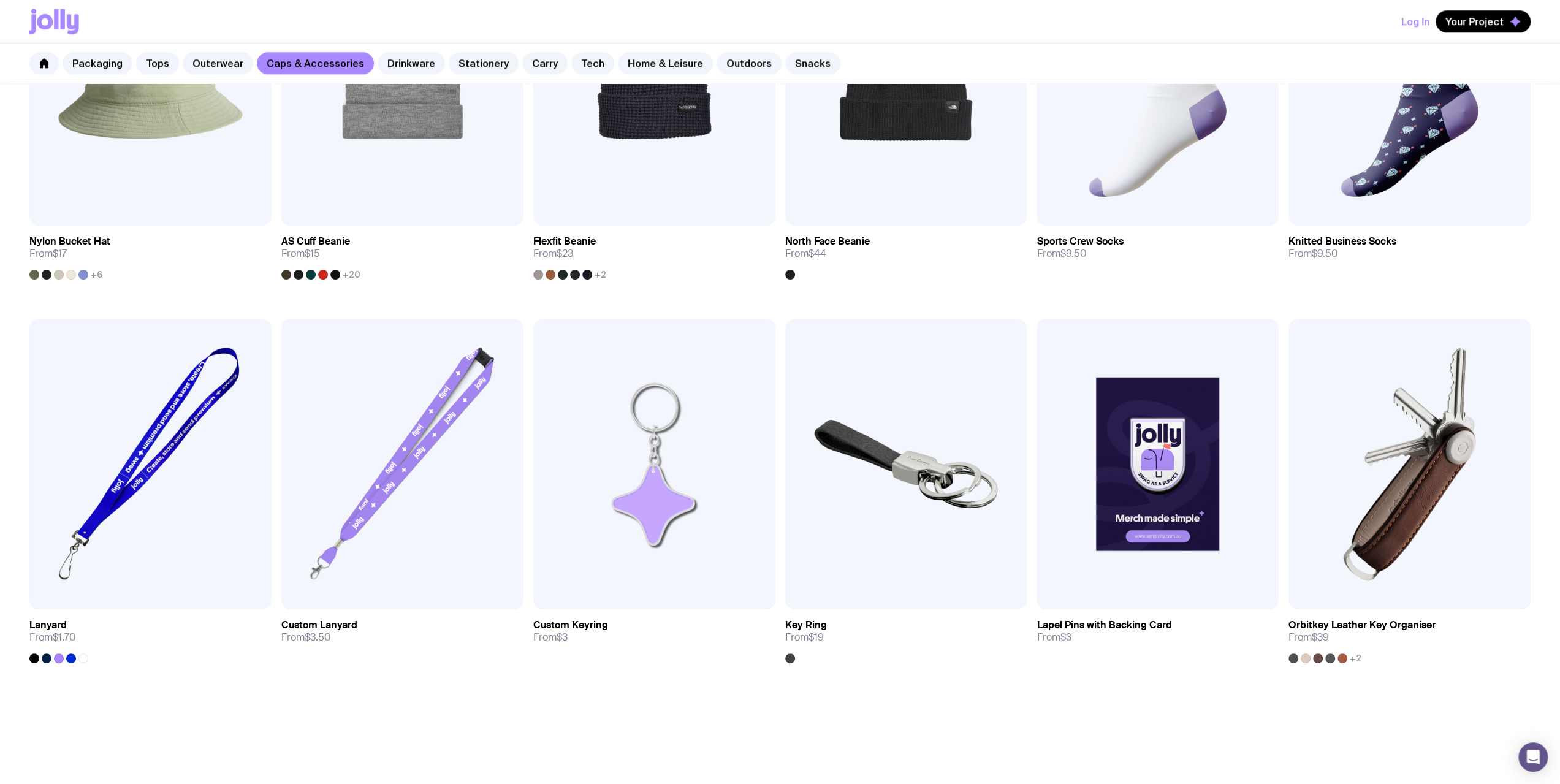
scroll to position [1237, 0]
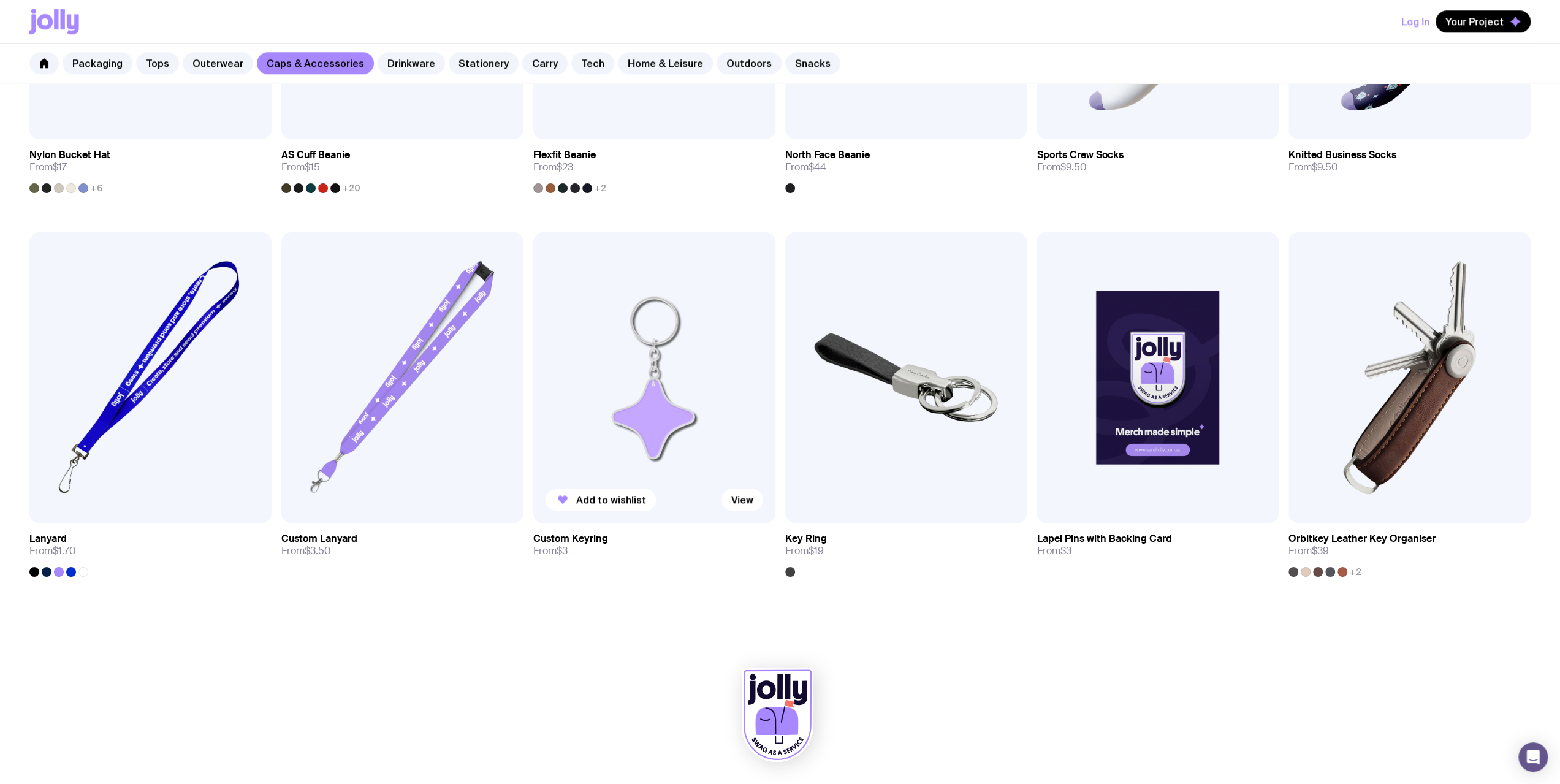
click at [577, 367] on img at bounding box center [654, 378] width 242 height 290
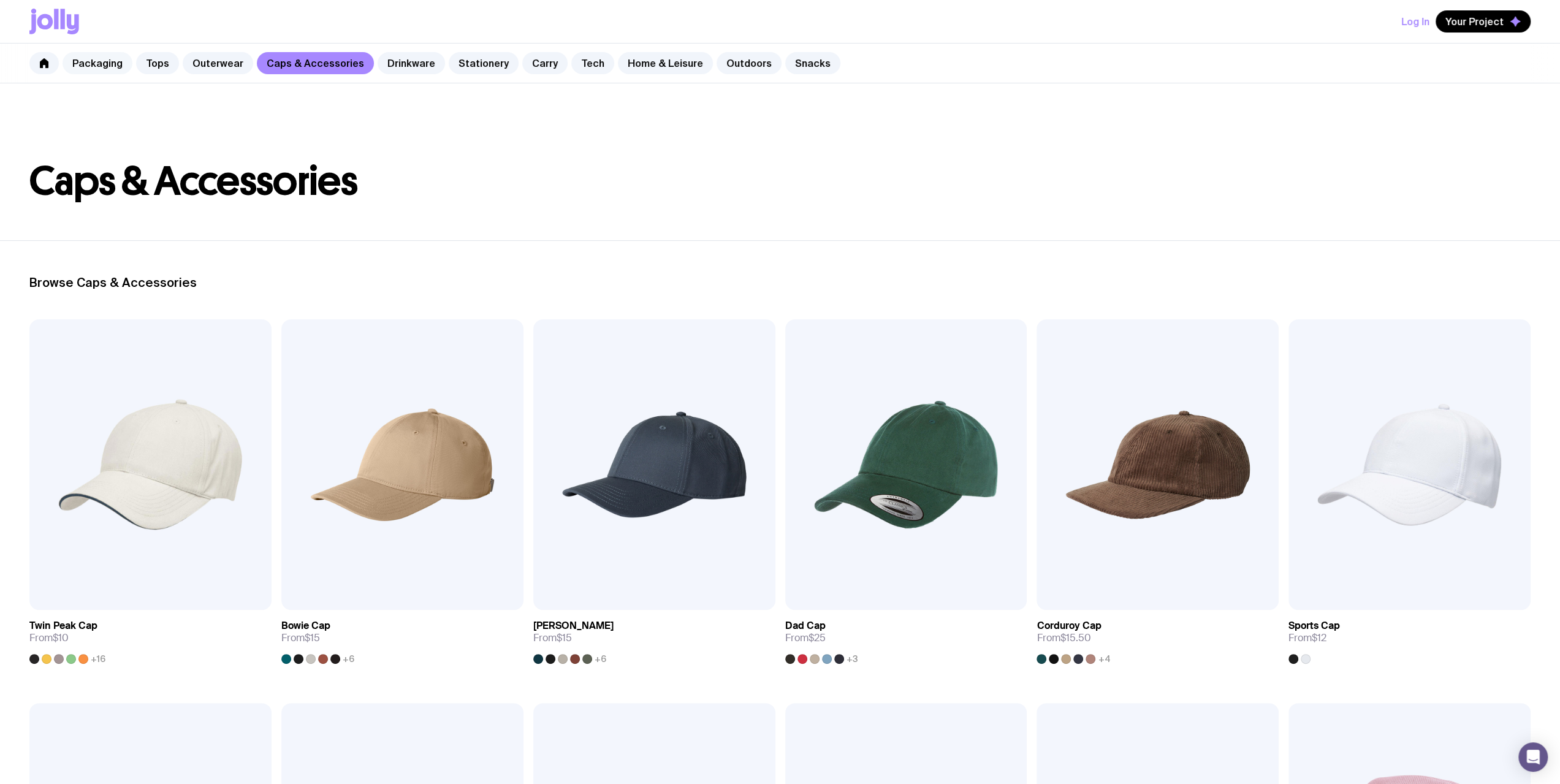
click at [94, 65] on link "Packaging" at bounding box center [98, 63] width 70 height 22
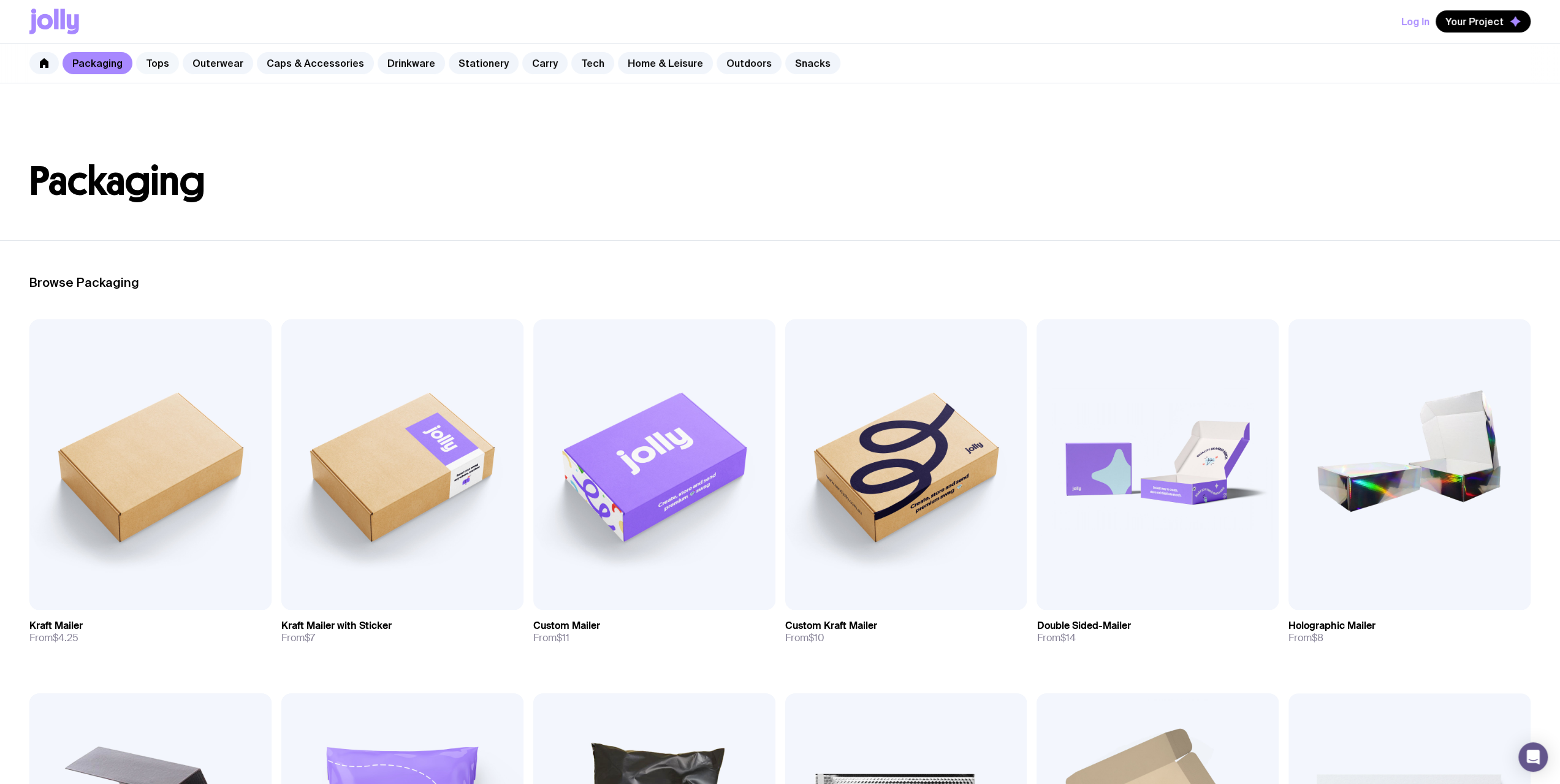
click at [155, 69] on link "Tops" at bounding box center [158, 63] width 43 height 22
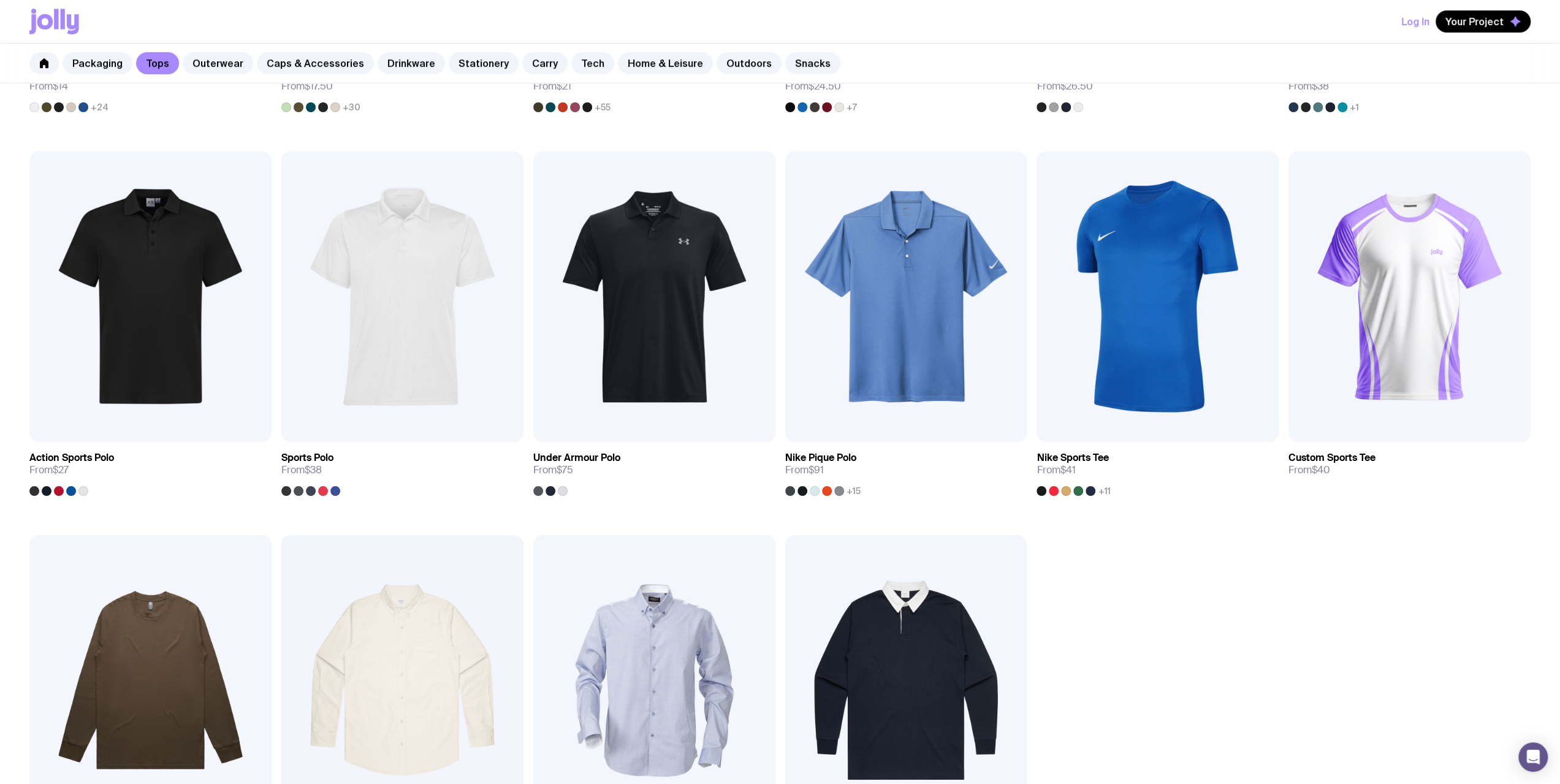
scroll to position [854, 0]
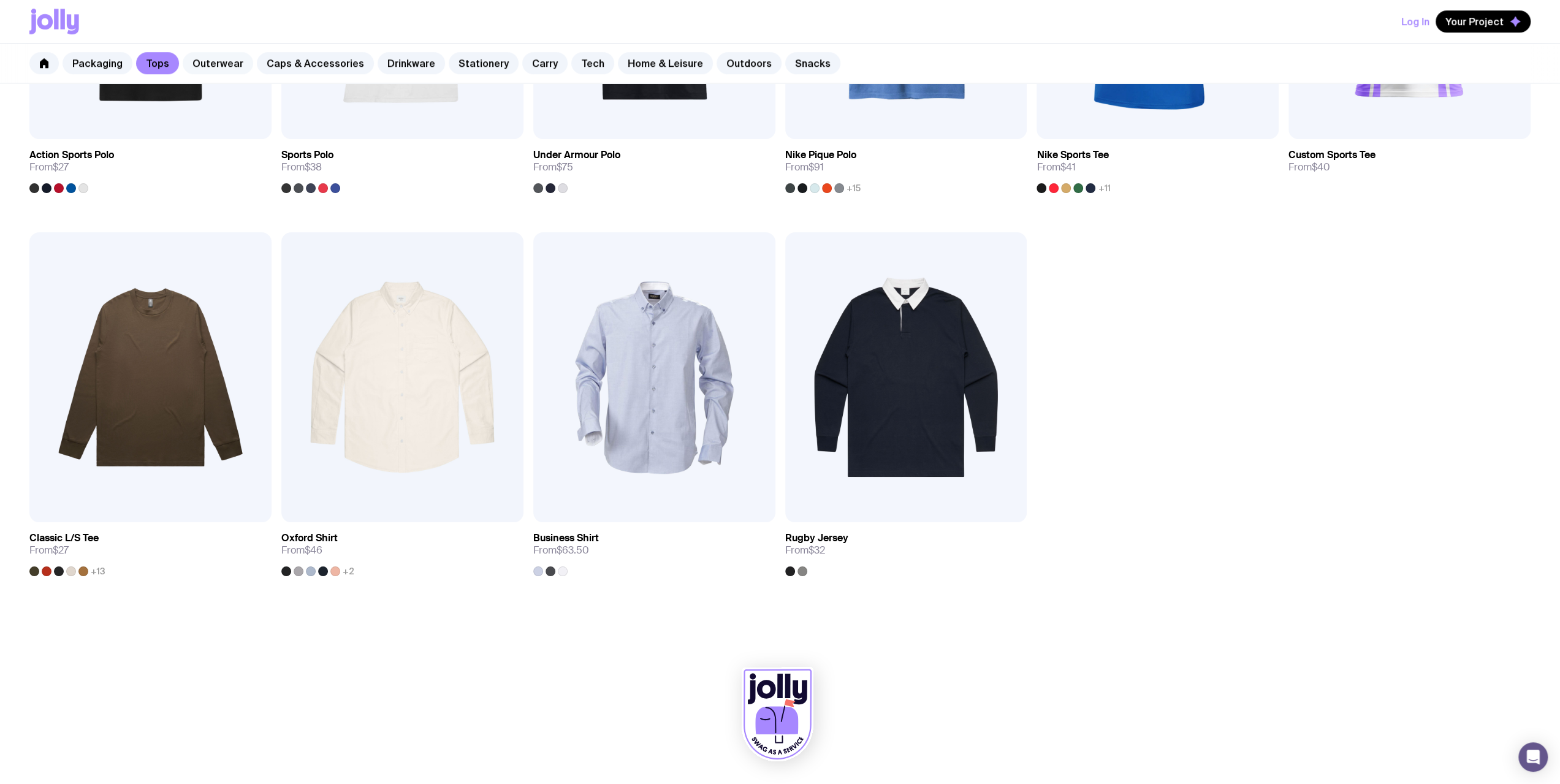
click at [238, 66] on link "Outerwear" at bounding box center [218, 63] width 70 height 22
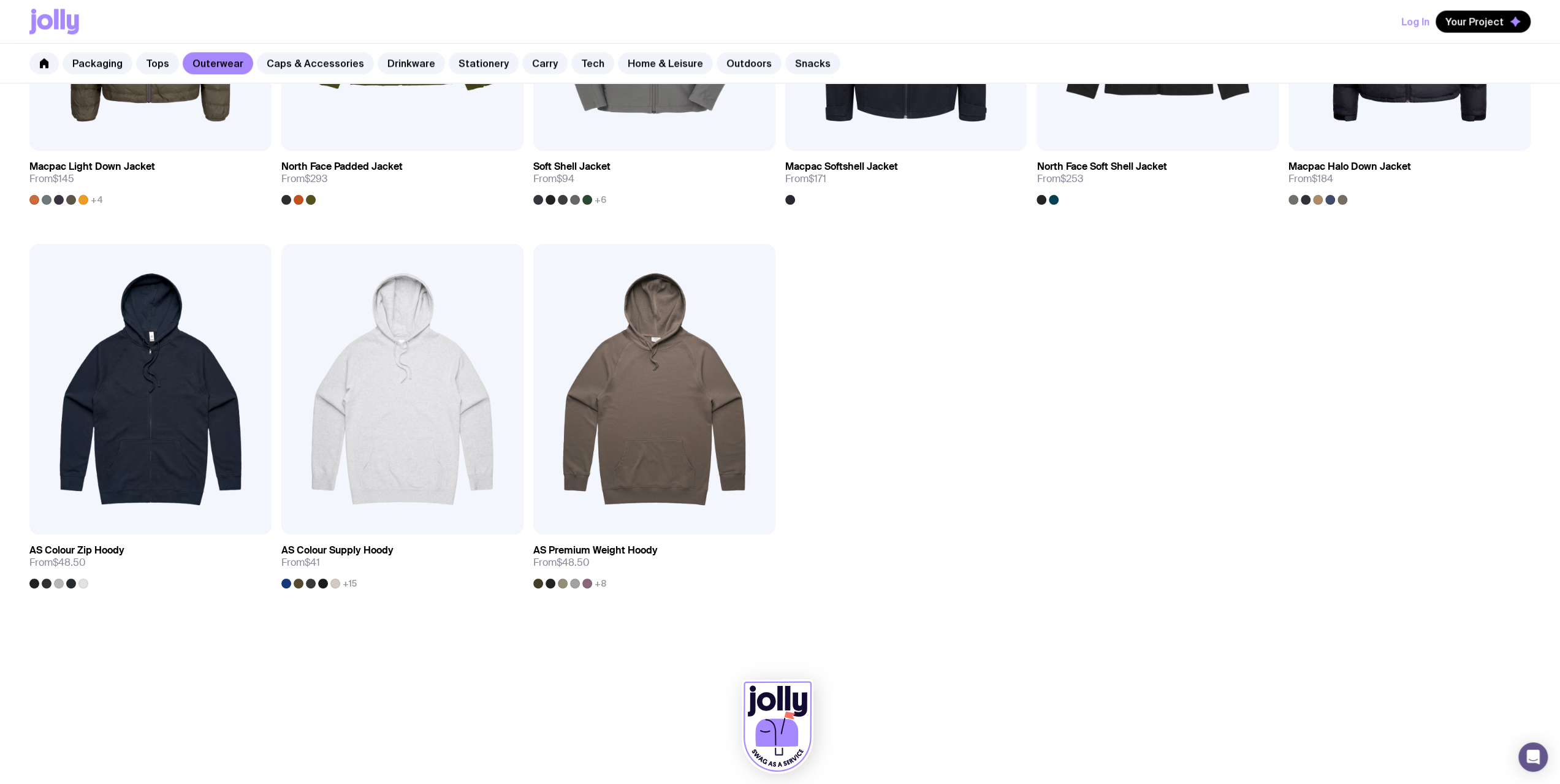
scroll to position [1237, 0]
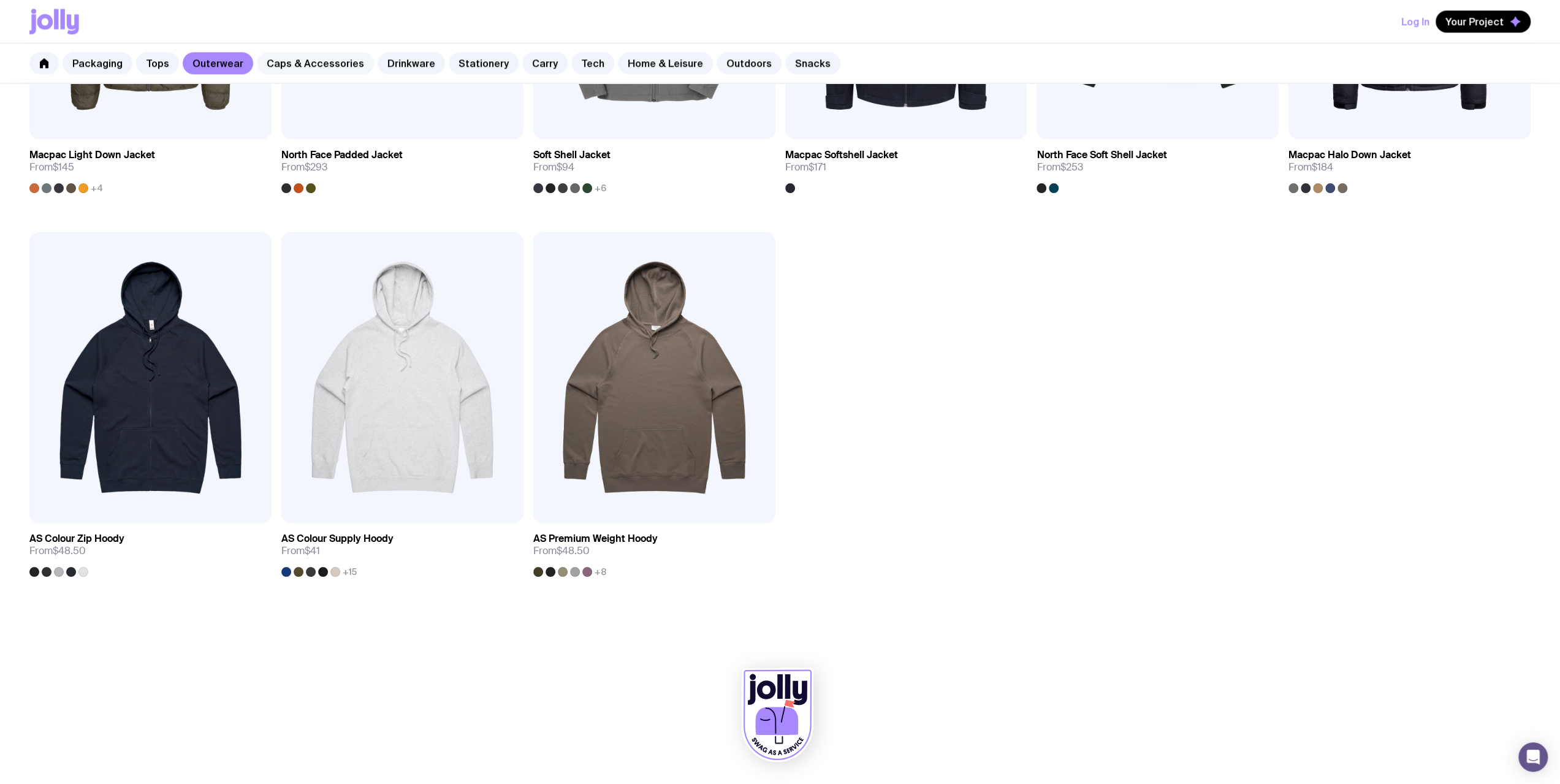
click at [324, 68] on link "Caps & Accessories" at bounding box center [315, 63] width 117 height 22
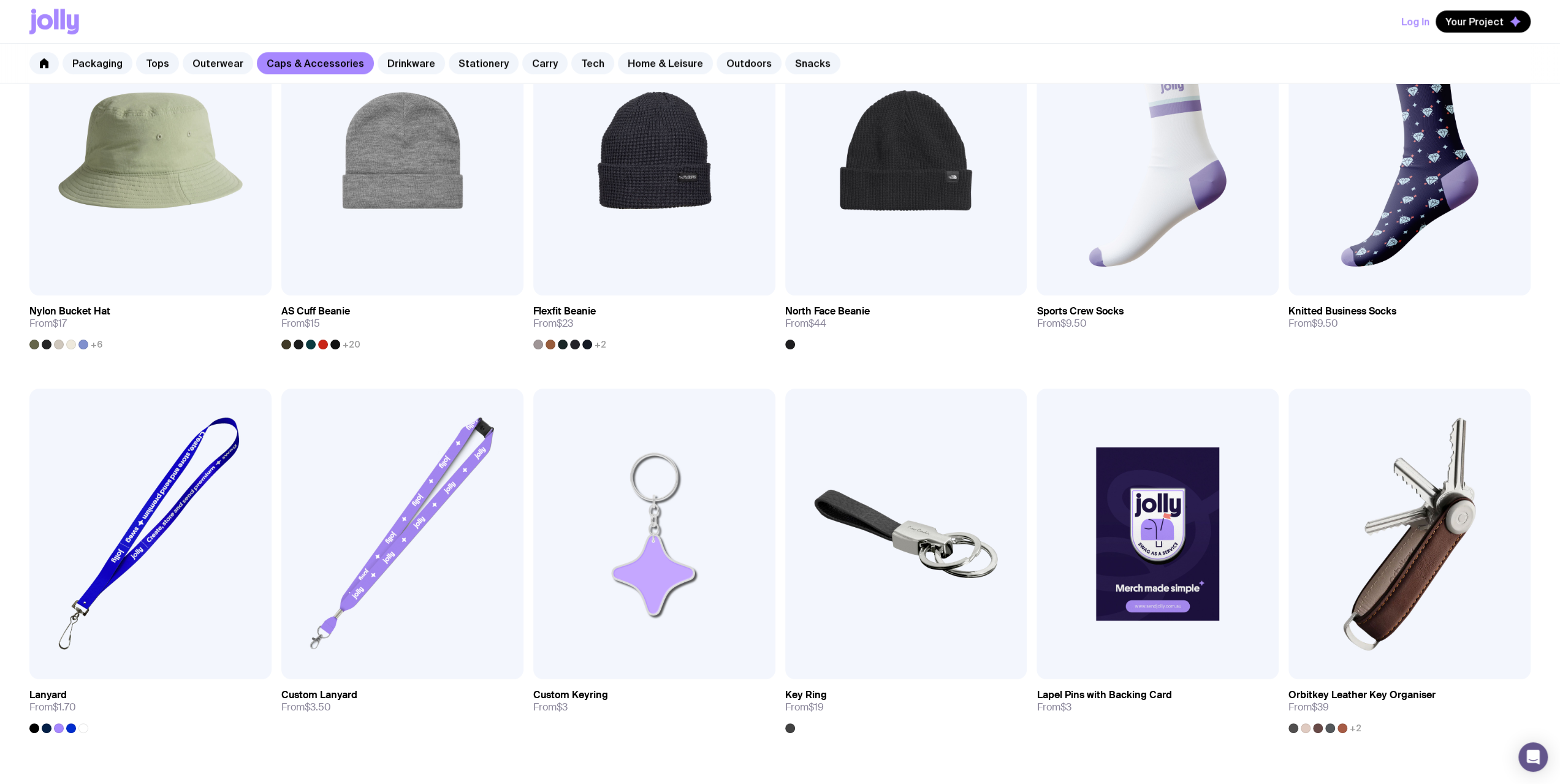
scroll to position [1237, 0]
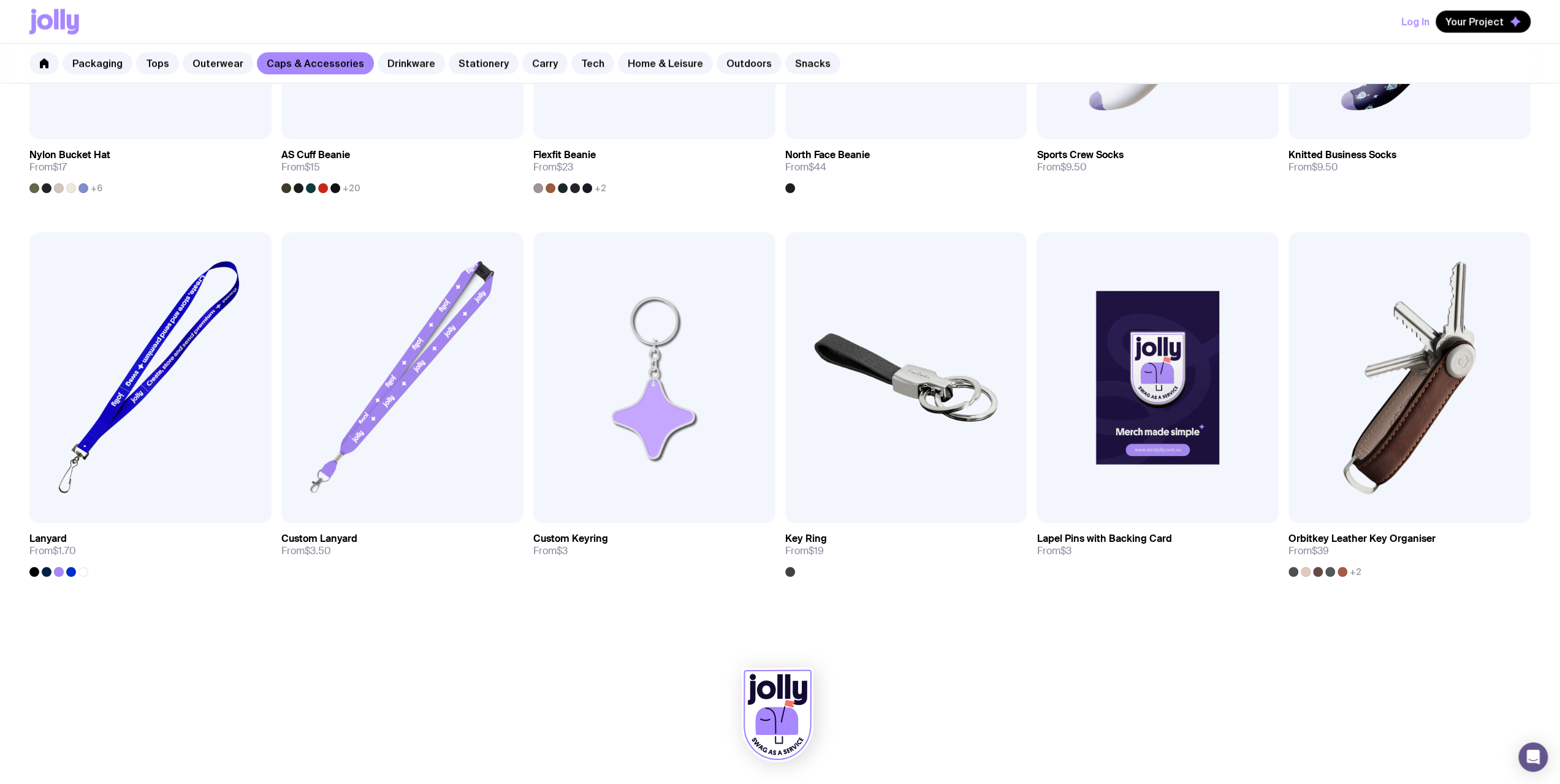
click at [398, 75] on div "Packaging Tops Outerwear Caps & Accessories Drinkware Stationery Carry Tech Hom…" at bounding box center [780, 63] width 1560 height 40
click at [401, 62] on link "Drinkware" at bounding box center [411, 63] width 67 height 22
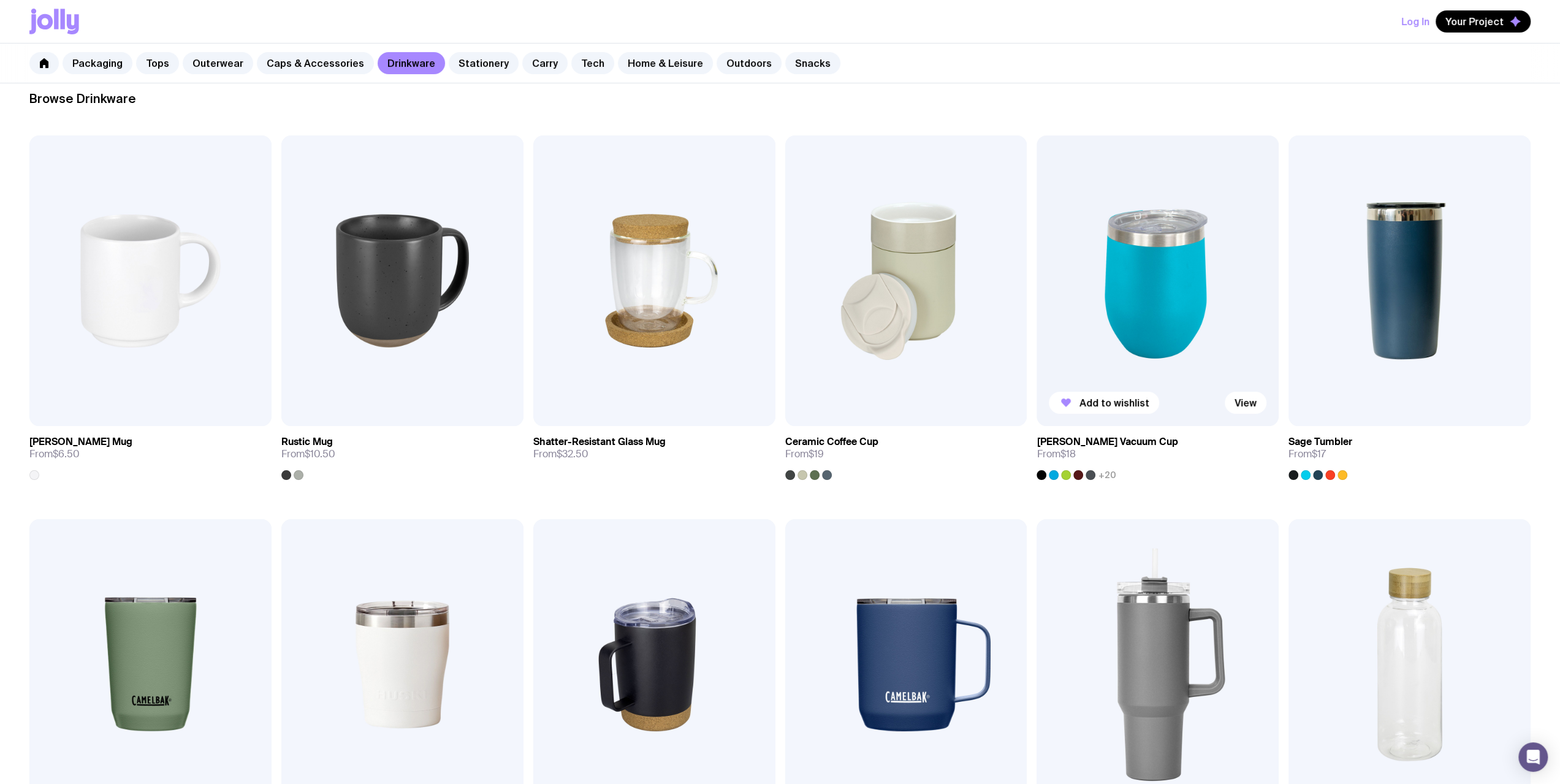
scroll to position [184, 0]
drag, startPoint x: 1326, startPoint y: 289, endPoint x: 1375, endPoint y: 243, distance: 67.2
click at [577, 243] on img at bounding box center [1409, 281] width 242 height 290
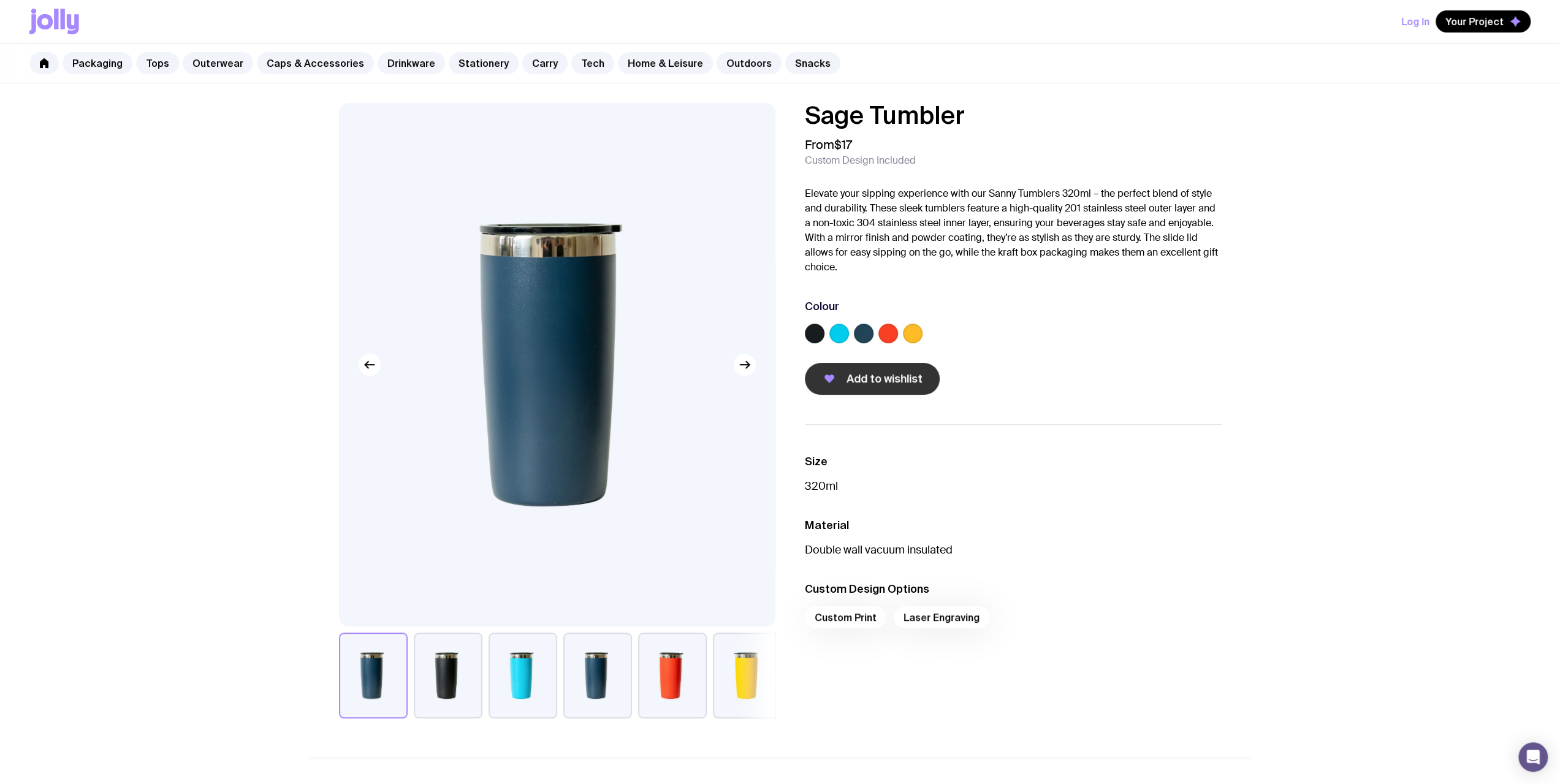
click at [577, 369] on button "Add to wishlist" at bounding box center [872, 379] width 135 height 32
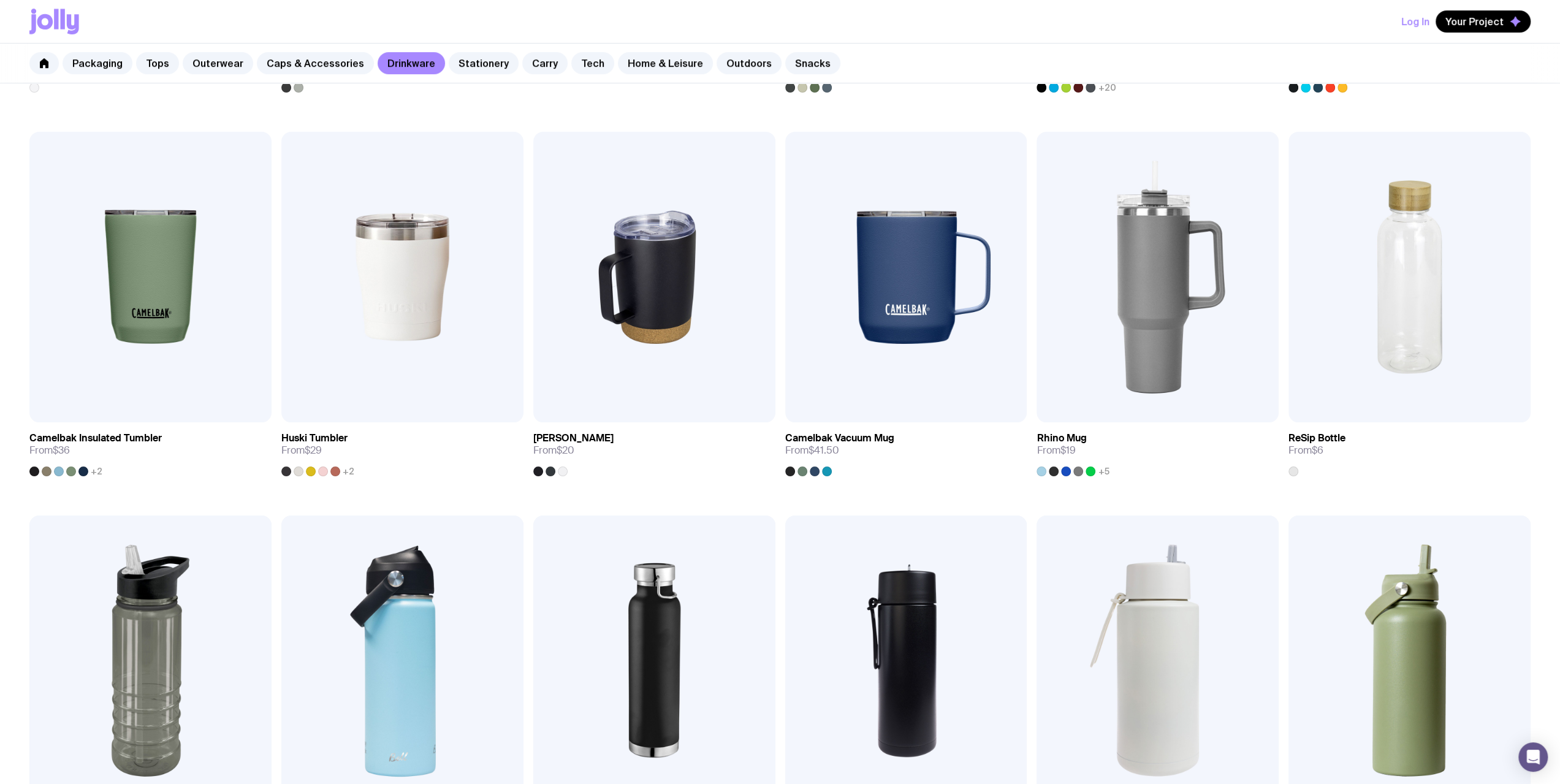
scroll to position [380, 0]
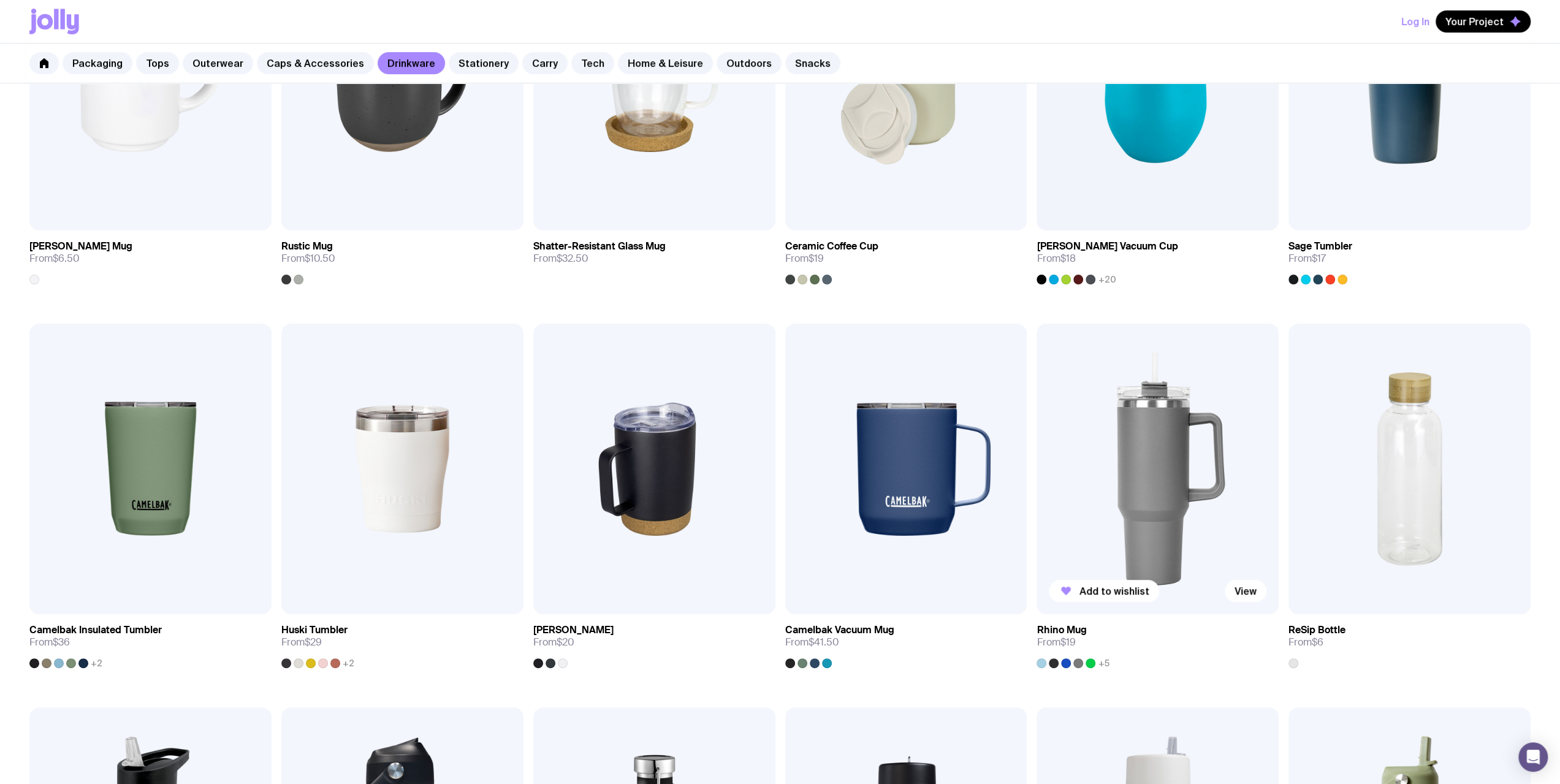
click at [577, 406] on img at bounding box center [1158, 469] width 242 height 290
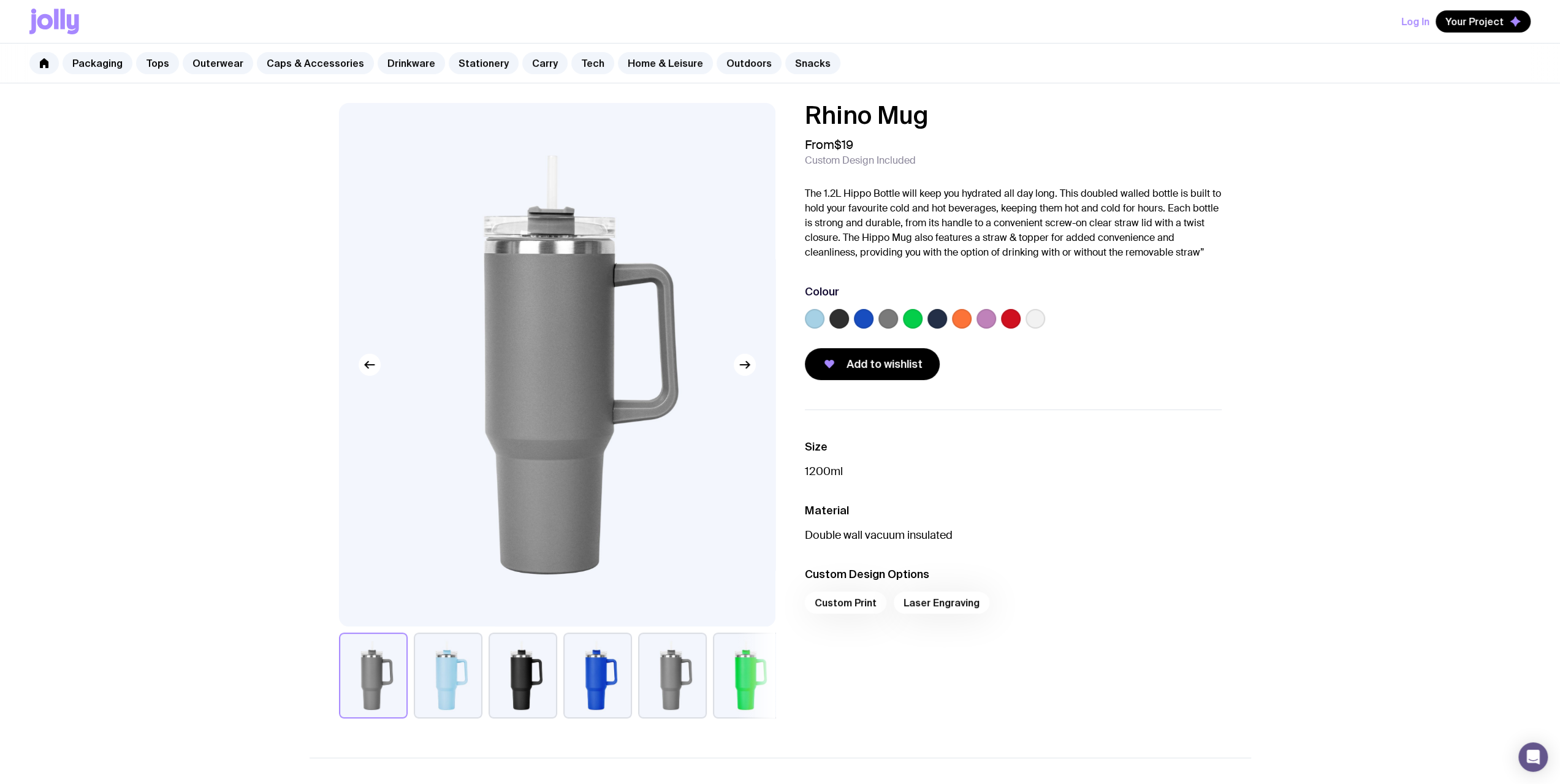
click at [577, 316] on label at bounding box center [986, 318] width 20 height 20
click at [0, 0] on input "radio" at bounding box center [0, 0] width 0 height 0
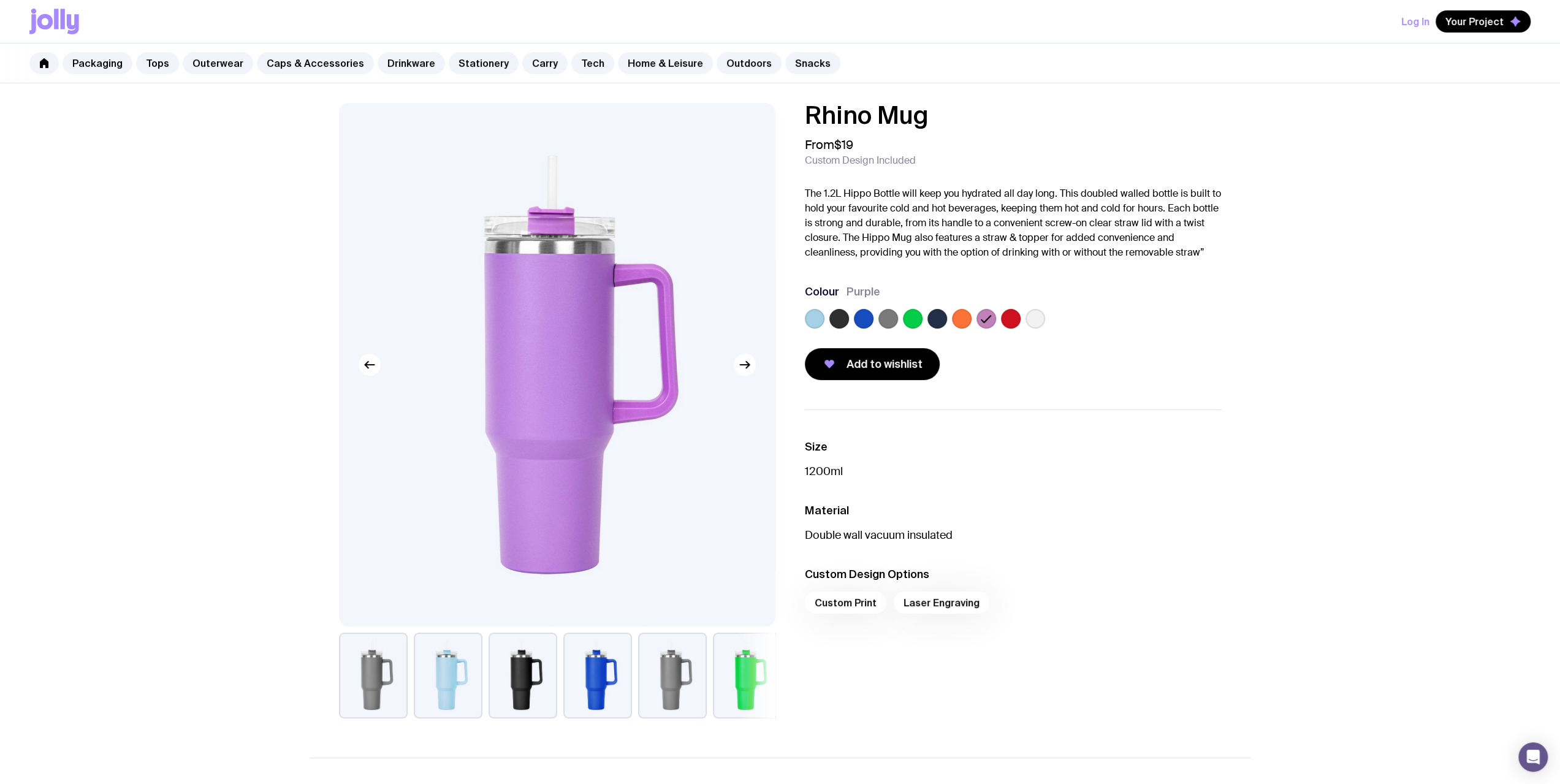
click at [577, 319] on label at bounding box center [814, 318] width 20 height 20
click at [0, 0] on input "radio" at bounding box center [0, 0] width 0 height 0
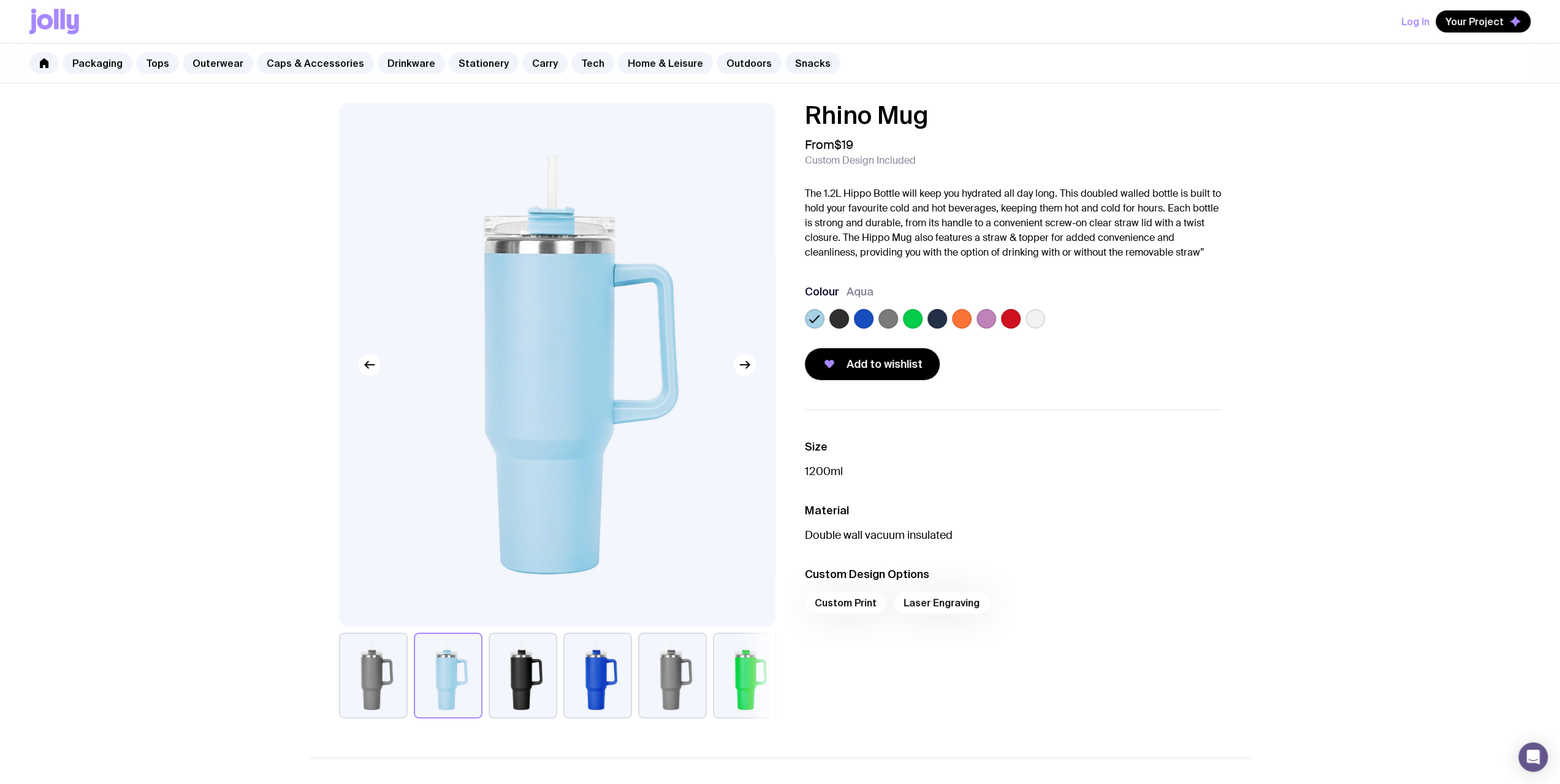
click at [577, 314] on label at bounding box center [1035, 318] width 20 height 20
click at [0, 0] on input "radio" at bounding box center [0, 0] width 0 height 0
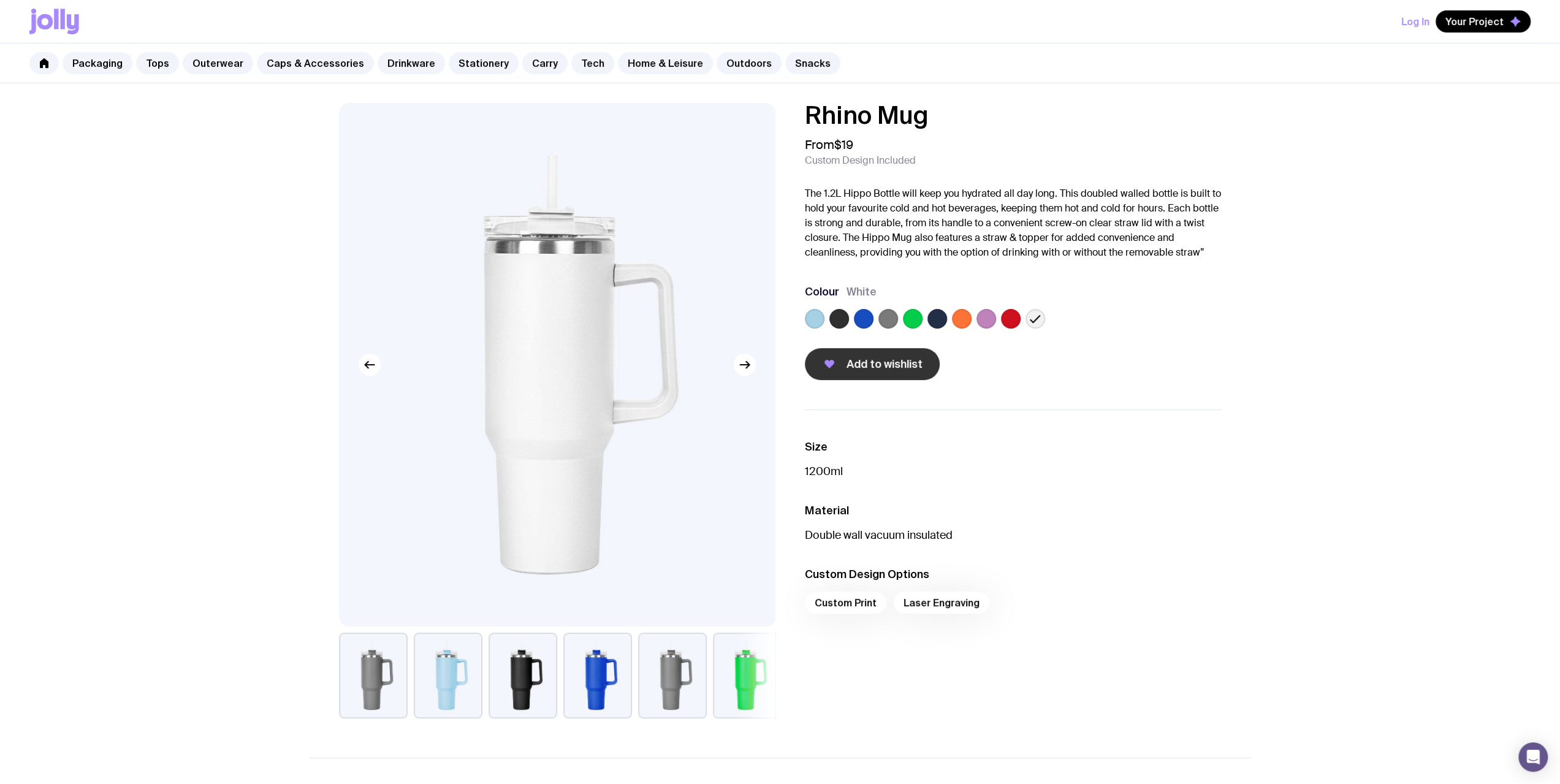
click at [577, 369] on span "Add to wishlist" at bounding box center [885, 364] width 76 height 14
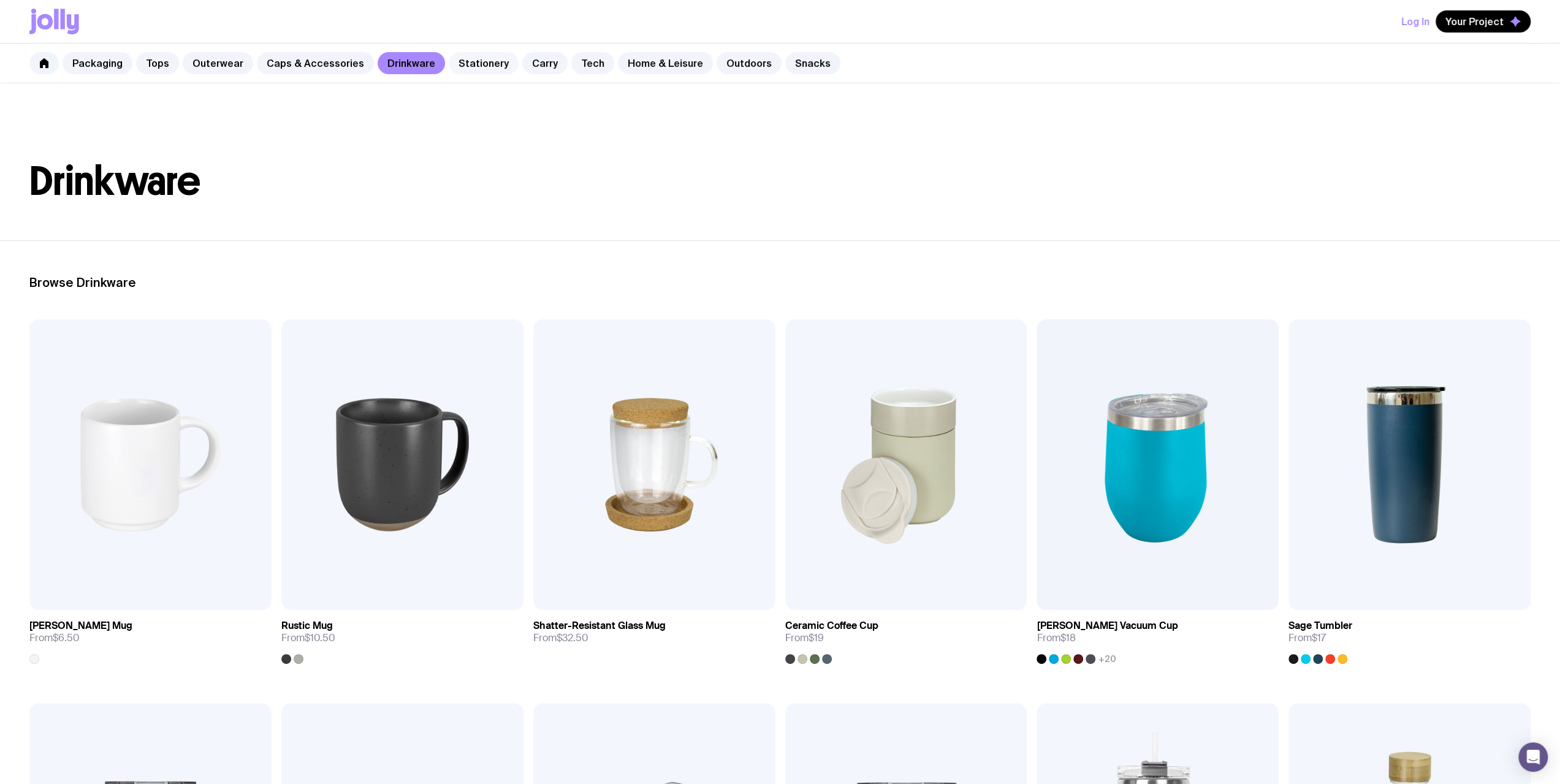
click at [466, 68] on link "Stationery" at bounding box center [484, 63] width 70 height 22
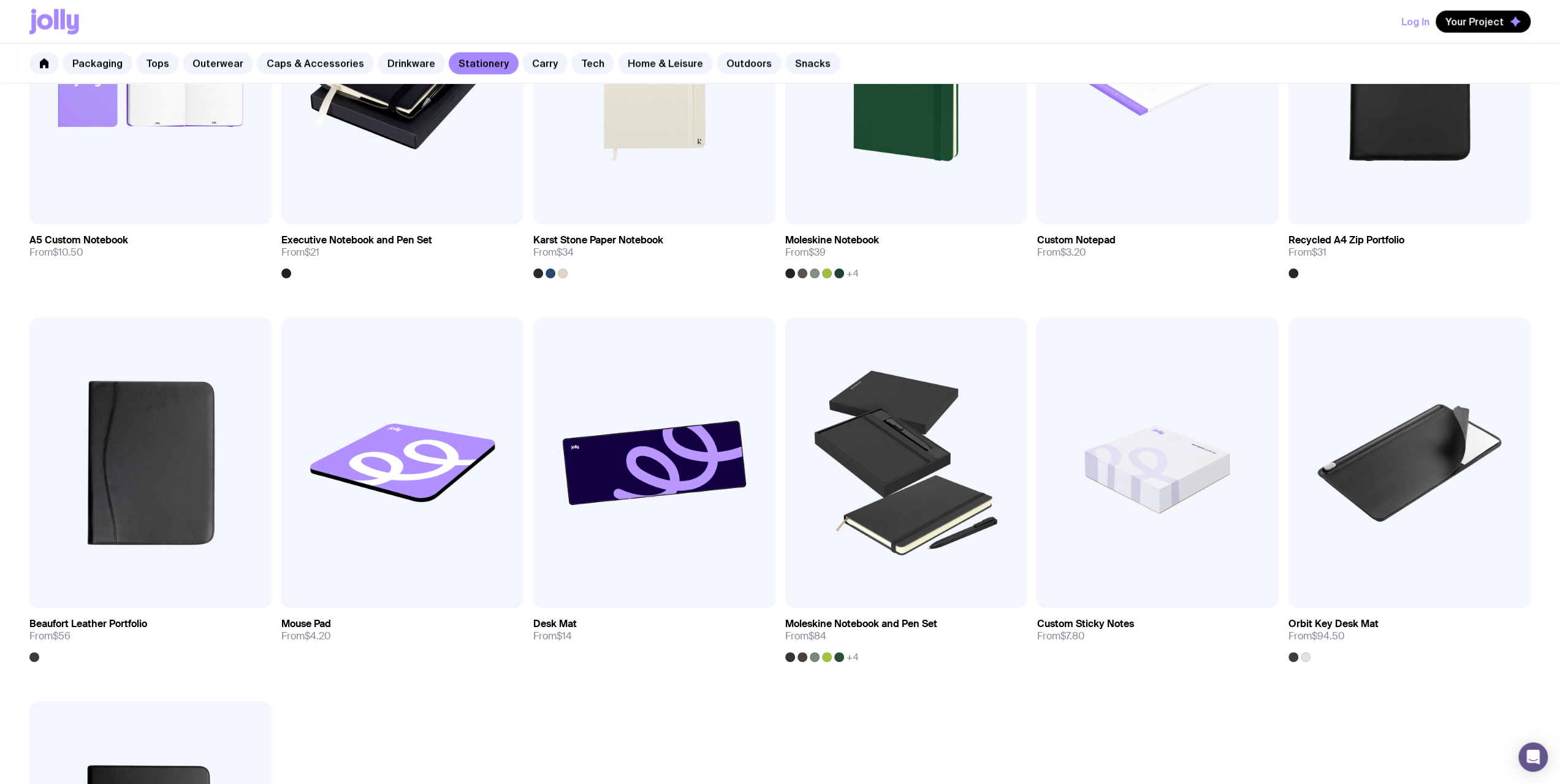
scroll to position [919, 0]
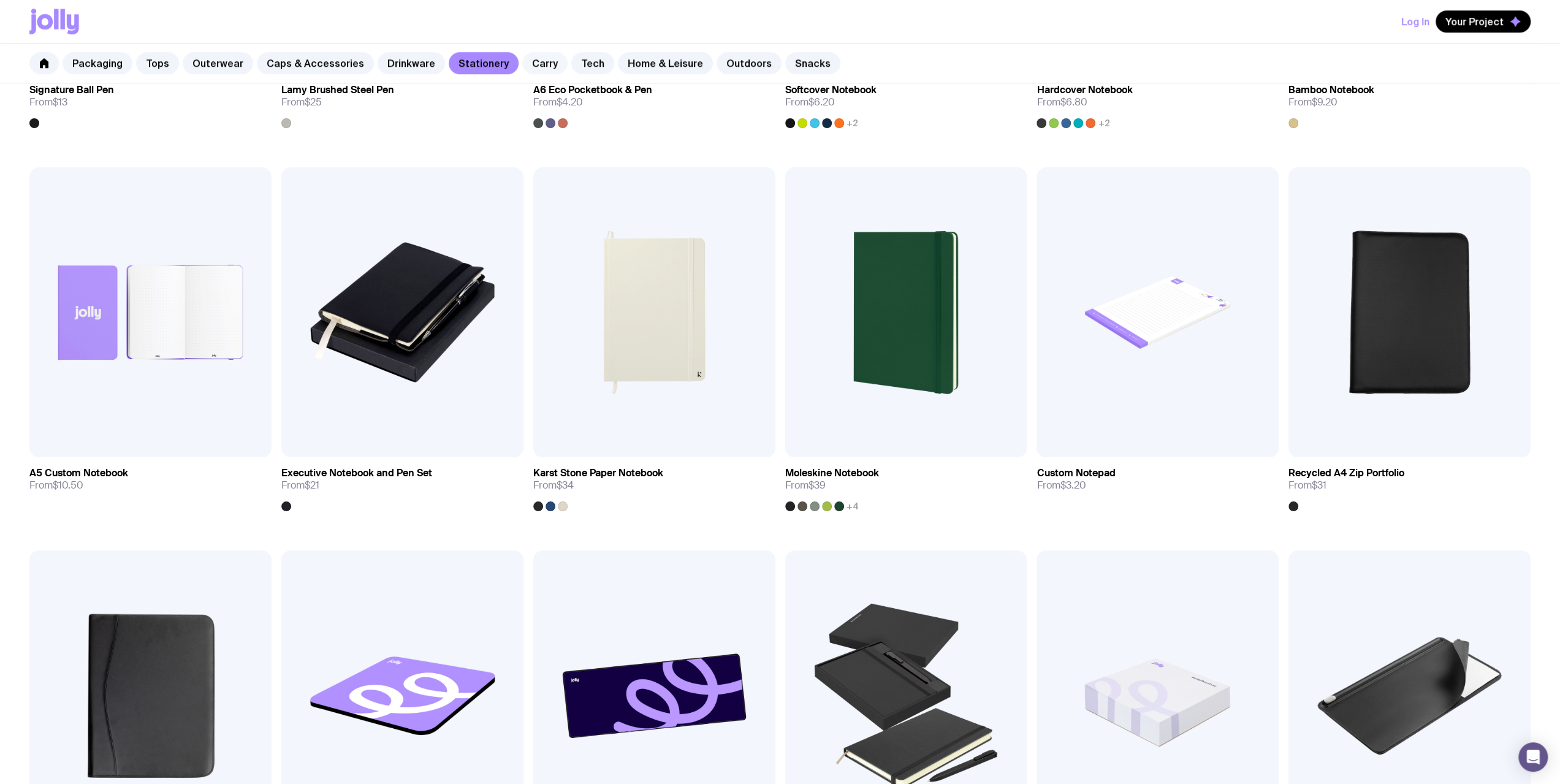
click at [528, 69] on link "Carry" at bounding box center [545, 63] width 45 height 22
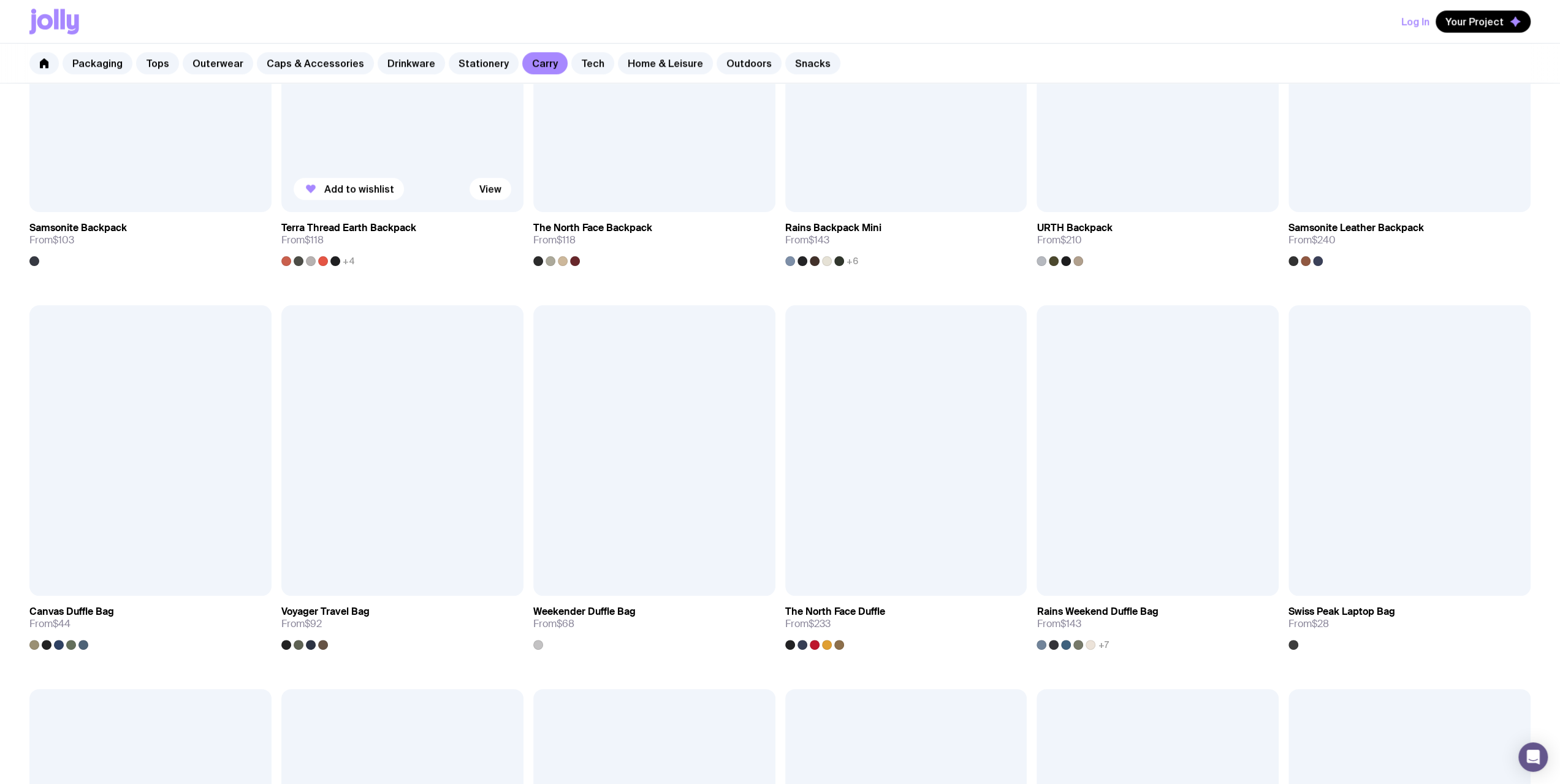
scroll to position [919, 0]
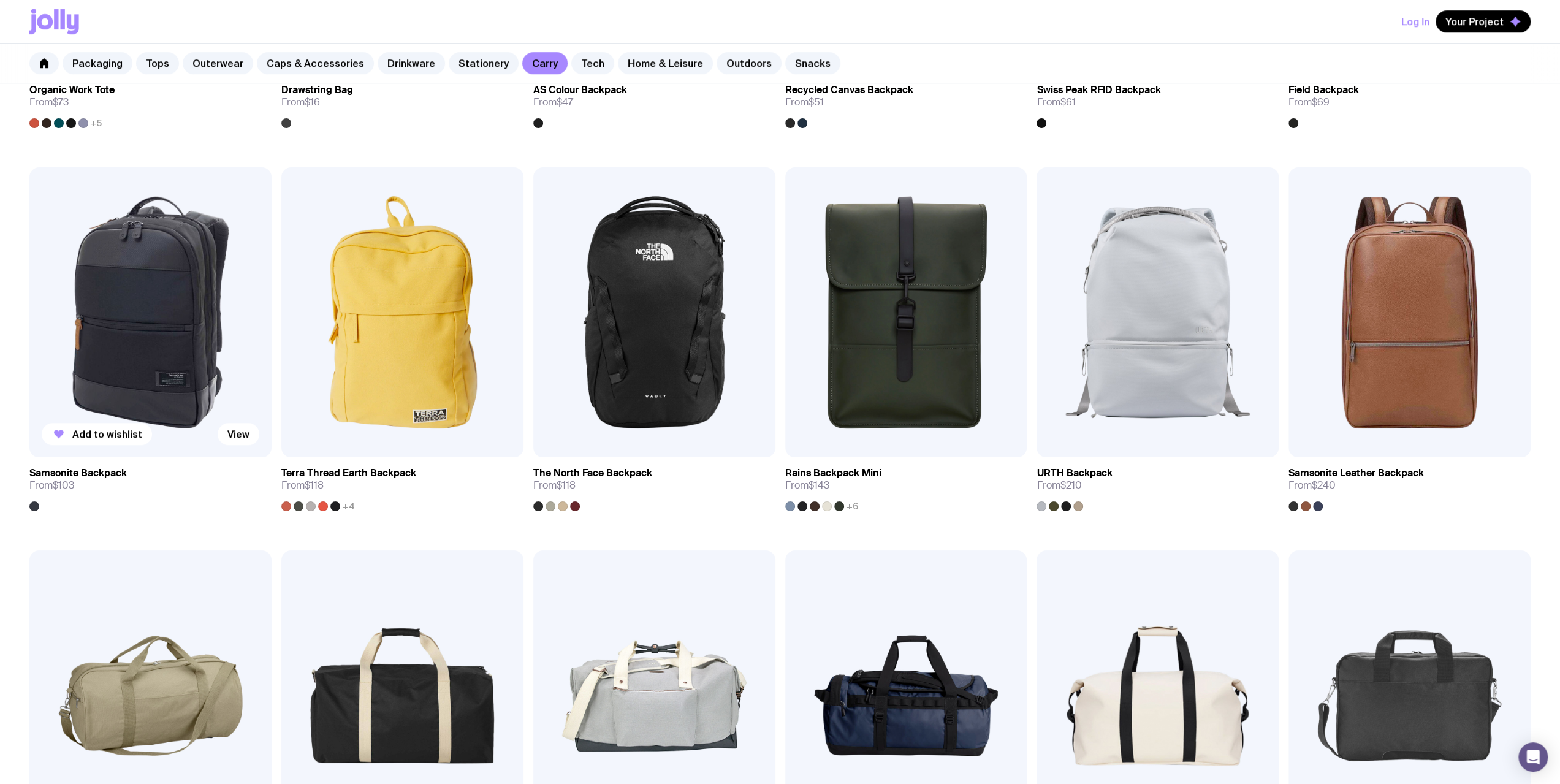
click at [189, 300] on img at bounding box center [151, 312] width 242 height 290
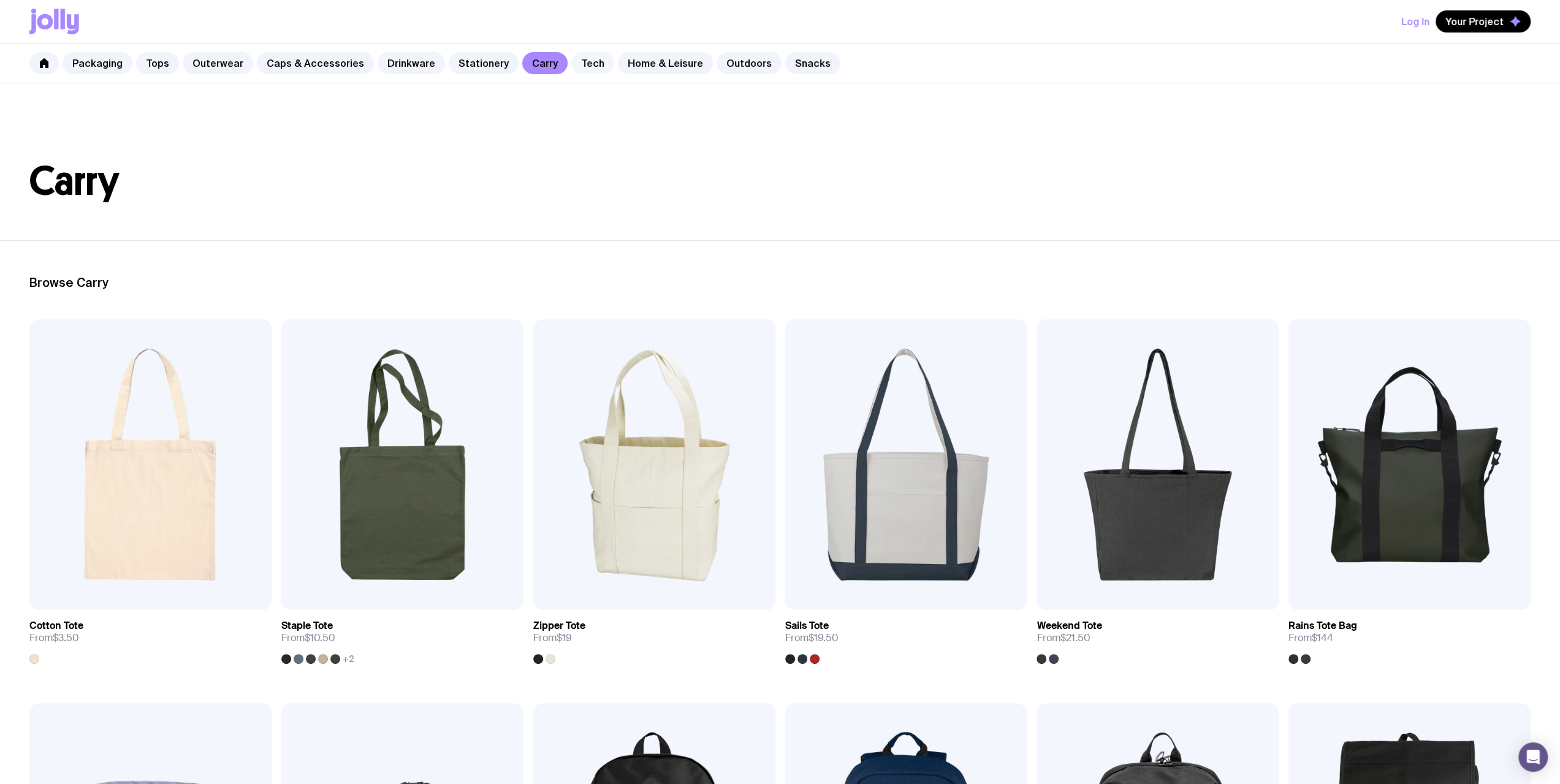
click at [577, 63] on link "Tech" at bounding box center [593, 63] width 43 height 22
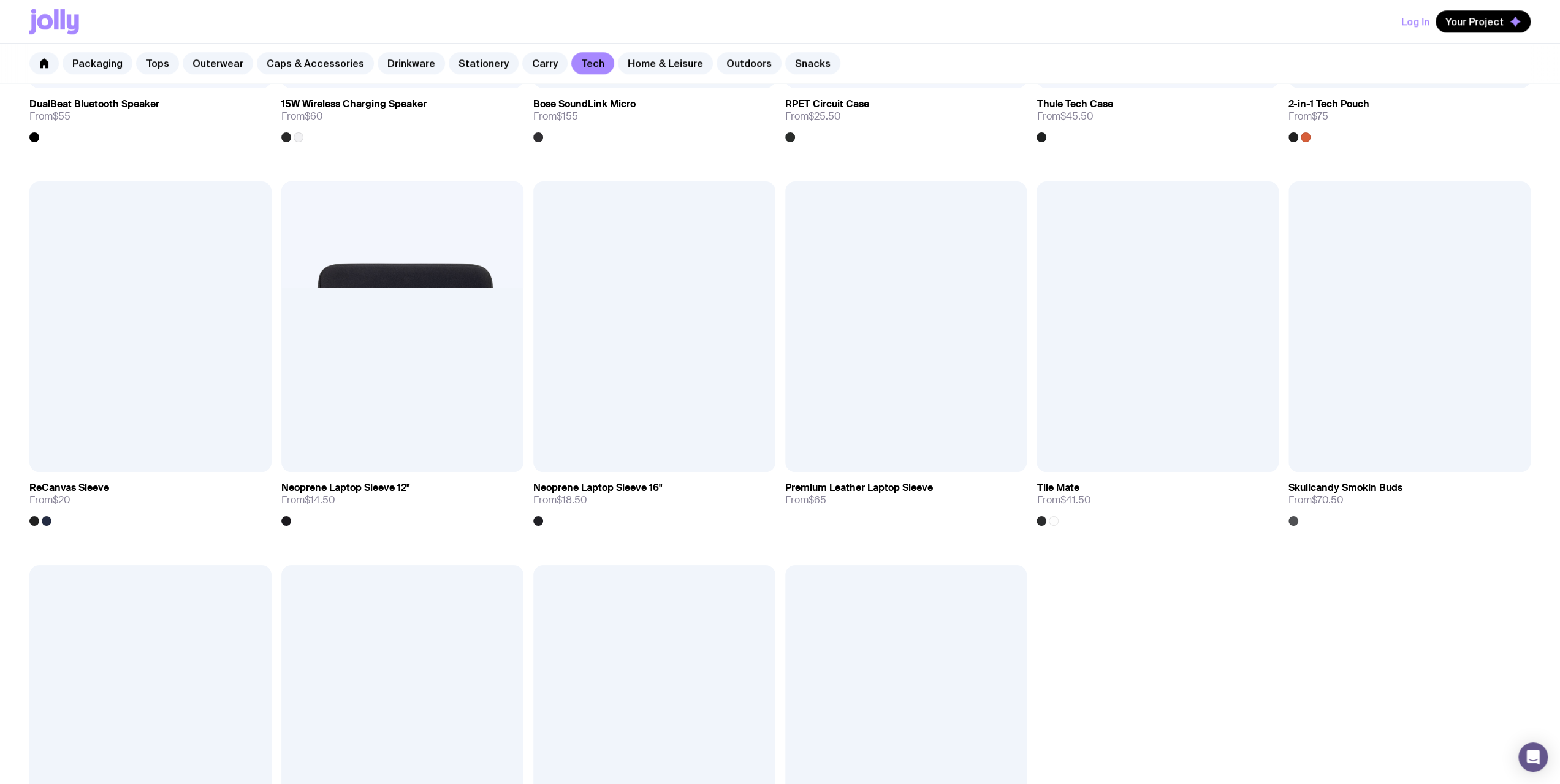
scroll to position [1287, 0]
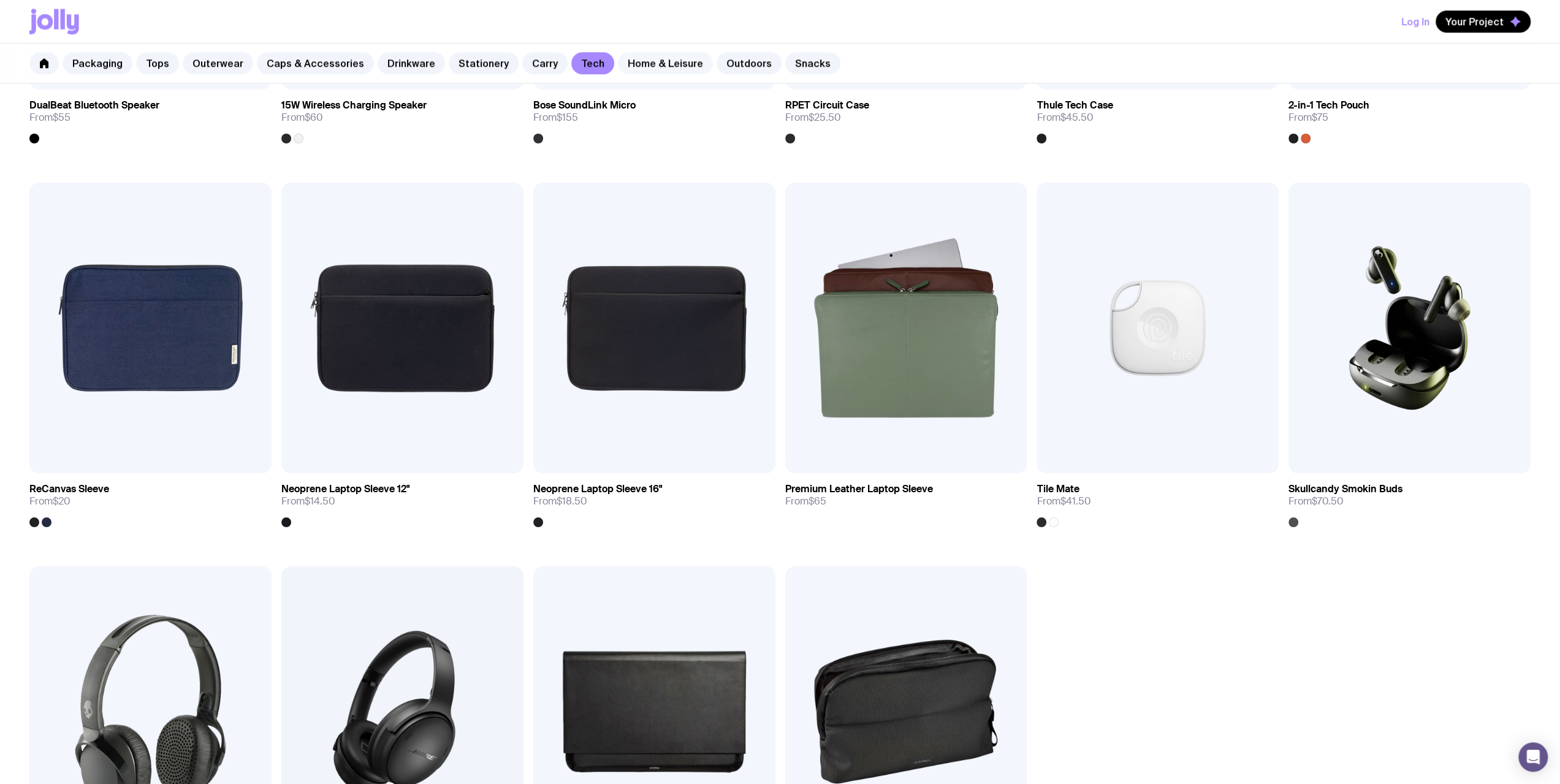
click at [577, 56] on link "Home & Leisure" at bounding box center [665, 63] width 95 height 22
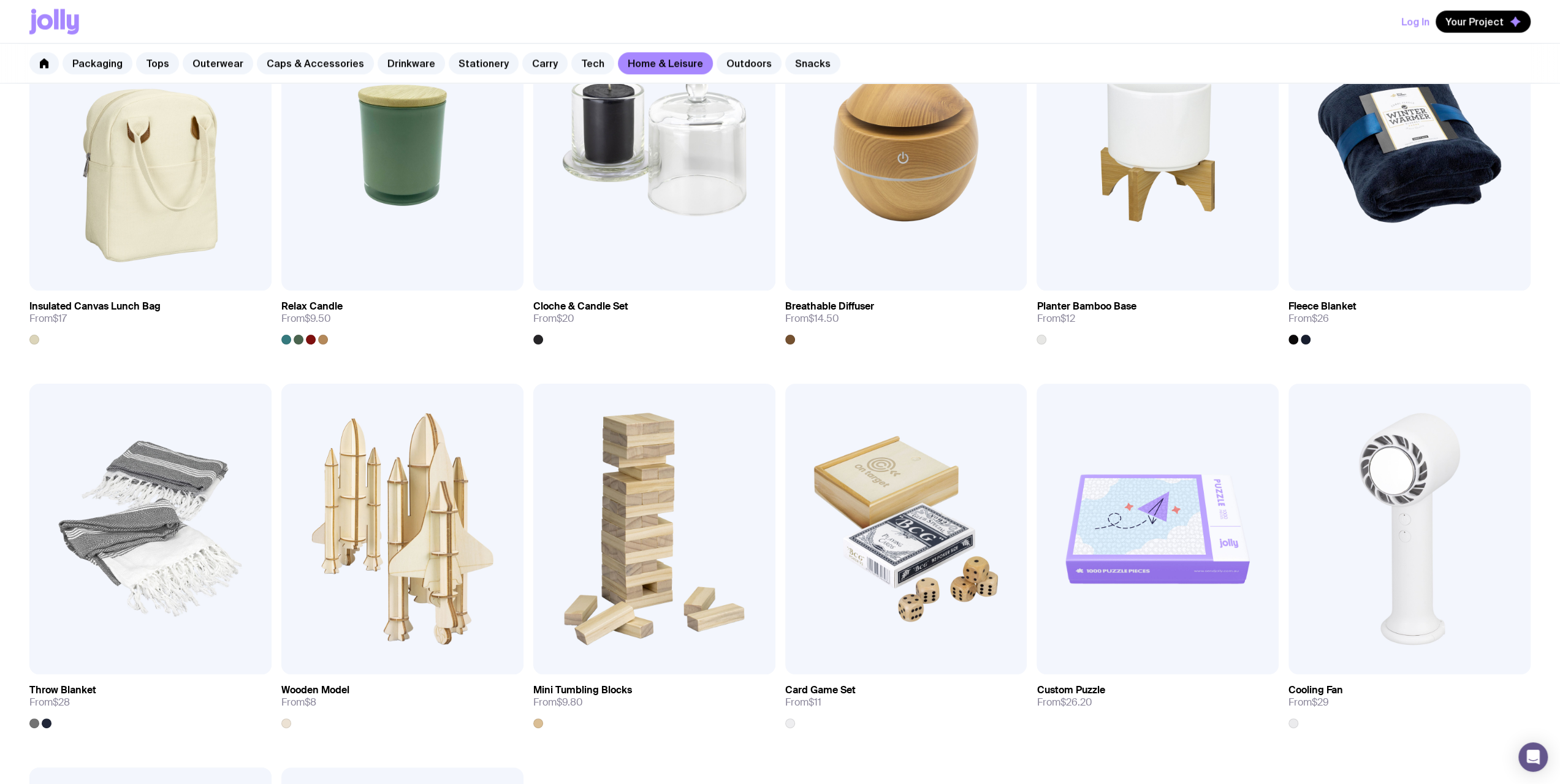
scroll to position [1471, 0]
click at [577, 190] on img at bounding box center [1409, 144] width 242 height 290
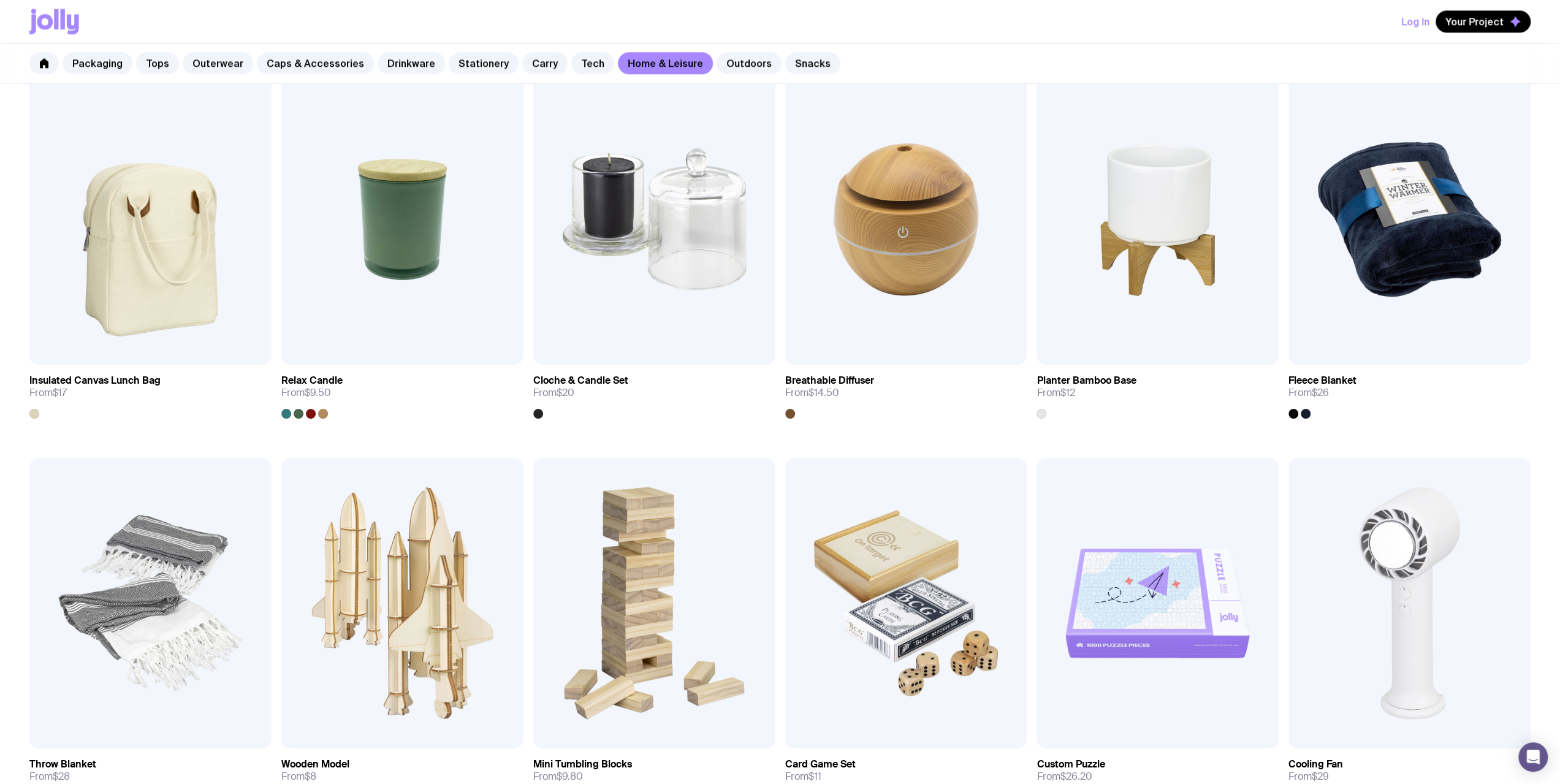
scroll to position [1518, 0]
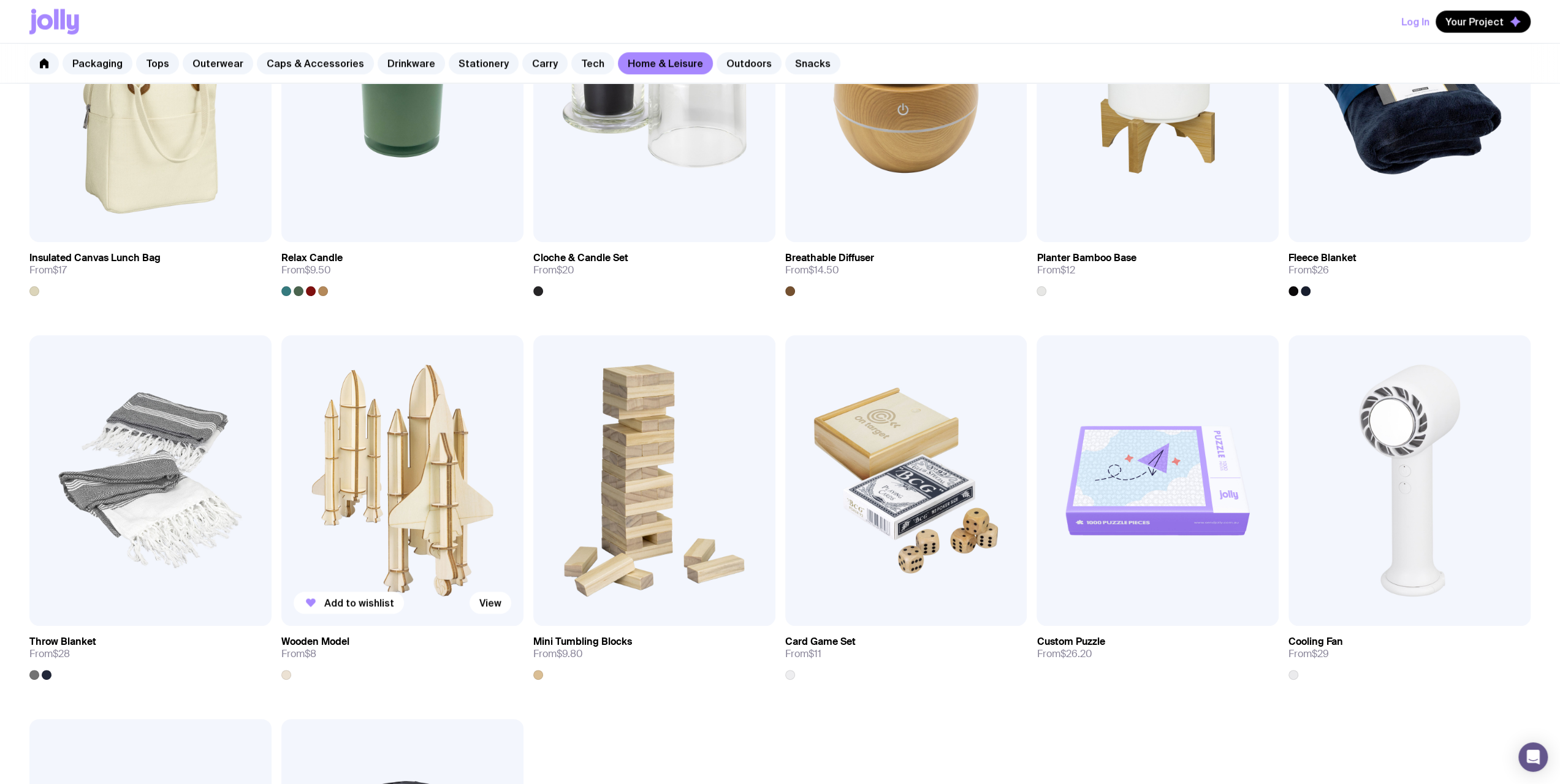
click at [437, 401] on img at bounding box center [402, 480] width 242 height 290
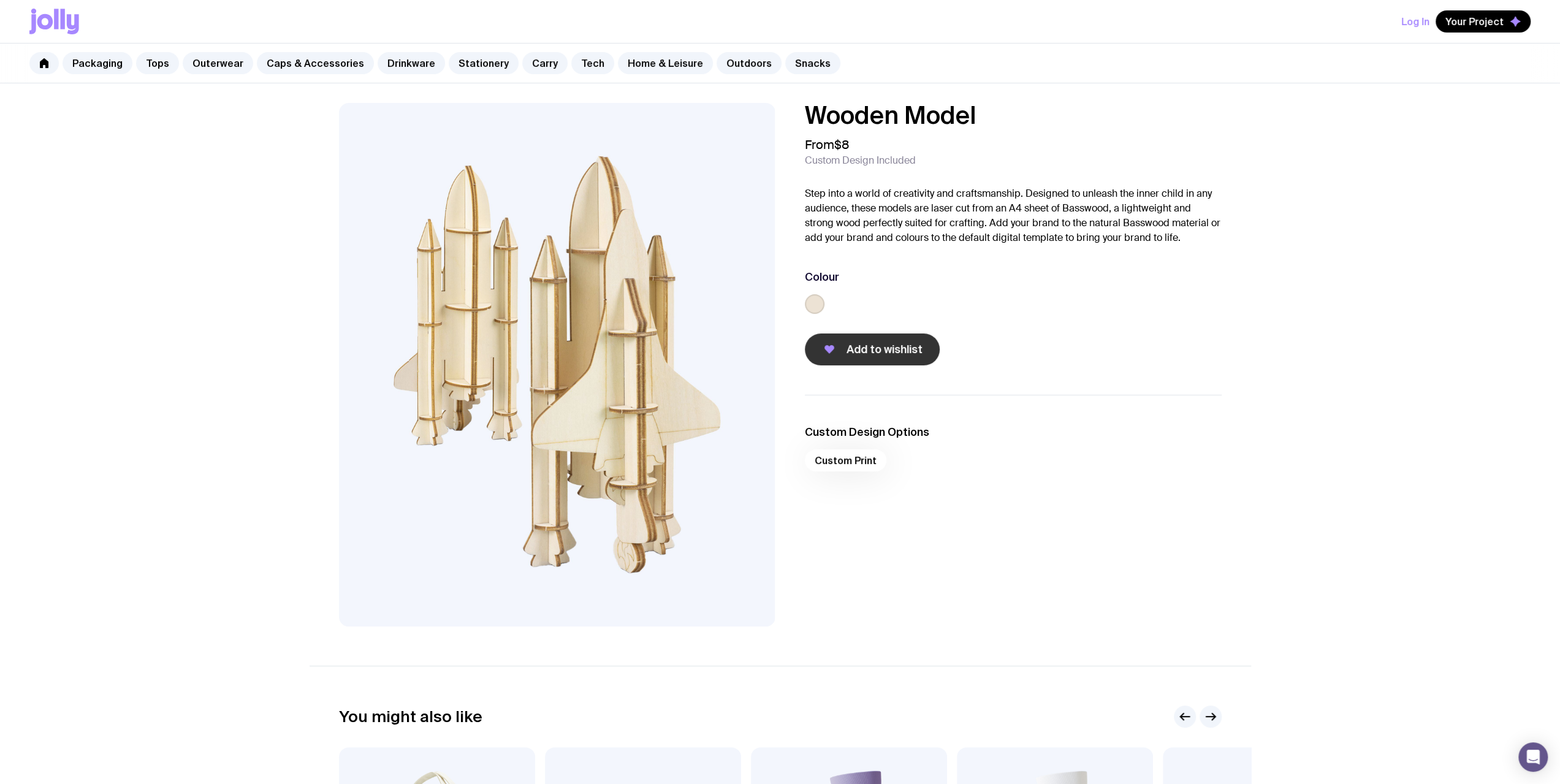
click at [577, 345] on span "Add to wishlist" at bounding box center [885, 349] width 76 height 14
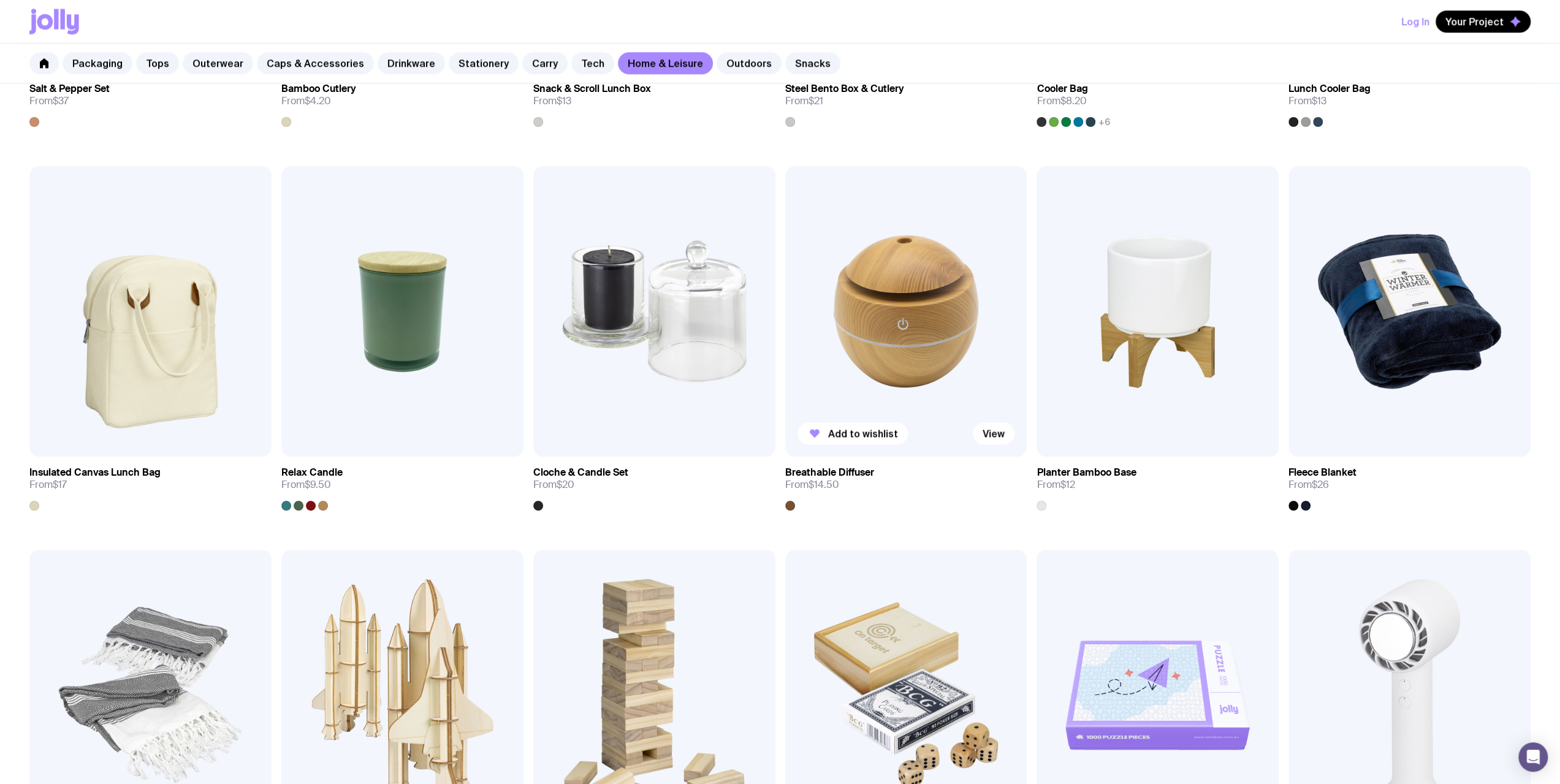
scroll to position [814, 0]
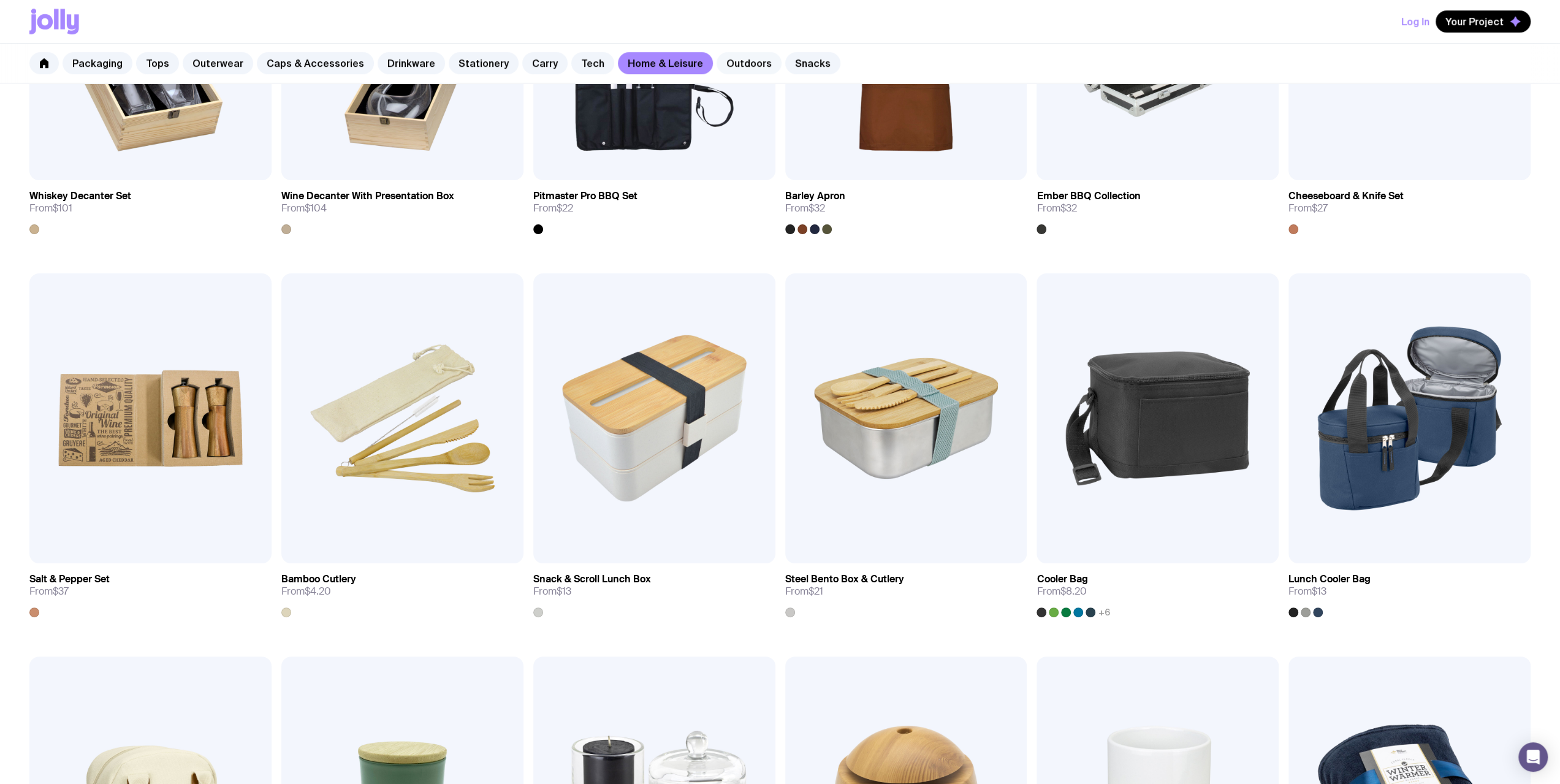
click at [577, 67] on link "Outdoors" at bounding box center [749, 63] width 65 height 22
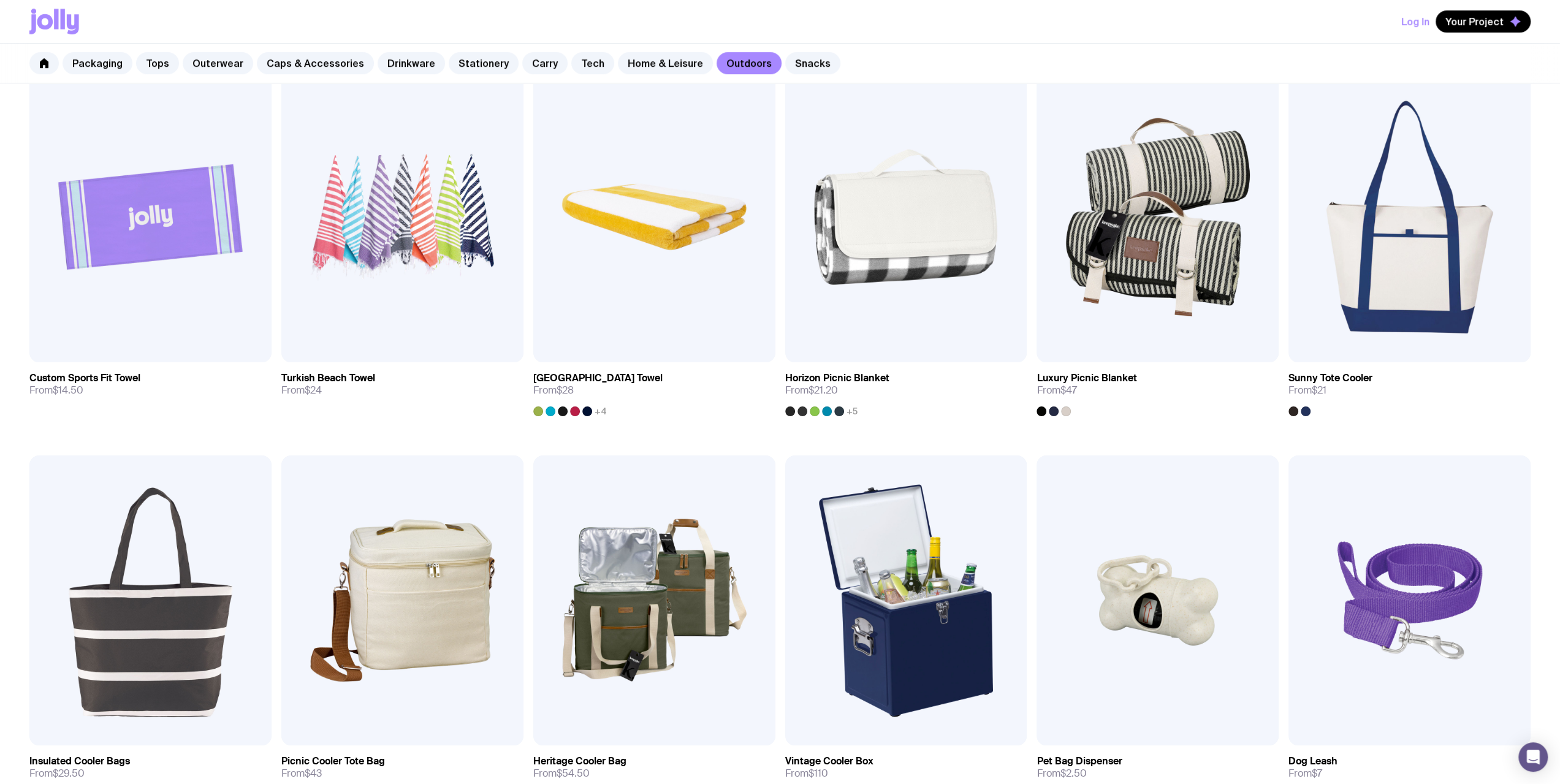
scroll to position [674, 0]
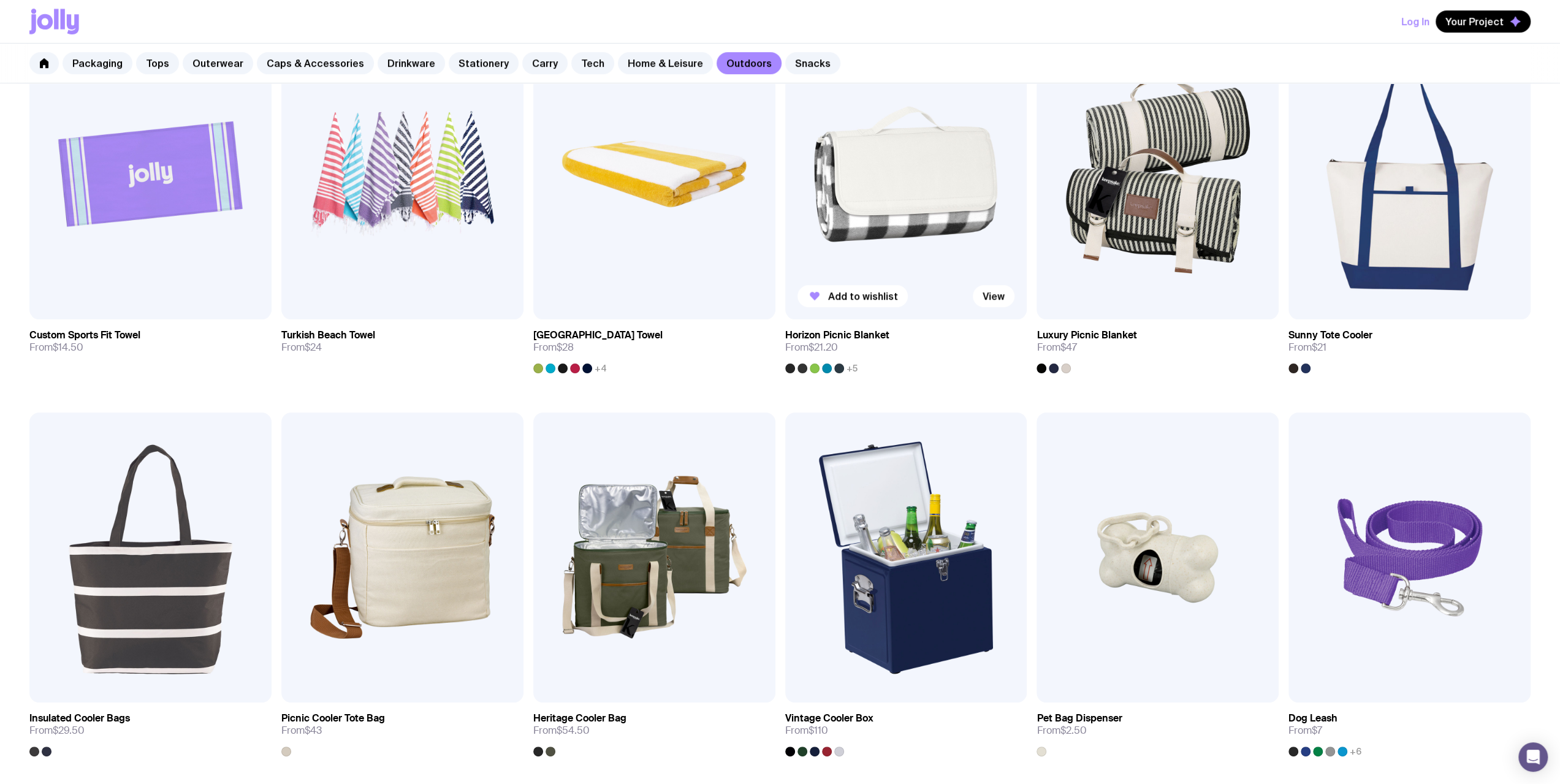
click at [577, 222] on img at bounding box center [907, 174] width 242 height 290
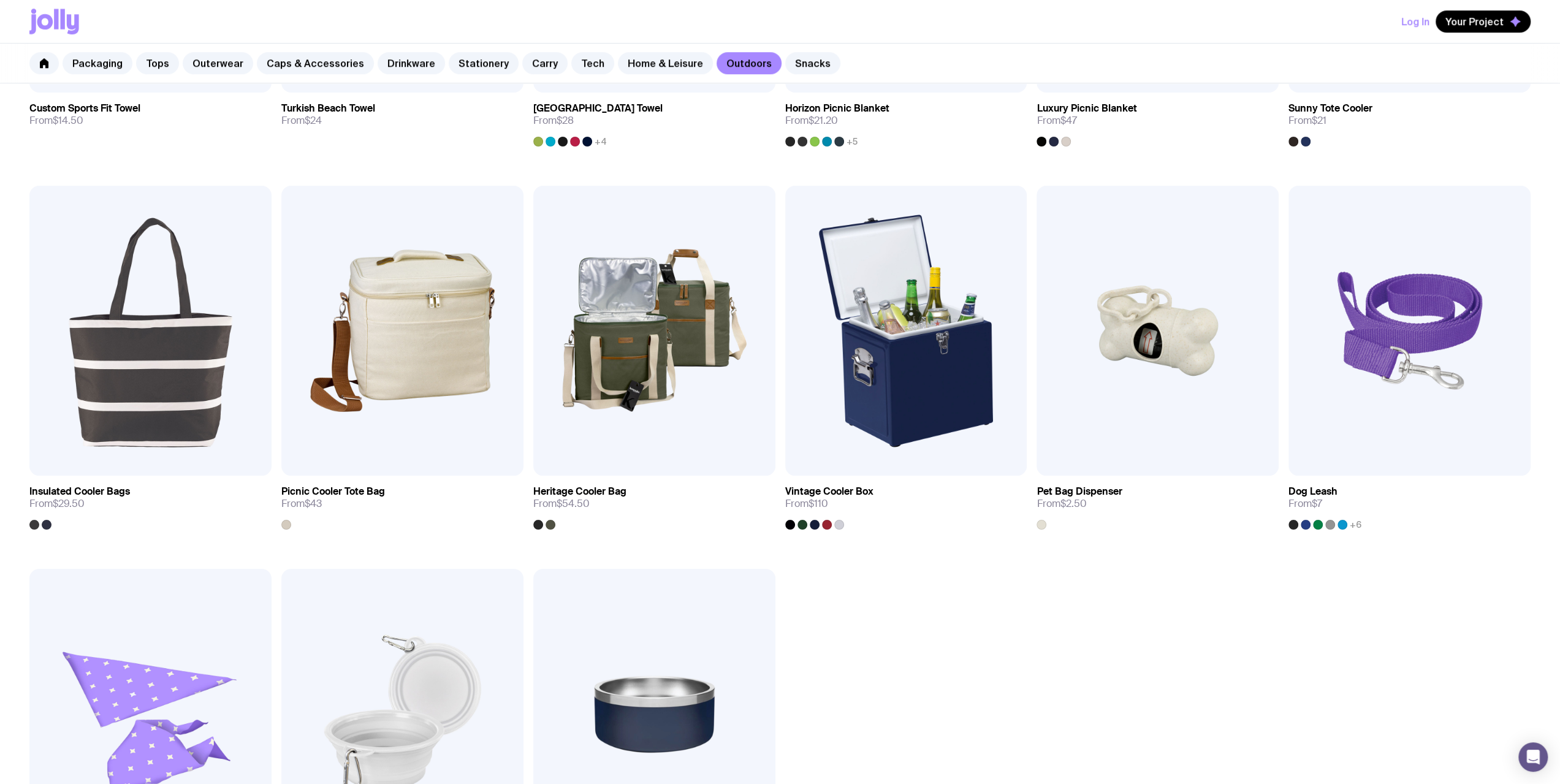
scroll to position [844, 0]
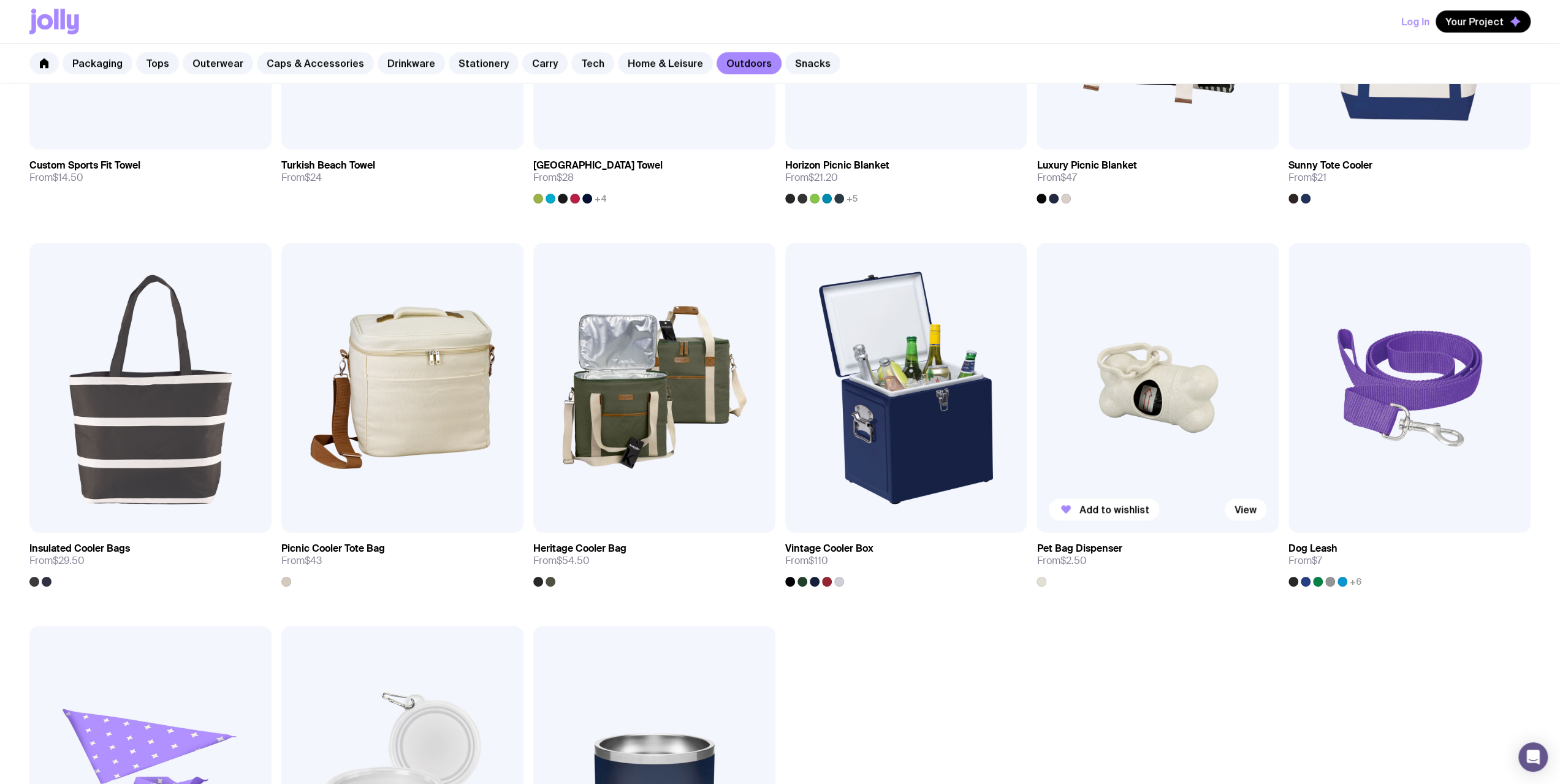
click at [577, 444] on img at bounding box center [1158, 388] width 242 height 290
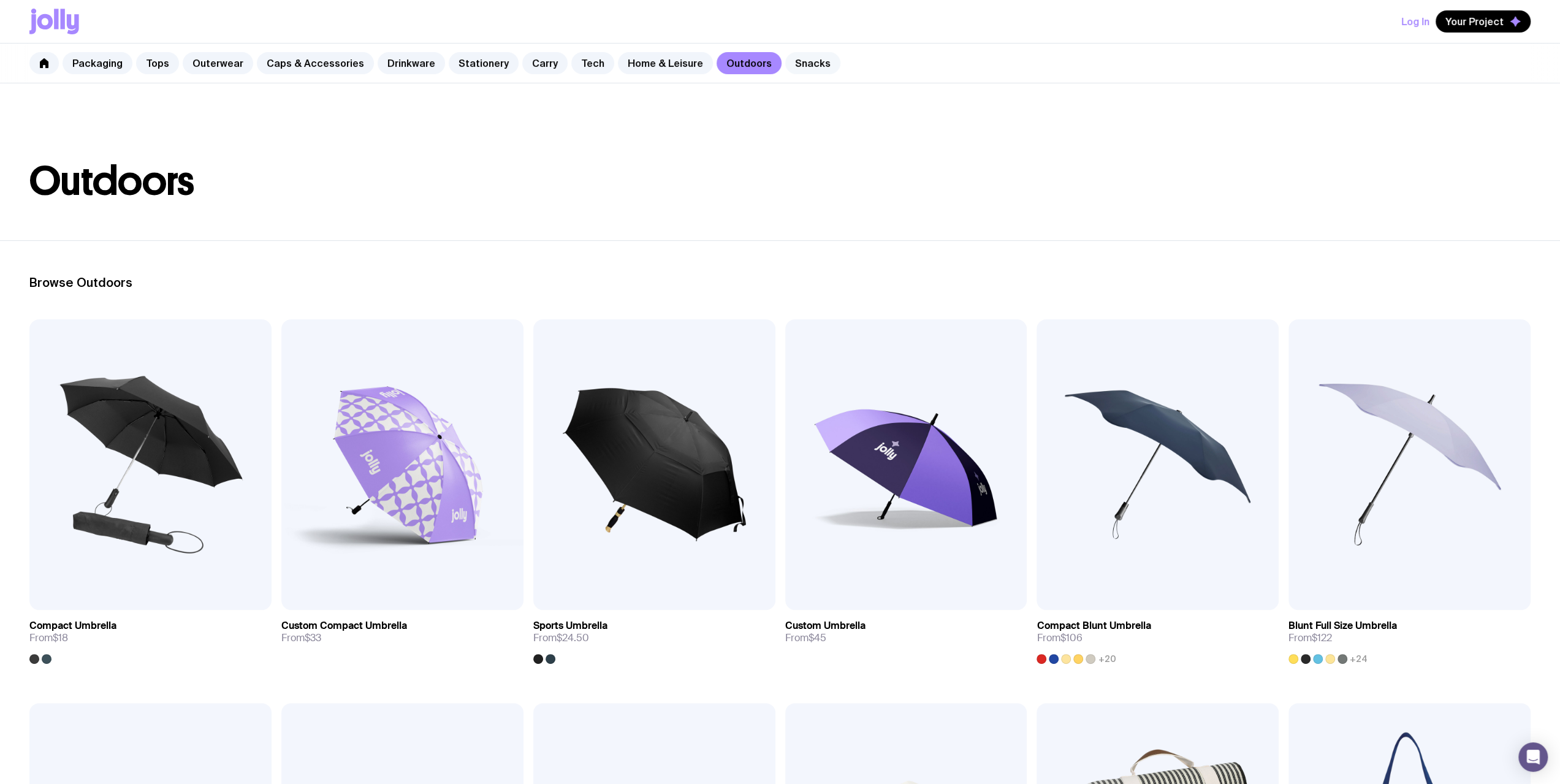
click at [577, 65] on link "Snacks" at bounding box center [813, 63] width 55 height 22
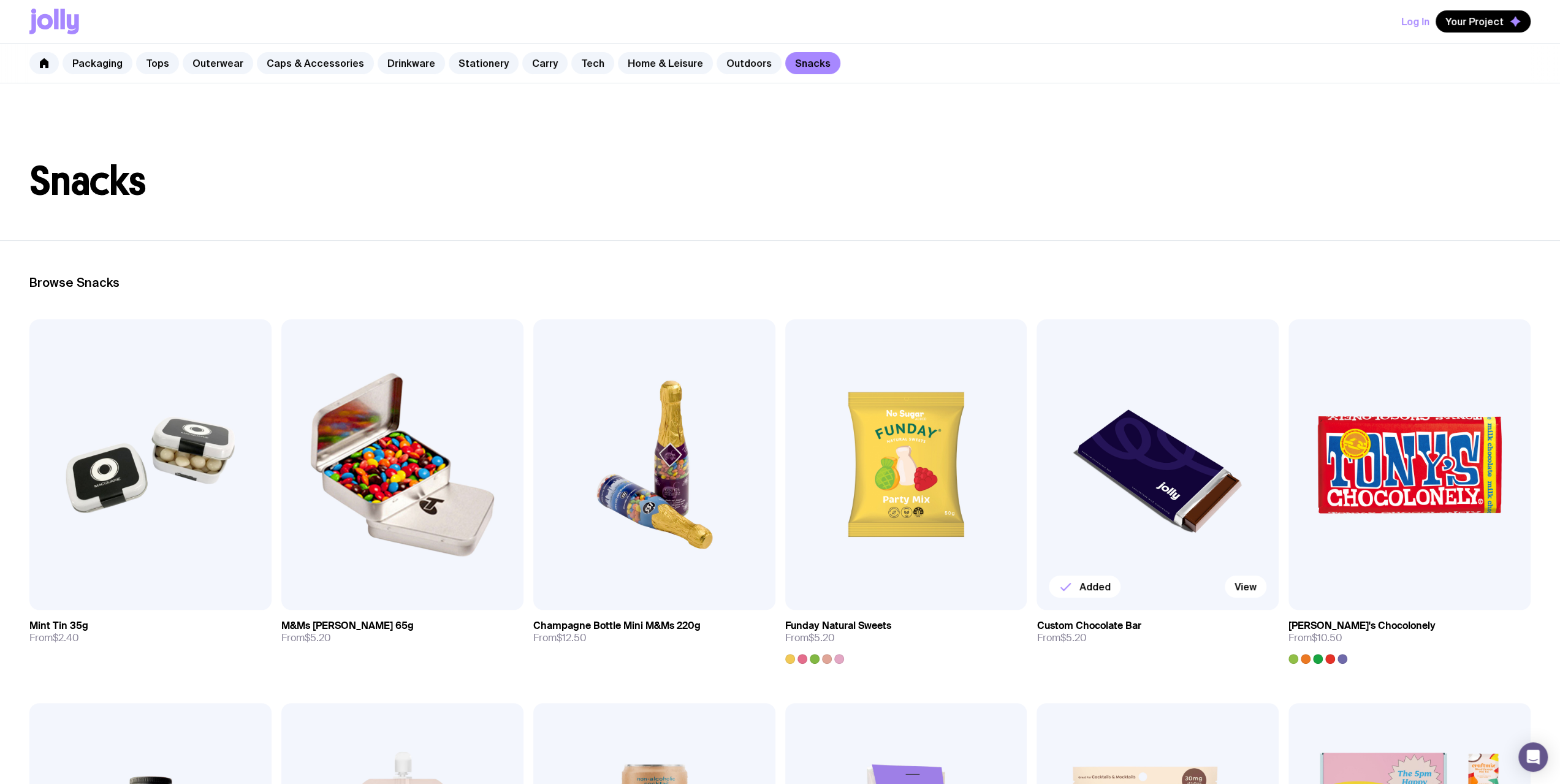
click at [577, 449] on img at bounding box center [1158, 464] width 242 height 290
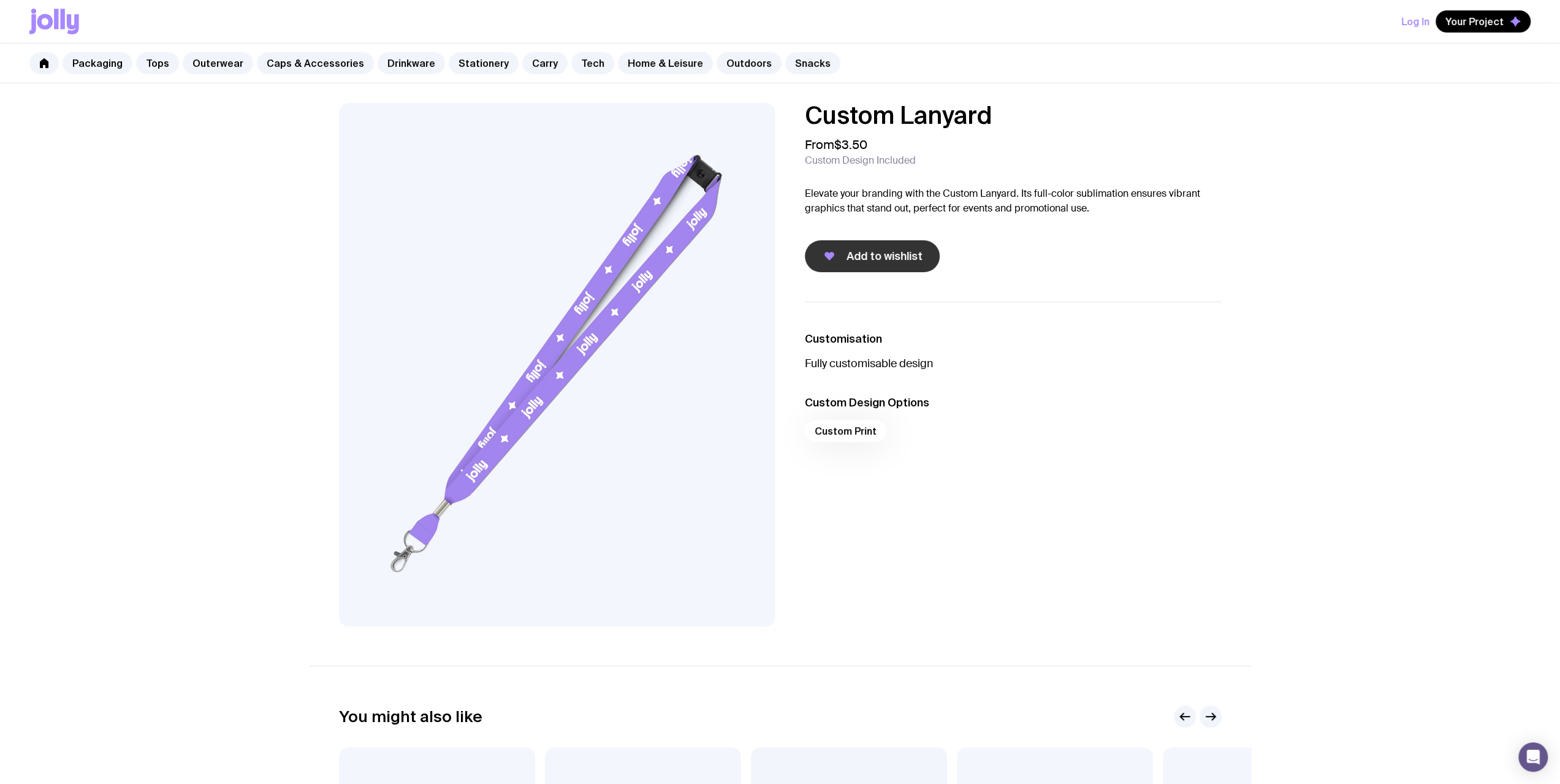
click at [909, 246] on button "Add to wishlist" at bounding box center [872, 256] width 135 height 32
click at [1406, 24] on button "Log In" at bounding box center [1415, 21] width 28 height 22
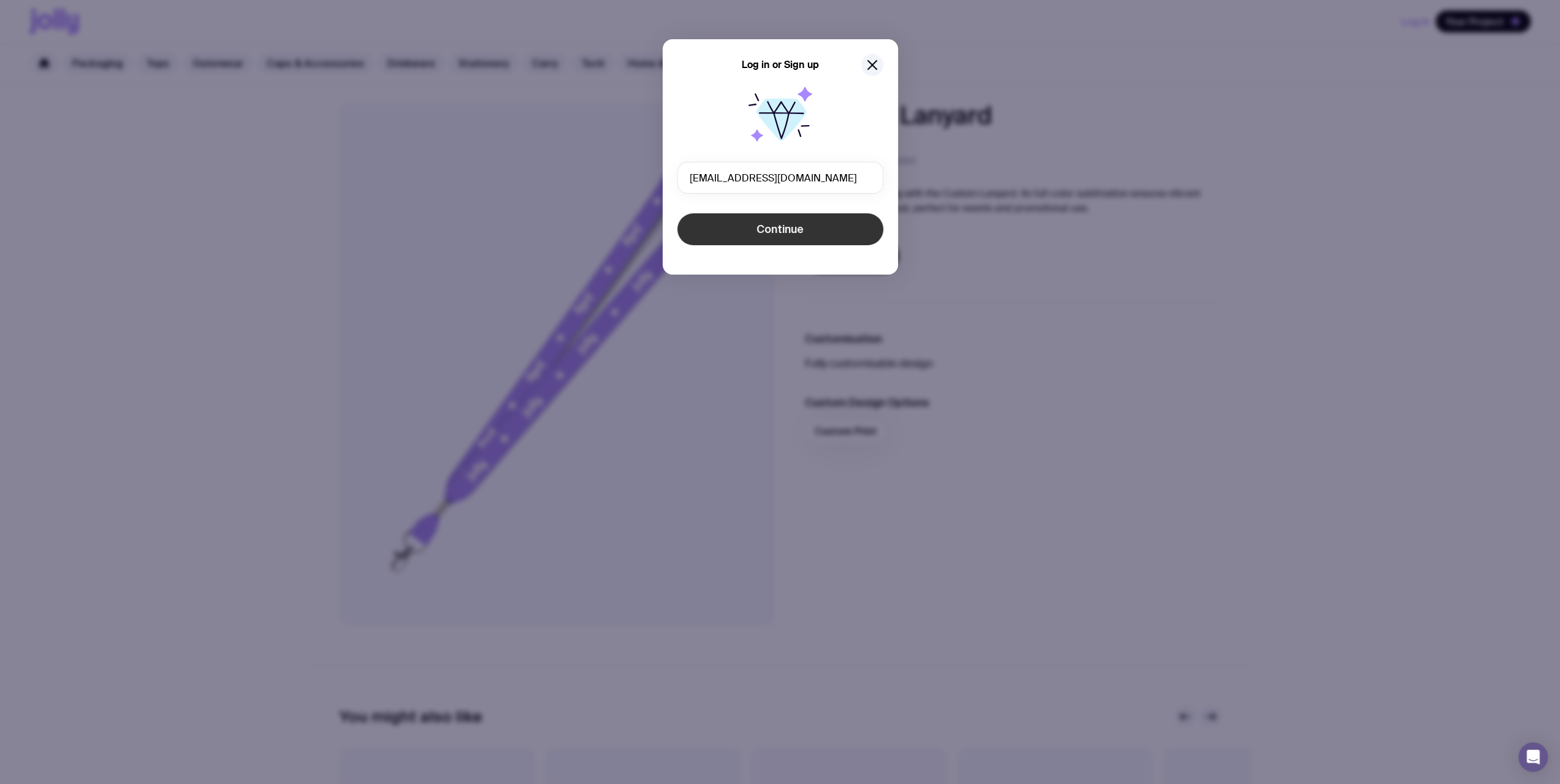
click at [804, 232] on button "Continue" at bounding box center [780, 229] width 206 height 32
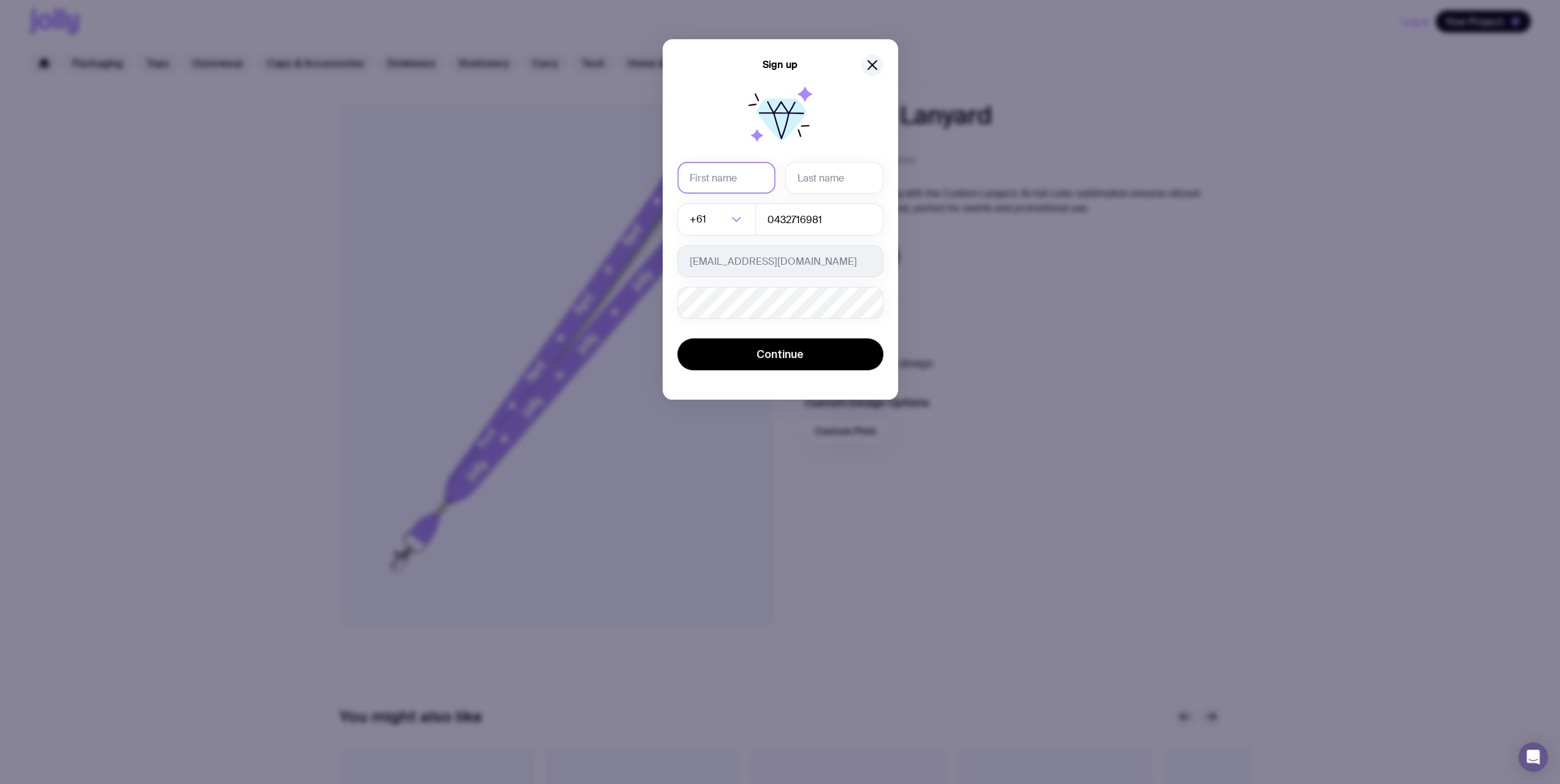
click at [741, 176] on input "text" at bounding box center [726, 177] width 98 height 32
type input "[PERSON_NAME]"
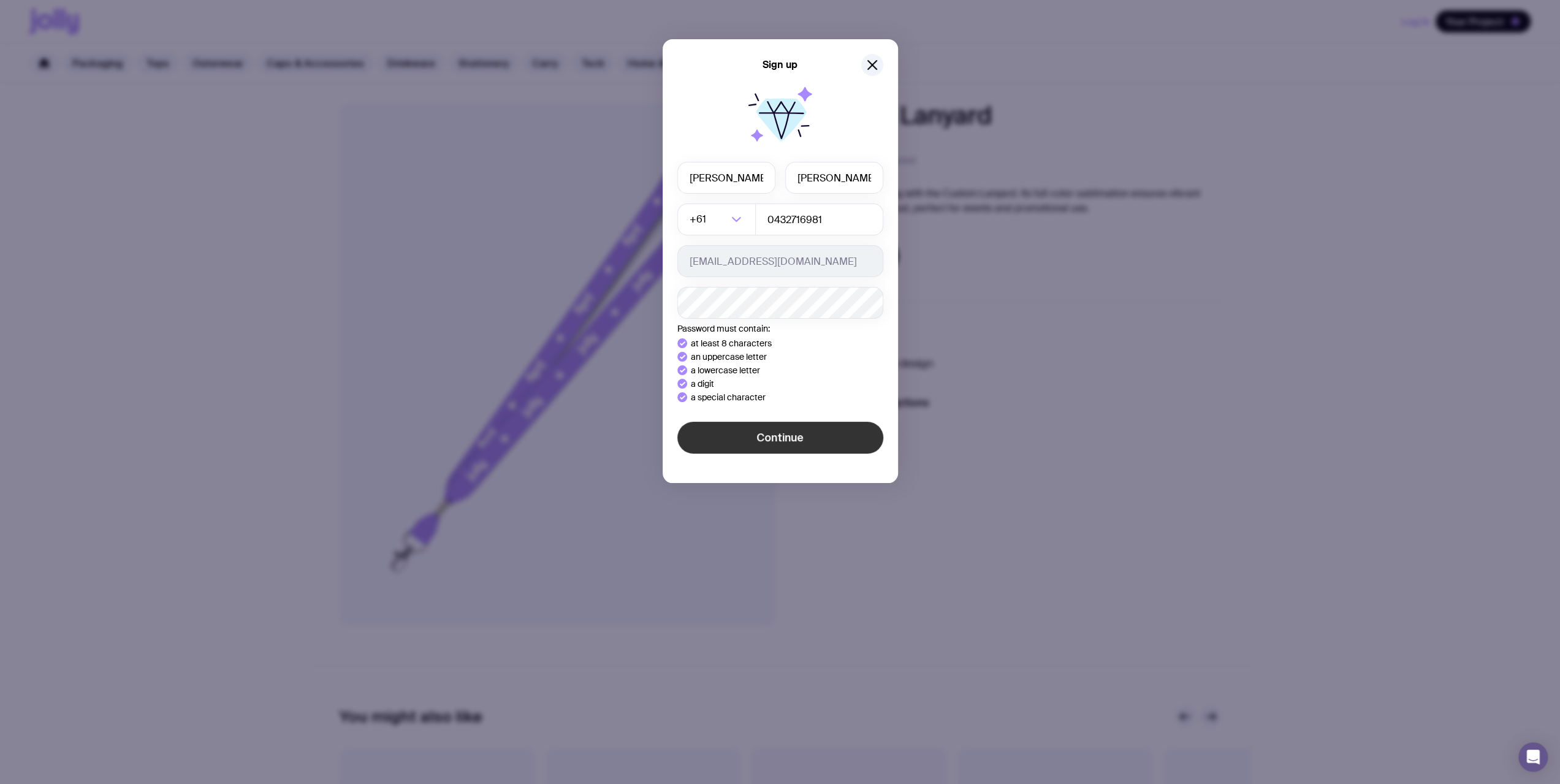
click at [786, 439] on div "Sign up [PERSON_NAME] +61 Loading... 0432716981 [EMAIL_ADDRESS][DOMAIN_NAME] Pa…" at bounding box center [780, 261] width 235 height 444
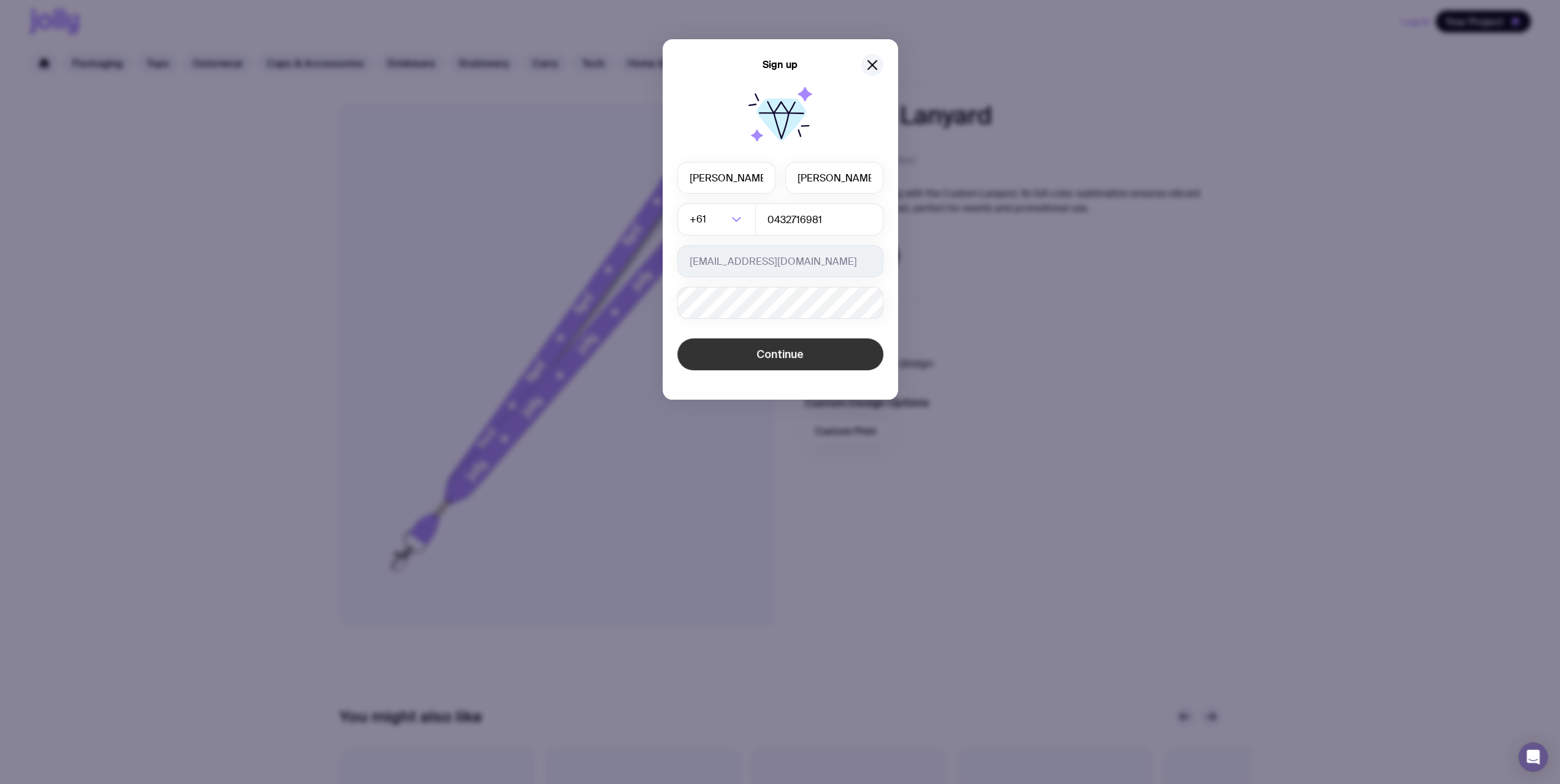
click at [802, 355] on span "Continue" at bounding box center [780, 353] width 47 height 14
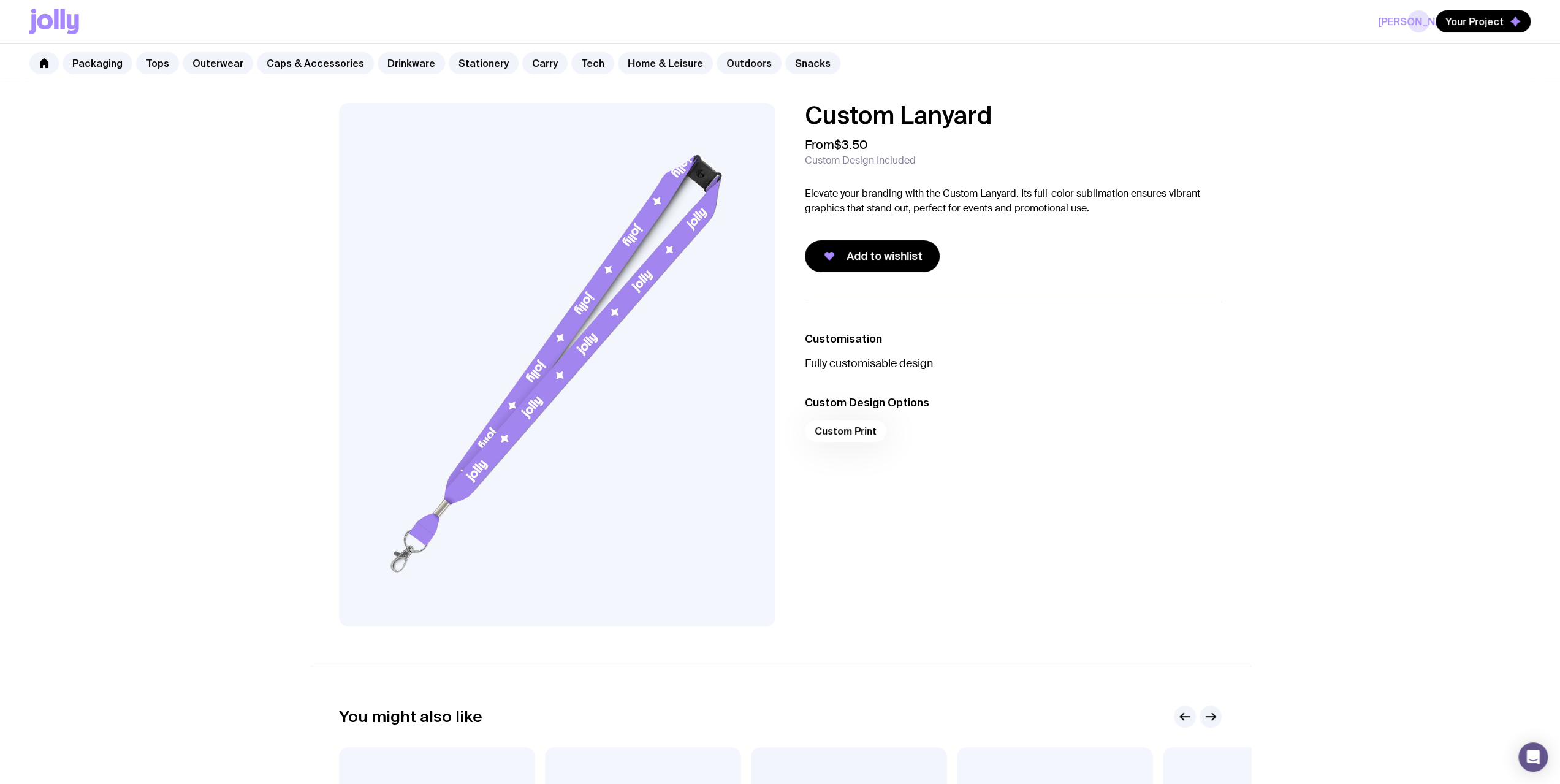
click at [1414, 23] on link "[PERSON_NAME]" at bounding box center [1418, 21] width 22 height 22
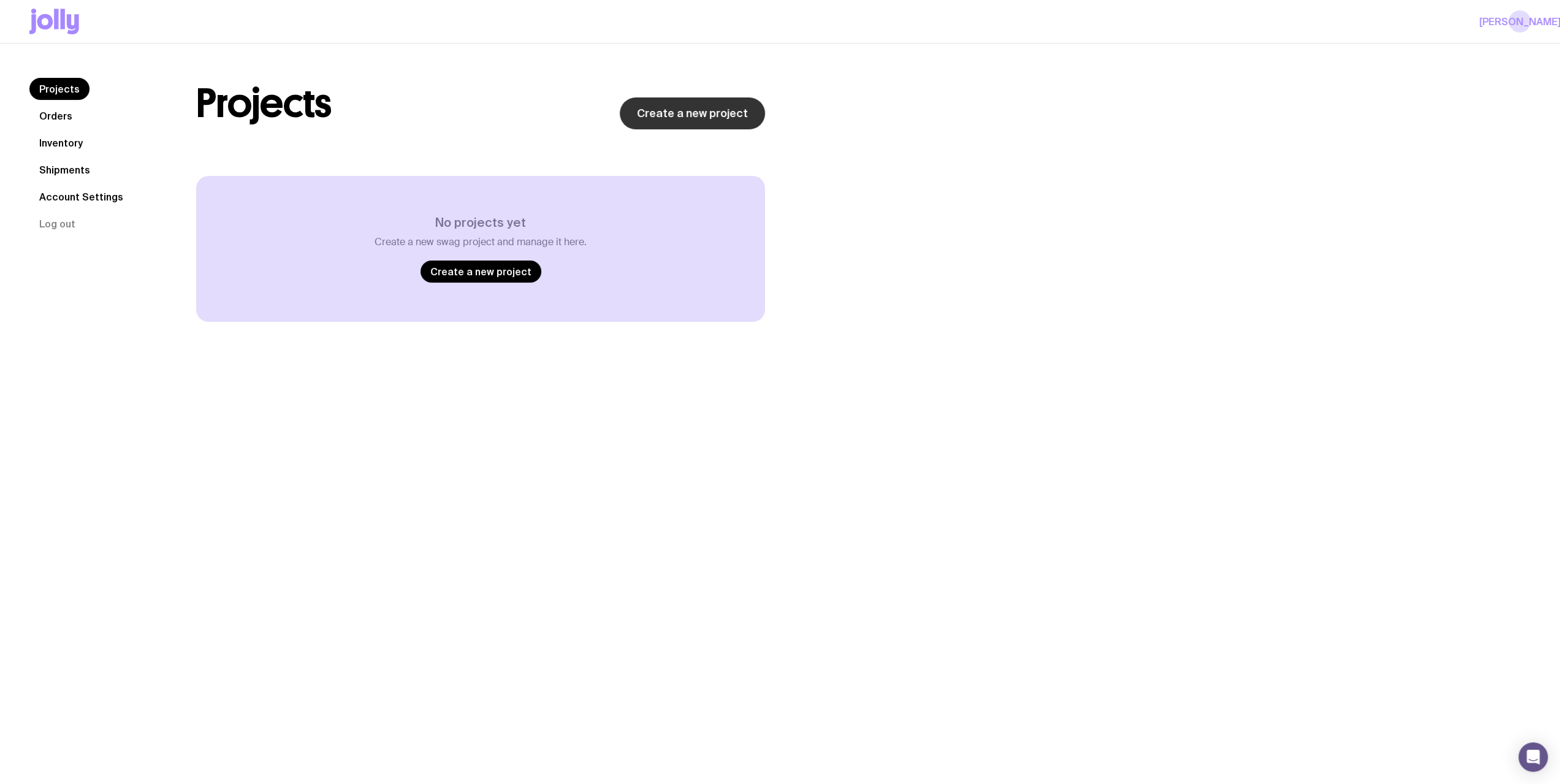
click at [673, 114] on link "Create a new project" at bounding box center [692, 113] width 145 height 32
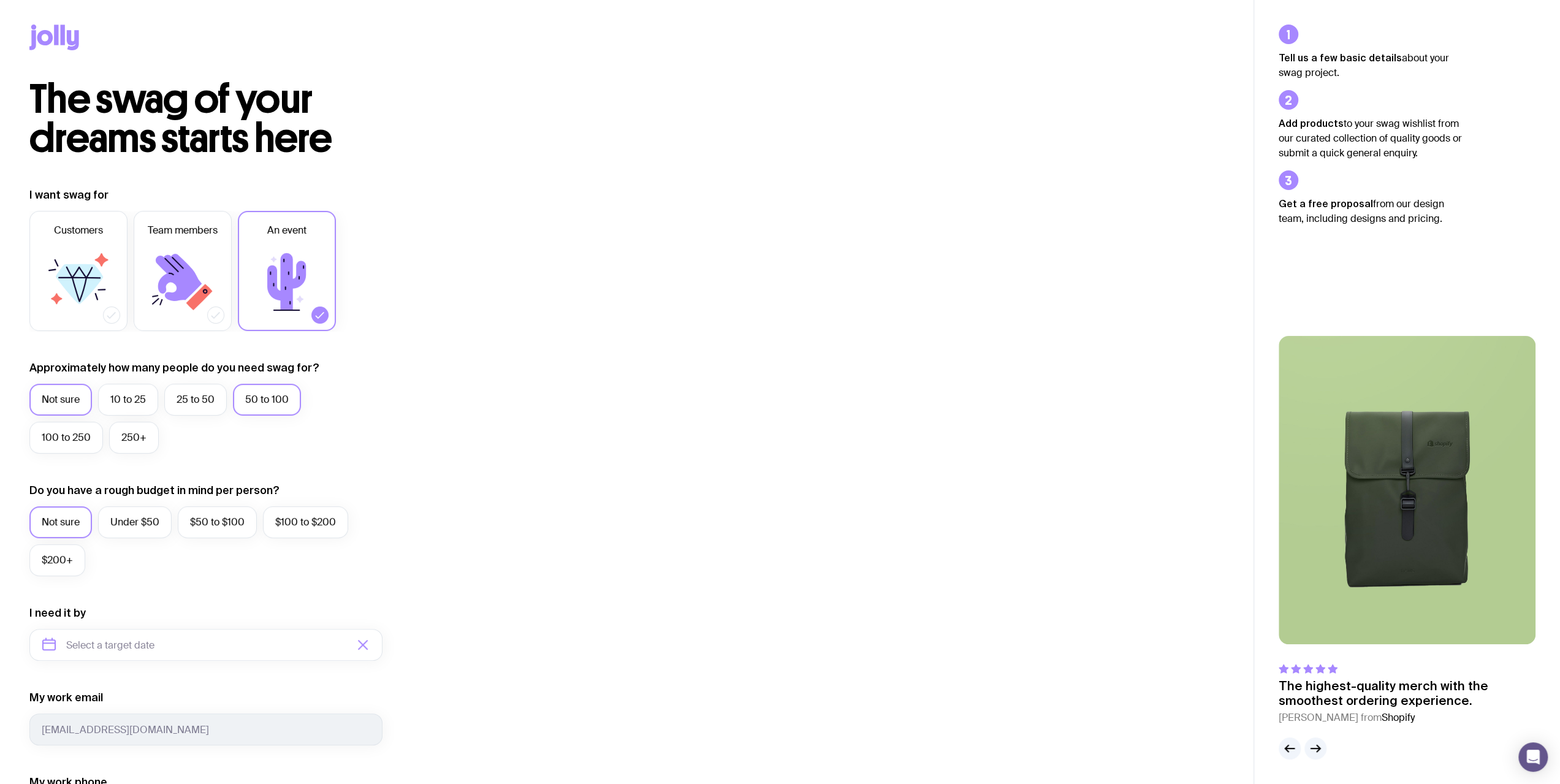
click at [50, 409] on label "Not sure" at bounding box center [61, 400] width 63 height 32
click at [0, 0] on input "Not sure" at bounding box center [0, 0] width 0 height 0
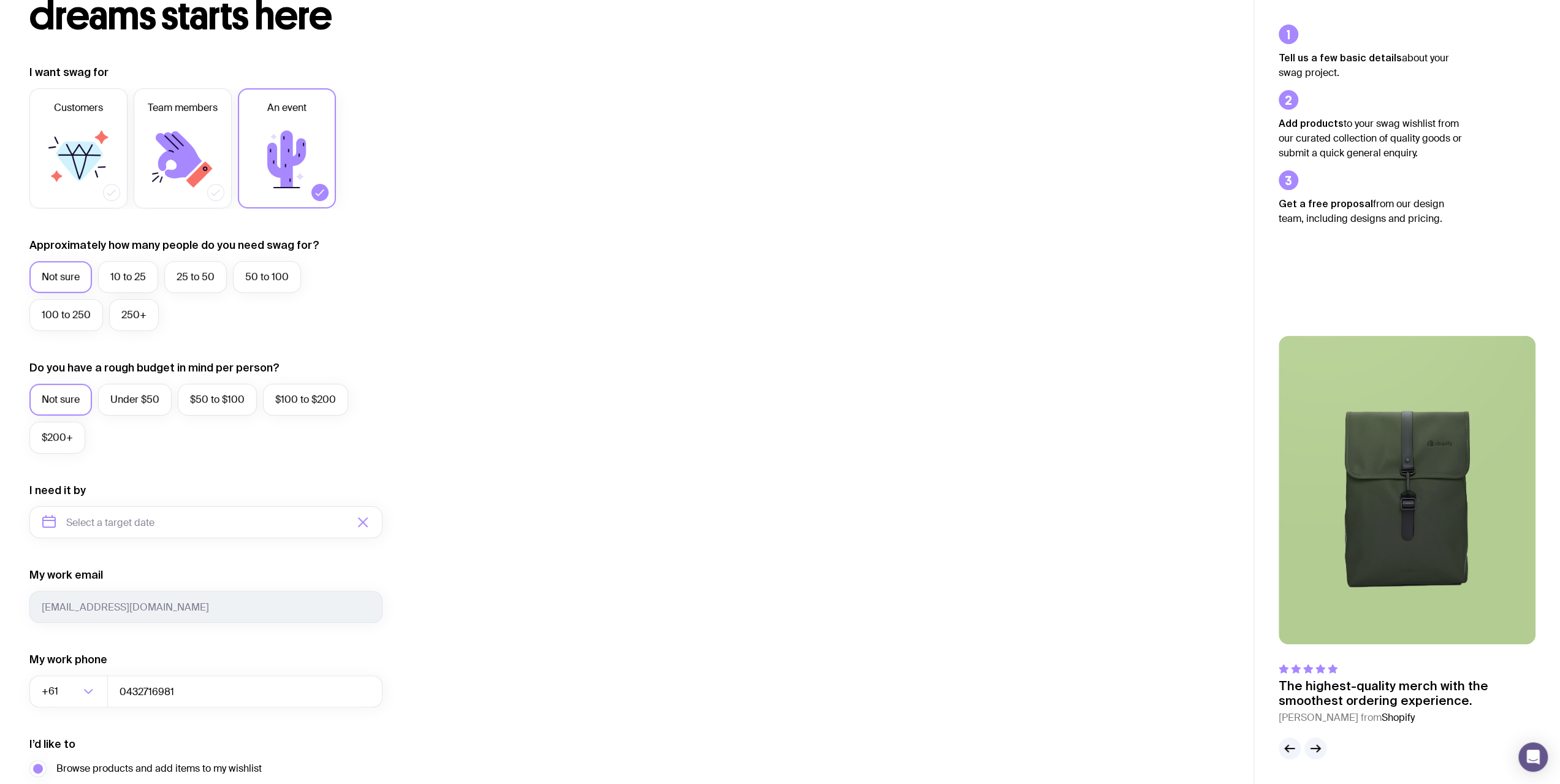
scroll to position [184, 0]
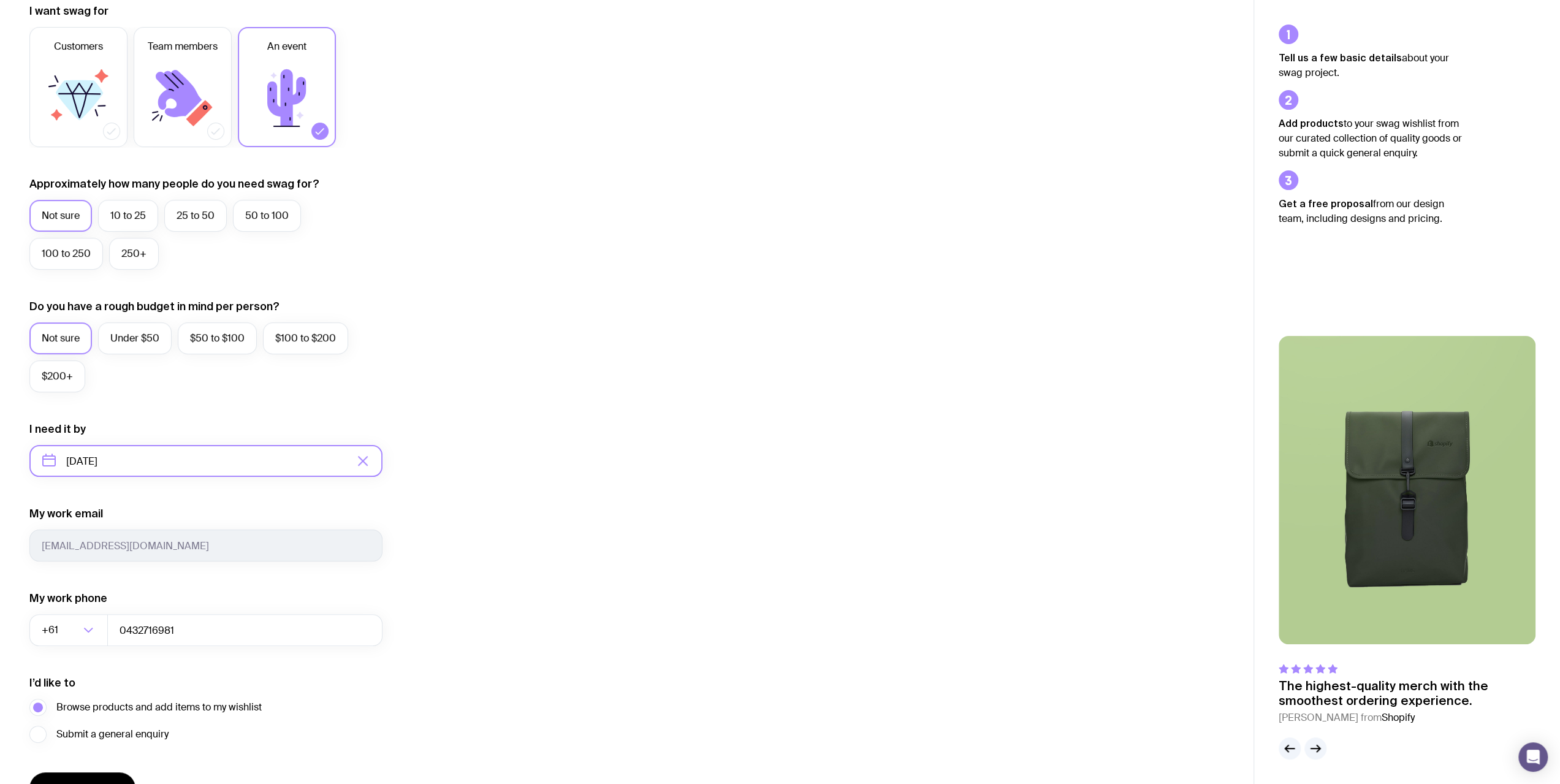
click at [109, 459] on input "[DATE]" at bounding box center [206, 461] width 353 height 32
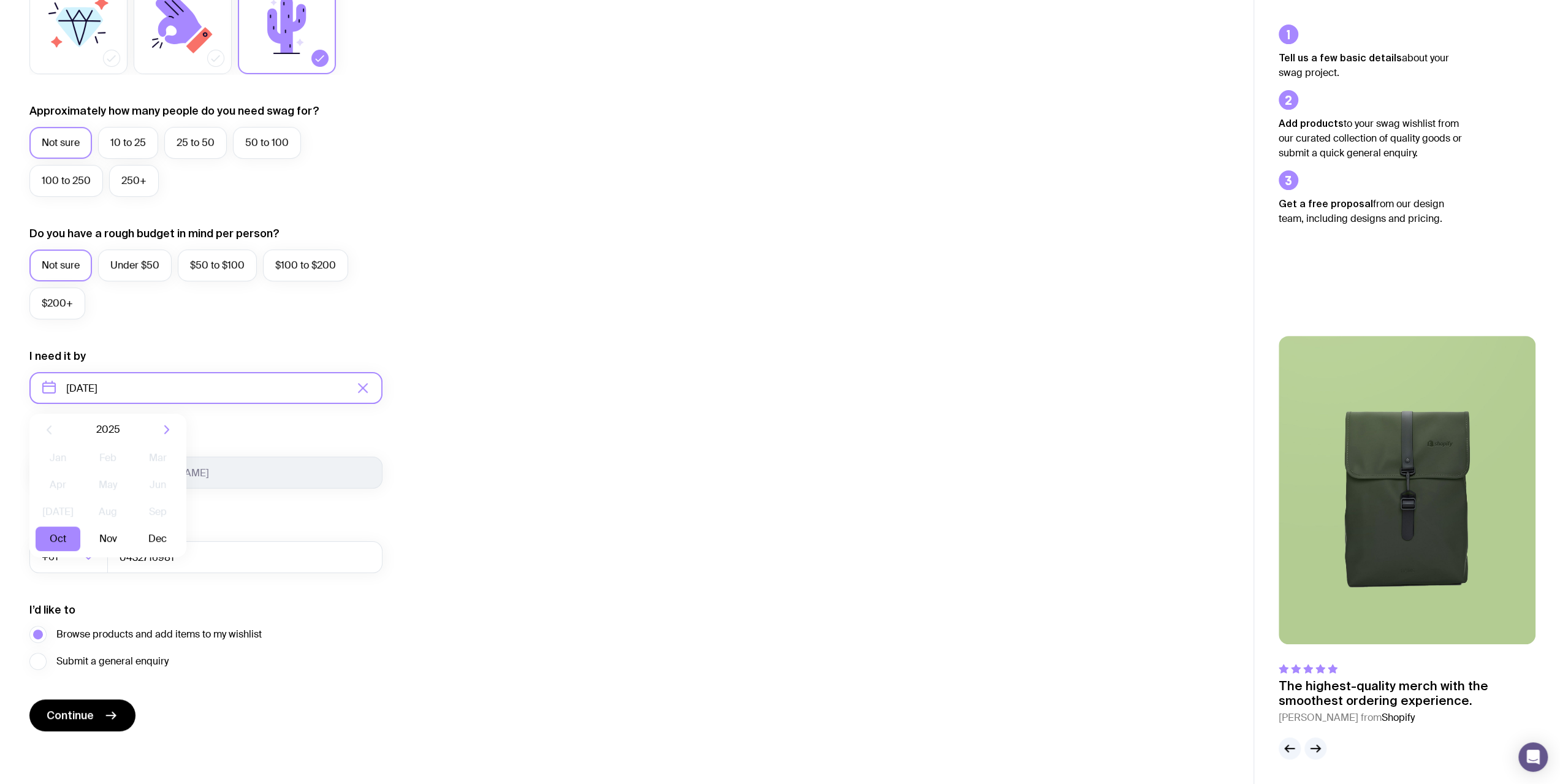
scroll to position [257, 0]
click at [156, 537] on button "Dec" at bounding box center [158, 538] width 45 height 25
type input "[DATE]"
click at [46, 656] on label "Submit a general enquiry" at bounding box center [99, 660] width 139 height 17
click at [0, 0] on input "Submit a general enquiry" at bounding box center [0, 0] width 0 height 0
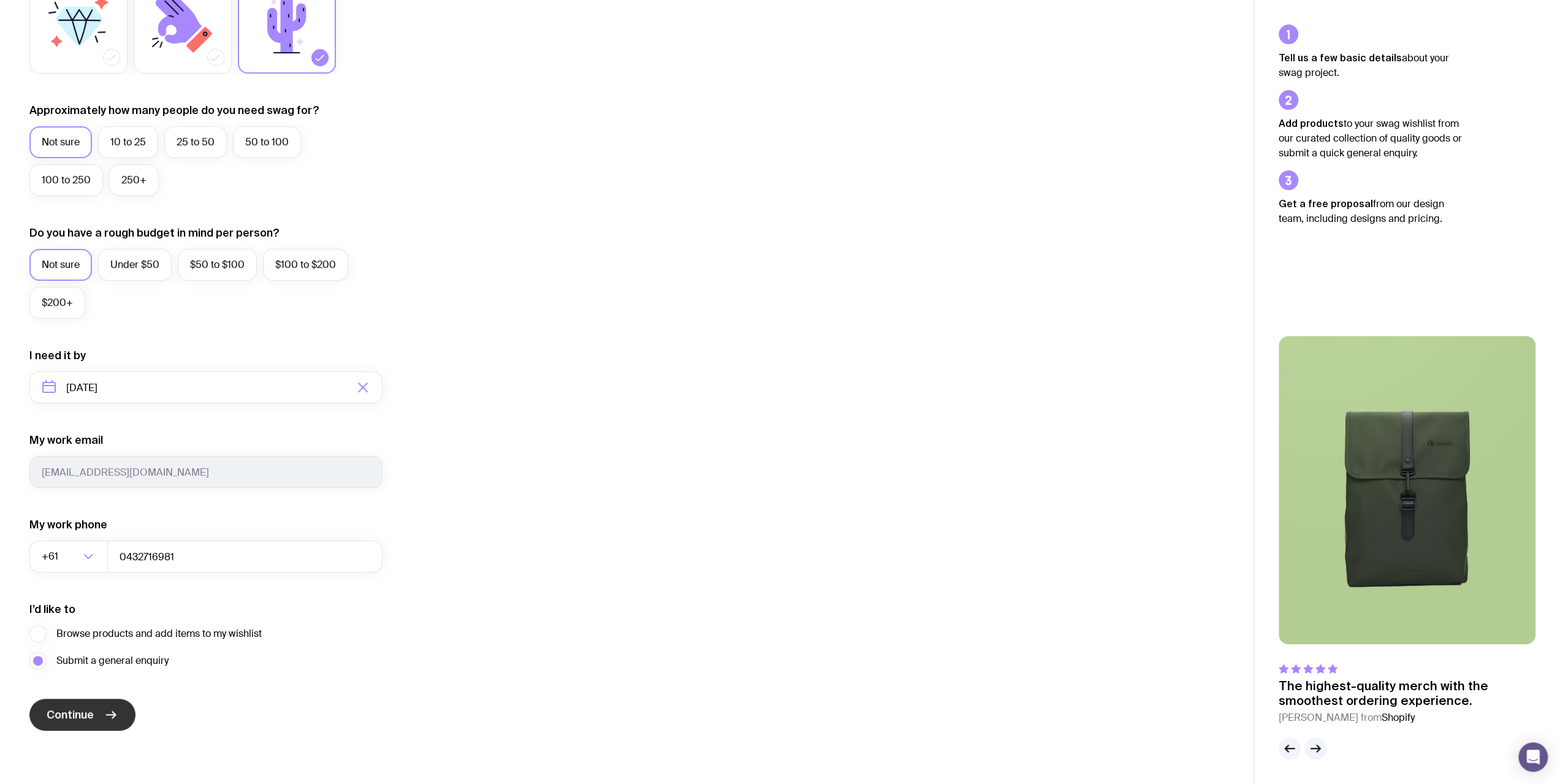
click at [80, 711] on span "Continue" at bounding box center [70, 714] width 47 height 14
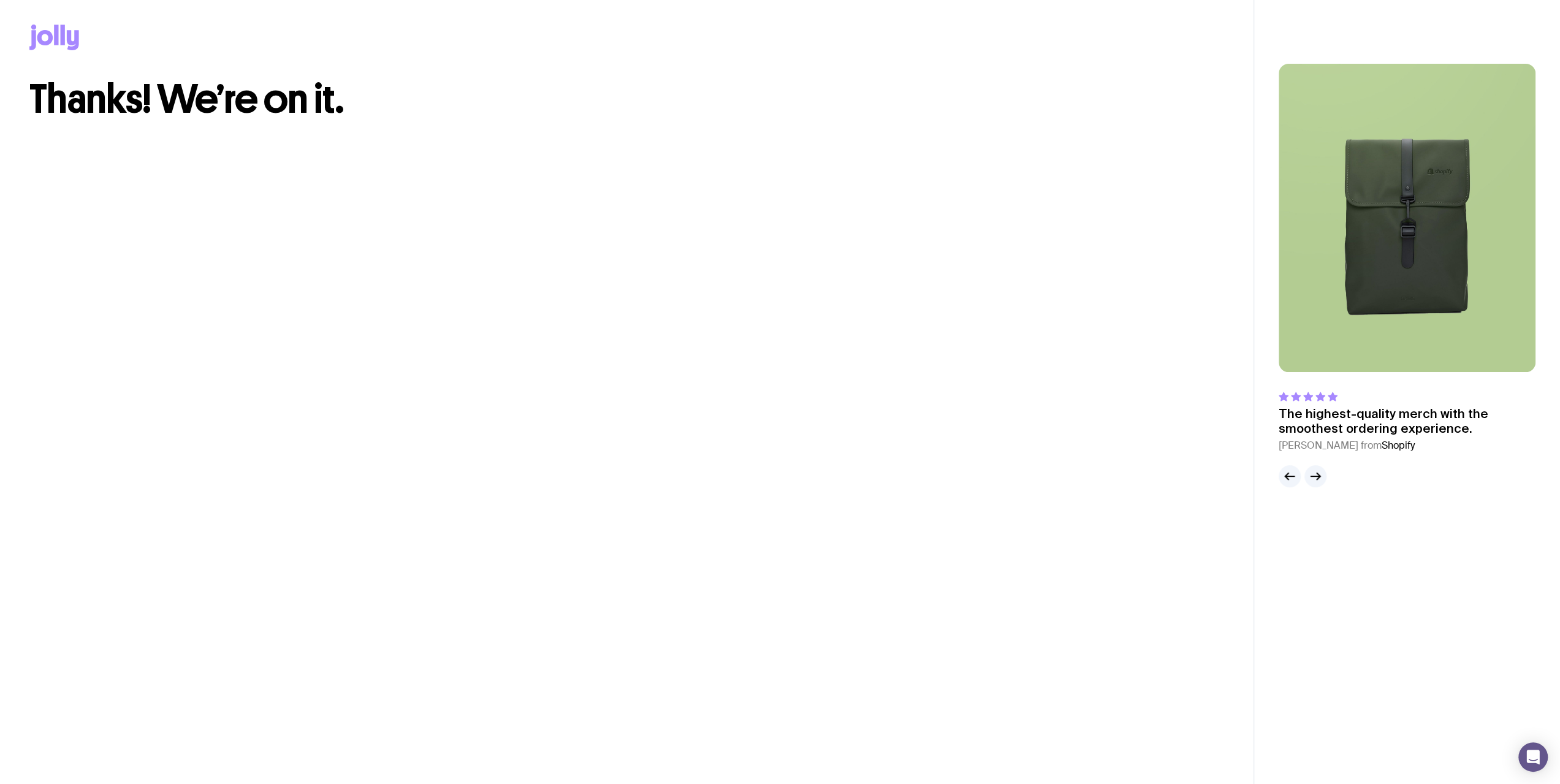
scroll to position [0, 0]
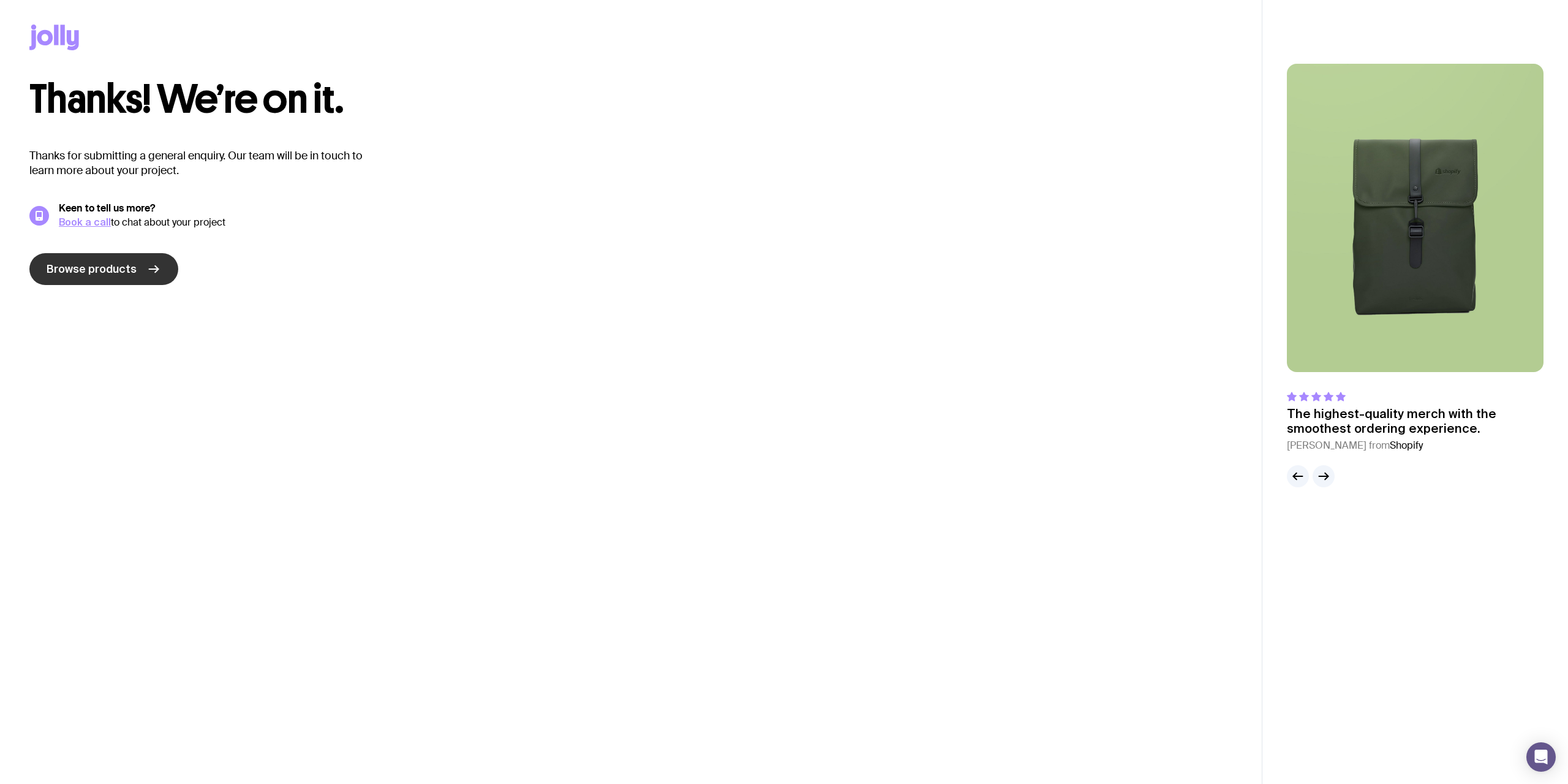
click at [139, 273] on link "Browse products" at bounding box center [104, 269] width 149 height 32
